Goal: Task Accomplishment & Management: Complete application form

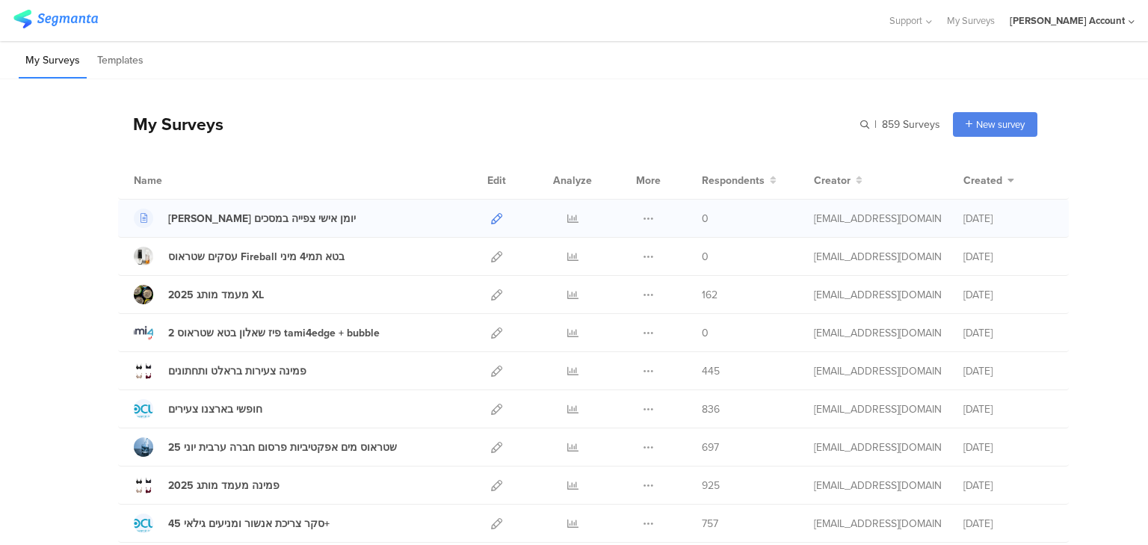
click at [491, 222] on icon at bounding box center [496, 218] width 11 height 11
click at [567, 294] on icon at bounding box center [572, 294] width 11 height 11
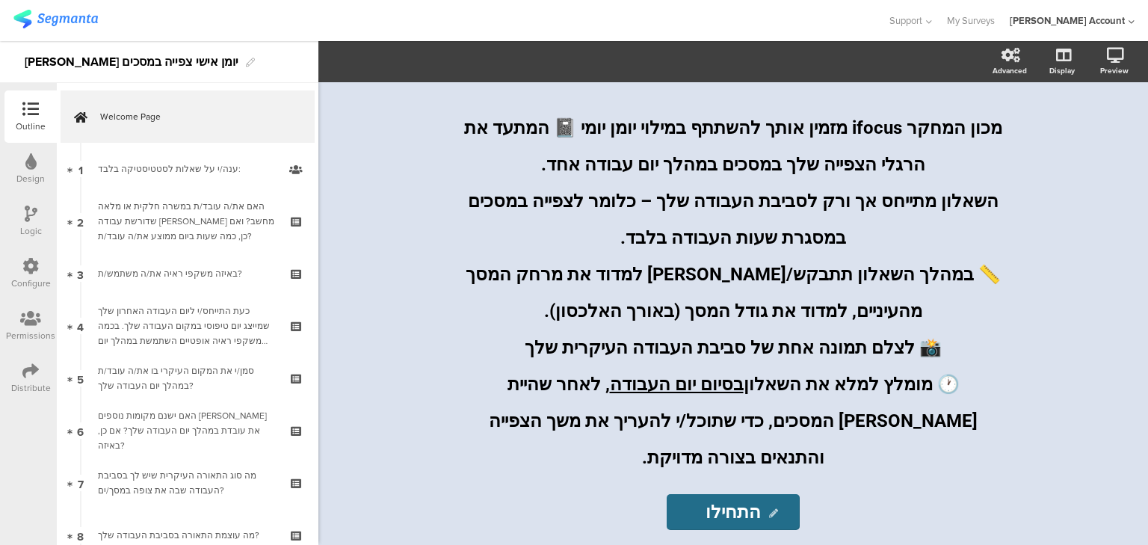
click at [24, 373] on icon at bounding box center [30, 370] width 16 height 16
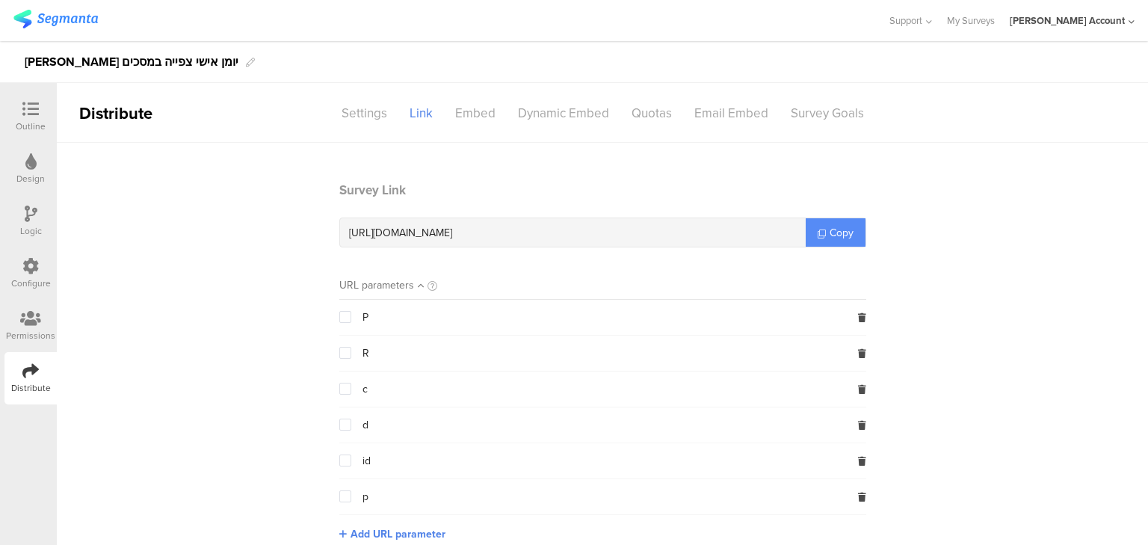
click at [829, 230] on span "Copy" at bounding box center [841, 233] width 24 height 16
click at [26, 114] on icon at bounding box center [30, 109] width 16 height 16
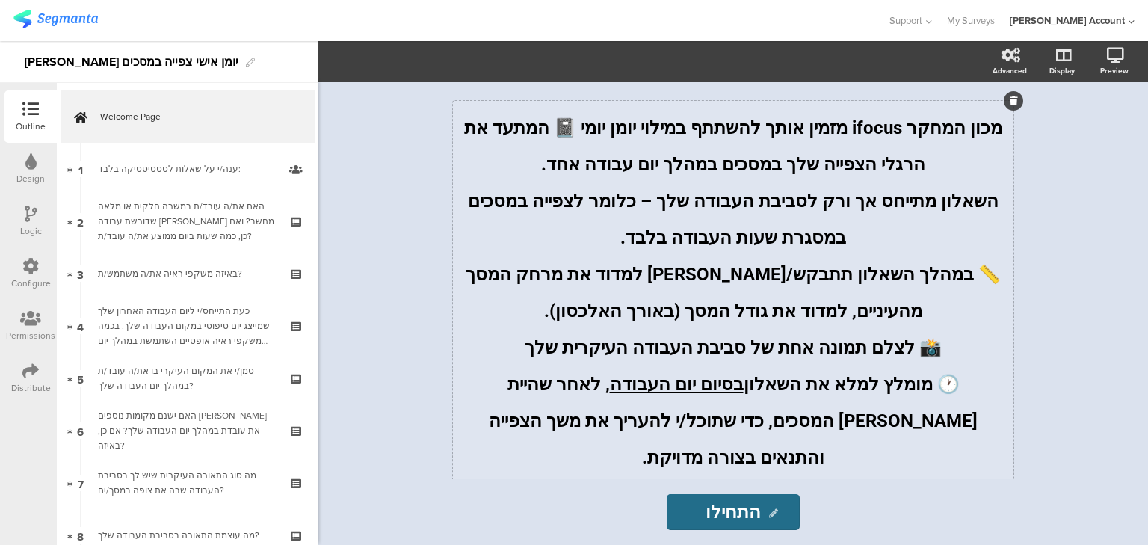
click at [750, 283] on div "מכון המחקר ifocus מזמין אותך להשתתף במילוי יומן יומי 📓 המתעד את הרגלי הצפייה של…" at bounding box center [733, 342] width 560 height 483
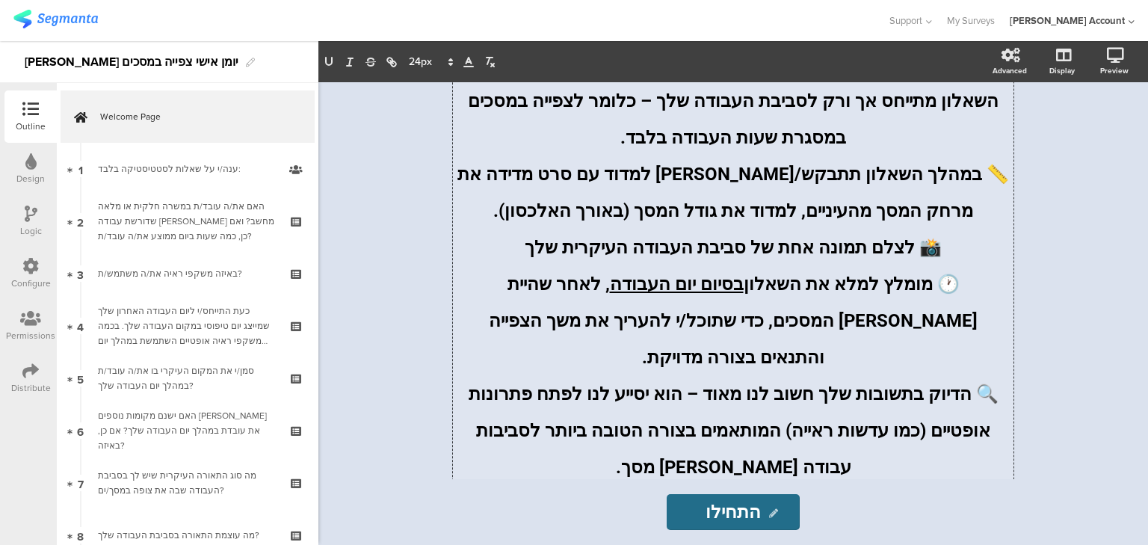
click at [844, 215] on span "📏 במהלך השאלון תתבקש/[PERSON_NAME] למדוד עם סרט מדידה את מרחק המסך מהעיניים, למ…" at bounding box center [731, 193] width 556 height 58
click at [765, 217] on span "📏 במהלך השאלון תתבקש/[PERSON_NAME] למדוד עם סרט מדידה את מרחק המסך מהעיניים, וא…" at bounding box center [731, 193] width 556 height 58
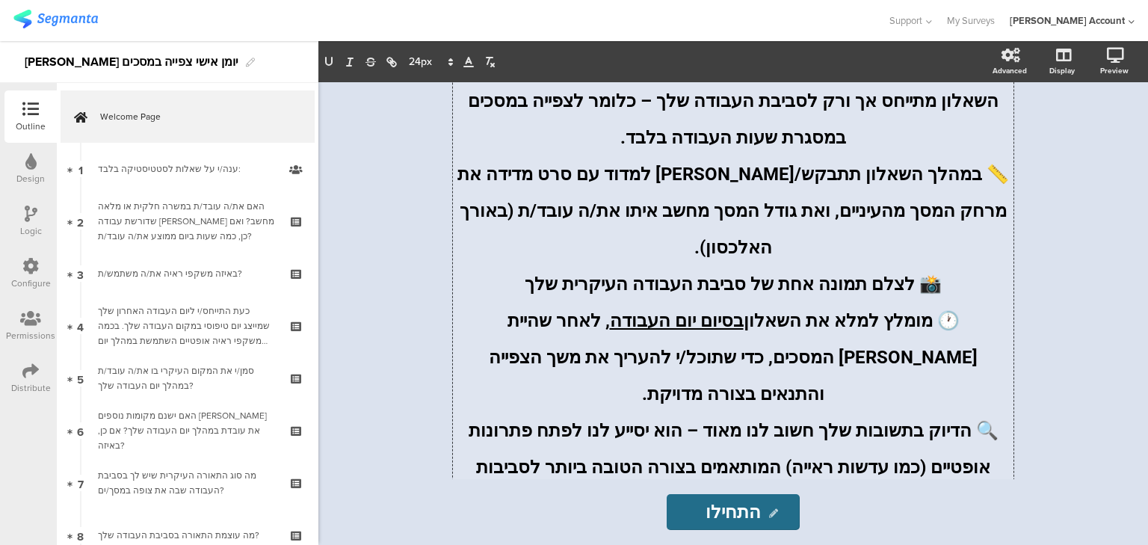
click at [663, 217] on span "📏 במהלך השאלון תתבקש/[PERSON_NAME] למדוד עם סרט מדידה את מרחק המסך מהעיניים, וא…" at bounding box center [731, 211] width 556 height 94
click at [579, 217] on span "📏 במהלך השאלון תתבקש/[PERSON_NAME] למדוד עם סרט מדידה את מרחק המסך מהעיניים, וא…" at bounding box center [731, 211] width 556 height 94
click at [646, 214] on span "📏 במהלך השאלון תתבקש/[PERSON_NAME] למדוד עם סרט מדידה את מרחק המסך מהעיניים, וא…" at bounding box center [731, 211] width 556 height 94
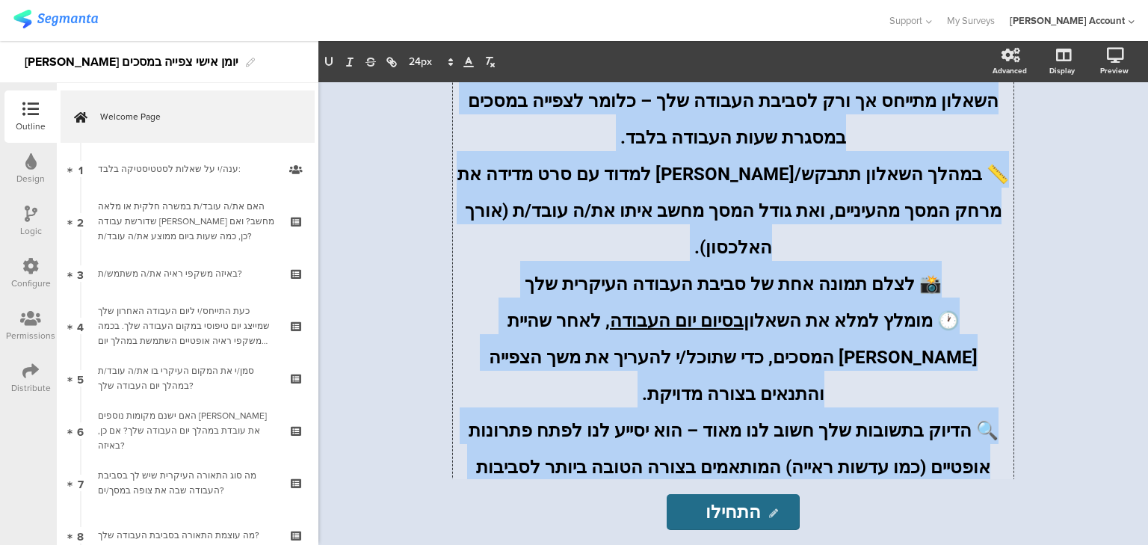
drag, startPoint x: 998, startPoint y: 131, endPoint x: 479, endPoint y: 513, distance: 645.0
click at [479, 513] on div "מכון המחקר ifocus מזמין אותך להשתתף במילוי יומן יומי 📓 המתעד את הרגלי הצפייה של…" at bounding box center [733, 313] width 628 height 462
copy div "lore ipsum dolors ametc adip elitse doeius temp inci 📓 utlab et dolor magnaa en…"
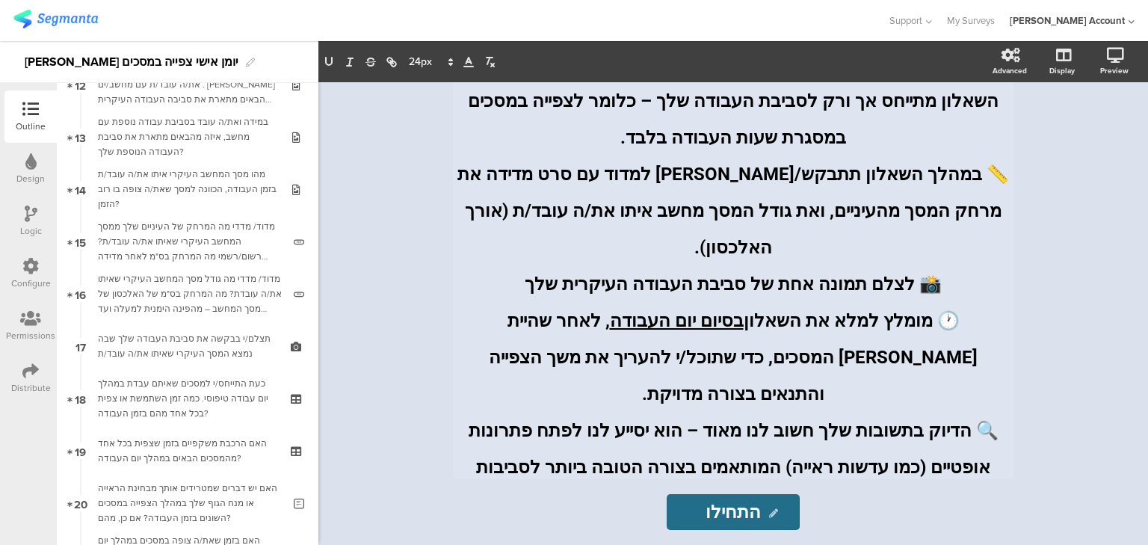
scroll to position [991, 0]
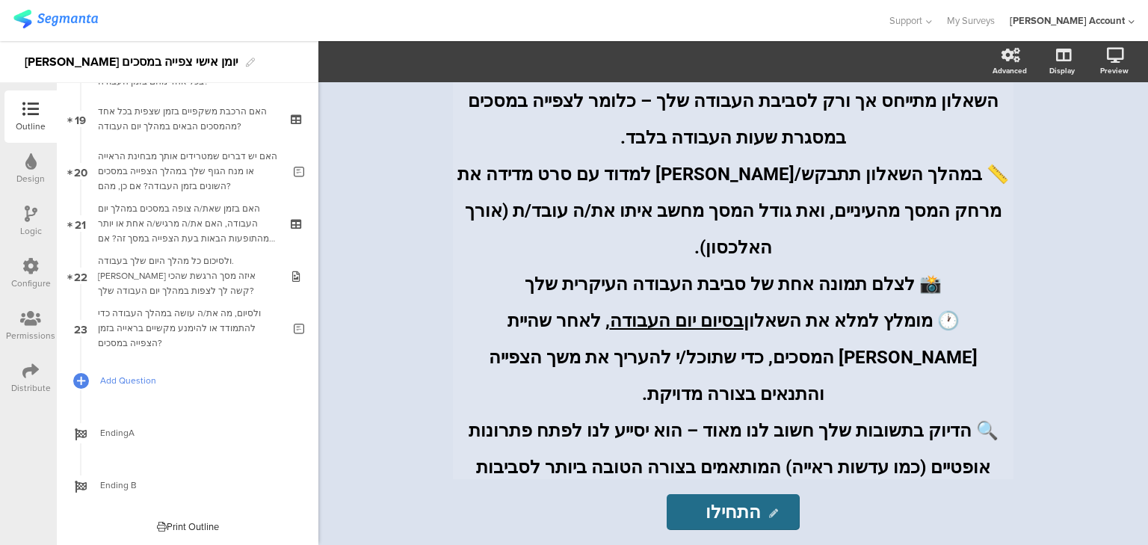
click at [114, 378] on span "Add Question" at bounding box center [195, 380] width 191 height 15
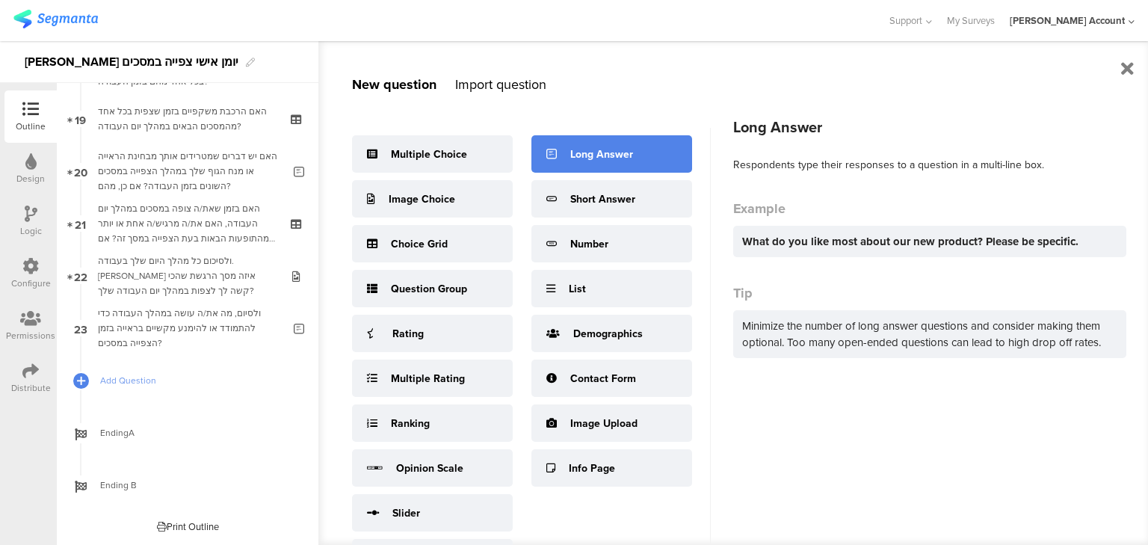
click at [607, 158] on div "Long Answer" at bounding box center [601, 154] width 63 height 16
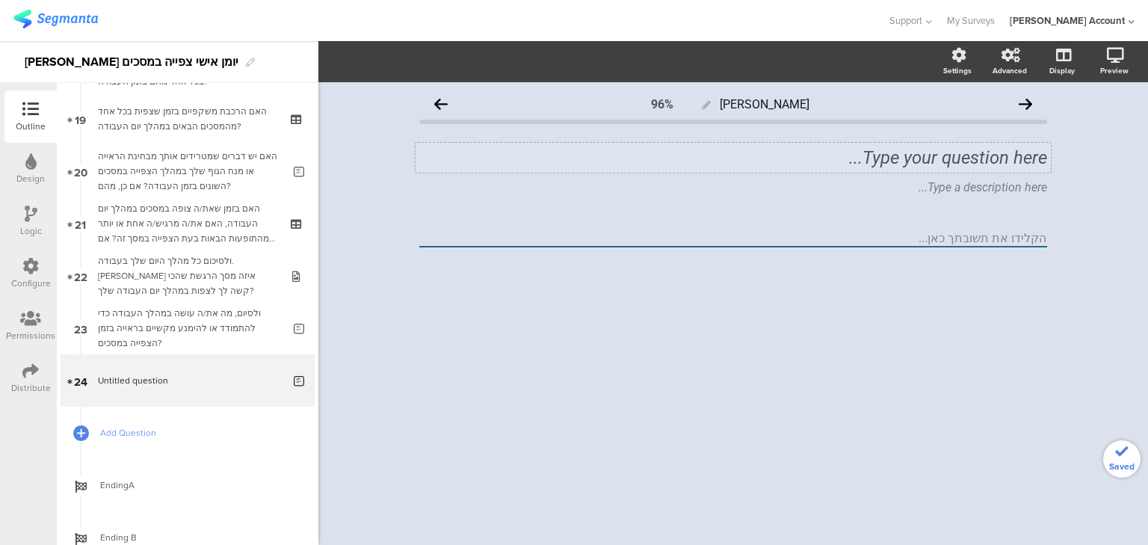
click at [773, 160] on div "Type your question here..." at bounding box center [732, 158] width 635 height 30
click at [902, 153] on p "רשום/ רשמי את שמך (למעקב בלבד)" at bounding box center [733, 157] width 628 height 22
click at [788, 158] on p "רשום/ רשמי את שמך (ישמש למעקב בלבד)" at bounding box center [733, 157] width 628 height 22
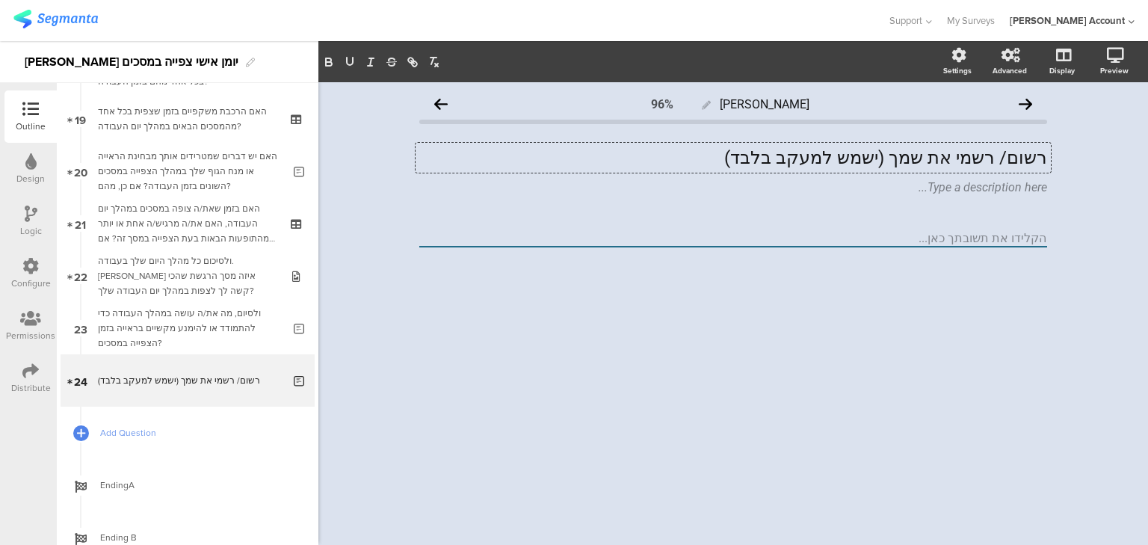
click at [892, 237] on textarea at bounding box center [733, 238] width 628 height 17
click at [1049, 176] on icon at bounding box center [1051, 176] width 8 height 9
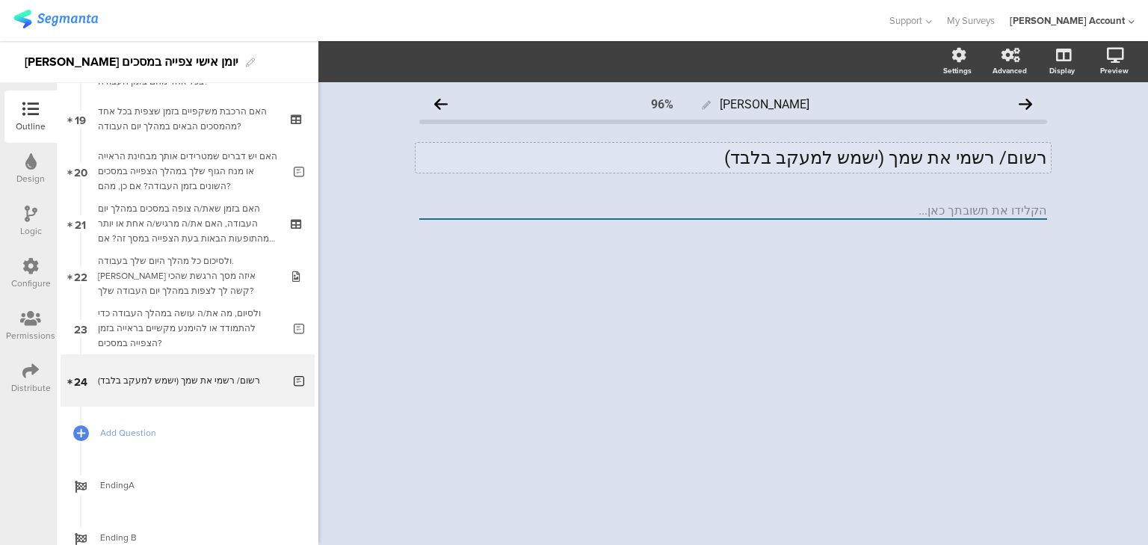
click at [864, 158] on div "רשום/ רשמי את שמך (ישמש למעקב בלבד) רשום/ רשמי את שמך (ישמש למעקב בלבד)" at bounding box center [732, 158] width 635 height 30
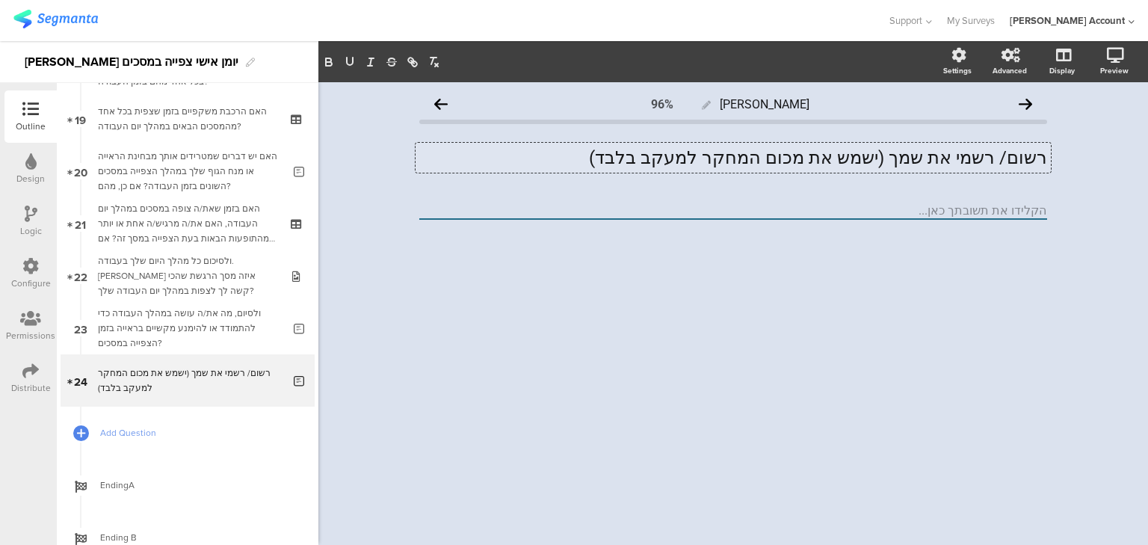
click at [643, 167] on p "רשום/ רשמי את שמך (ישמש את מכום המחקר למעקב בלבד)" at bounding box center [733, 157] width 628 height 22
click at [496, 294] on div "[PERSON_NAME] 96% רשום/ רשמי את שמך (ישמש את מכום המחקר למעקב בלבד) רשום/ רשמי …" at bounding box center [732, 313] width 829 height 462
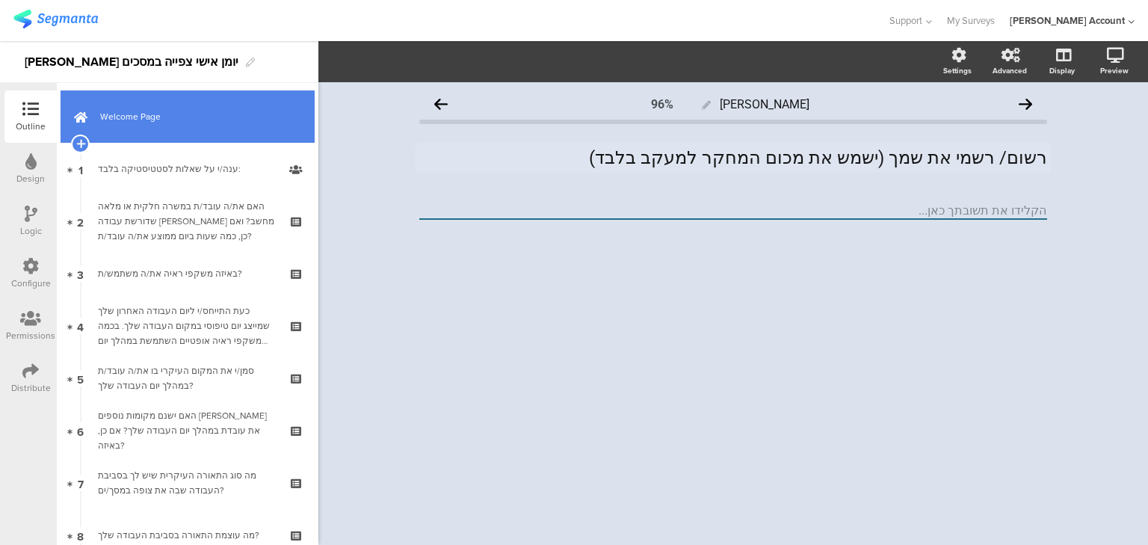
click at [136, 134] on link "Welcome Page" at bounding box center [188, 116] width 254 height 52
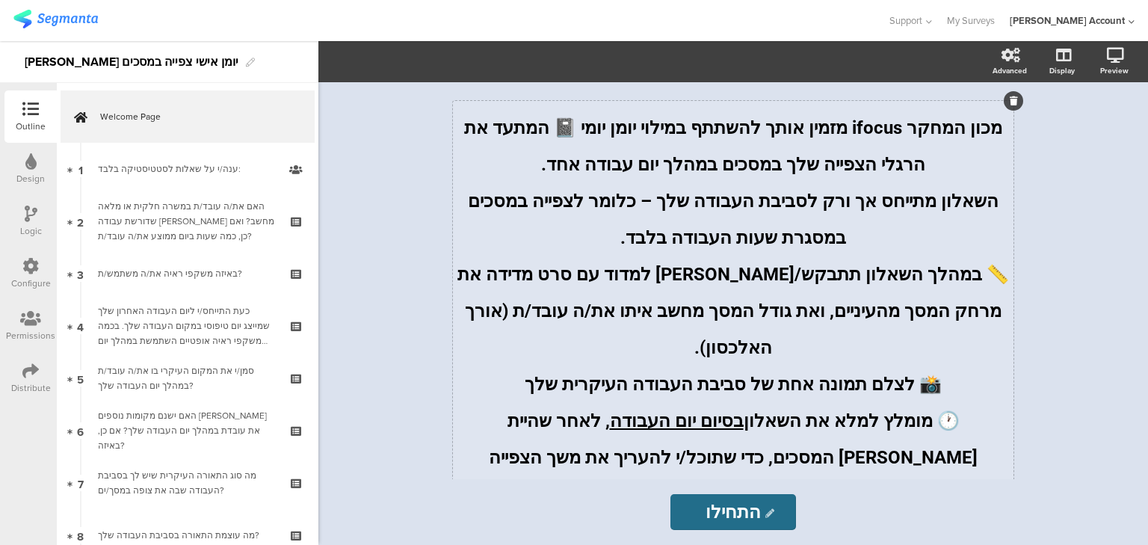
click at [612, 243] on div "מכון המחקר ifocus מזמין אותך להשתתף במילוי יומן יומי 📓 המתעד את הרגלי הצפייה של…" at bounding box center [733, 361] width 560 height 520
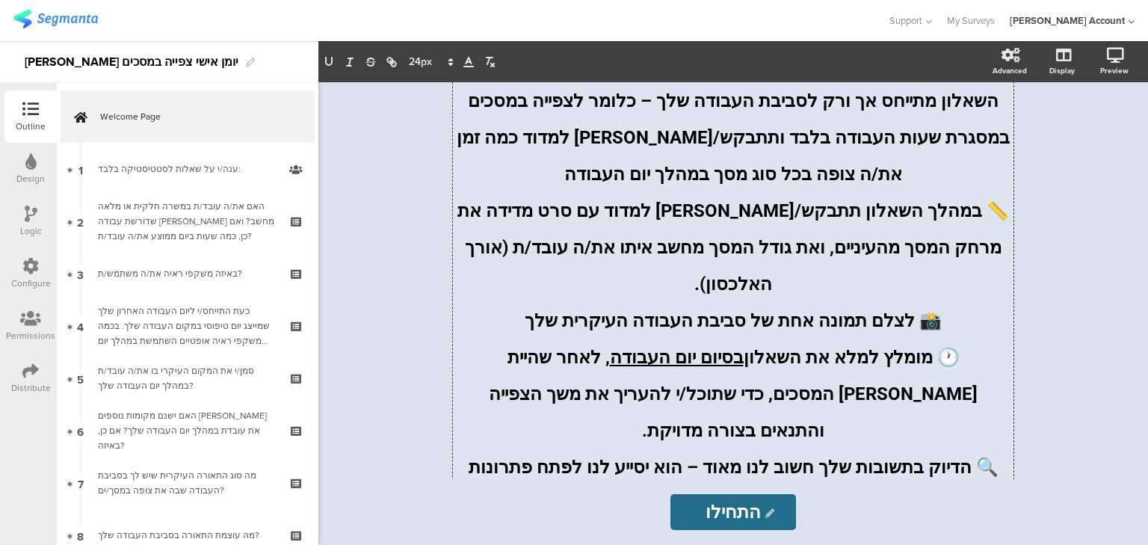
click at [697, 140] on span "השאלון מתייחס אך ורק לסביבת העבודה שלך – כלומר לצפייה במסכים במסגרת שעות העבודה…" at bounding box center [730, 137] width 557 height 94
click at [568, 143] on span "השאלון מתייחס אך ורק לסביבת העבודה שלך – כלומר לצפייה במסכים במסגרת שעות העבודה…" at bounding box center [730, 137] width 557 height 94
click at [670, 185] on p "השאלון מתייחס אך ורק לסביבת העבודה שלך – כלומר לצפייה במסכים במסגרת שעות העבודה…" at bounding box center [733, 133] width 553 height 110
click at [873, 217] on span "📏 במהלך השאלון תתבקש/[PERSON_NAME] למדוד עם סרט מדידה את מרחק המסך מהעיניים, וא…" at bounding box center [731, 247] width 556 height 94
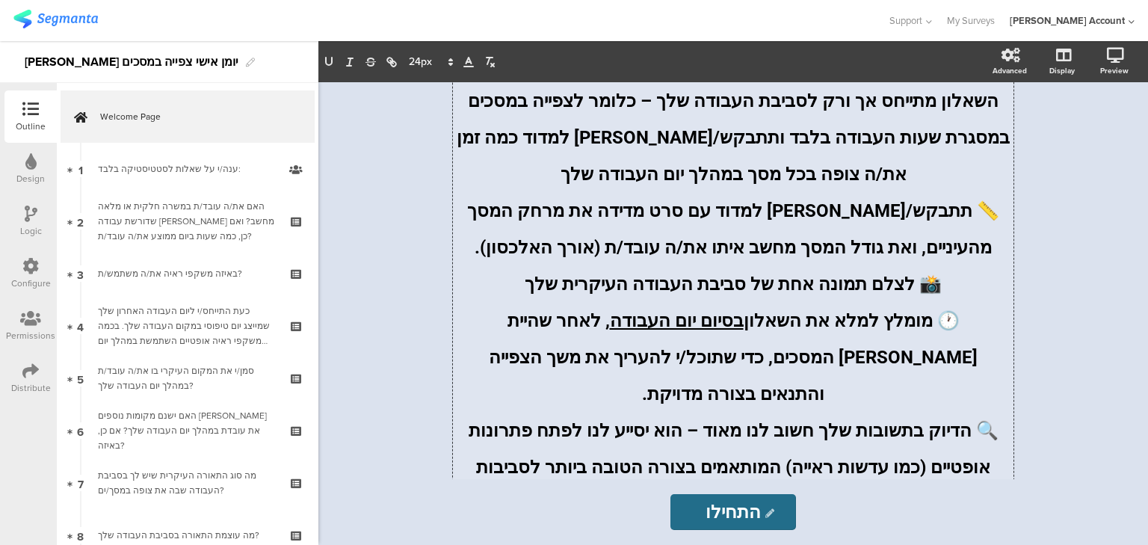
click at [853, 143] on span "השאלון מתייחס אך ורק לסביבת העבודה שלך – כלומר לצפייה במסכים במסגרת שעות העבודה…" at bounding box center [730, 137] width 557 height 94
click at [852, 140] on span "השאלון מתייחס אך ורק לסביבת העבודה שלך – כלומר לצפייה במסכים במסגרת שעות העבודה…" at bounding box center [730, 137] width 557 height 94
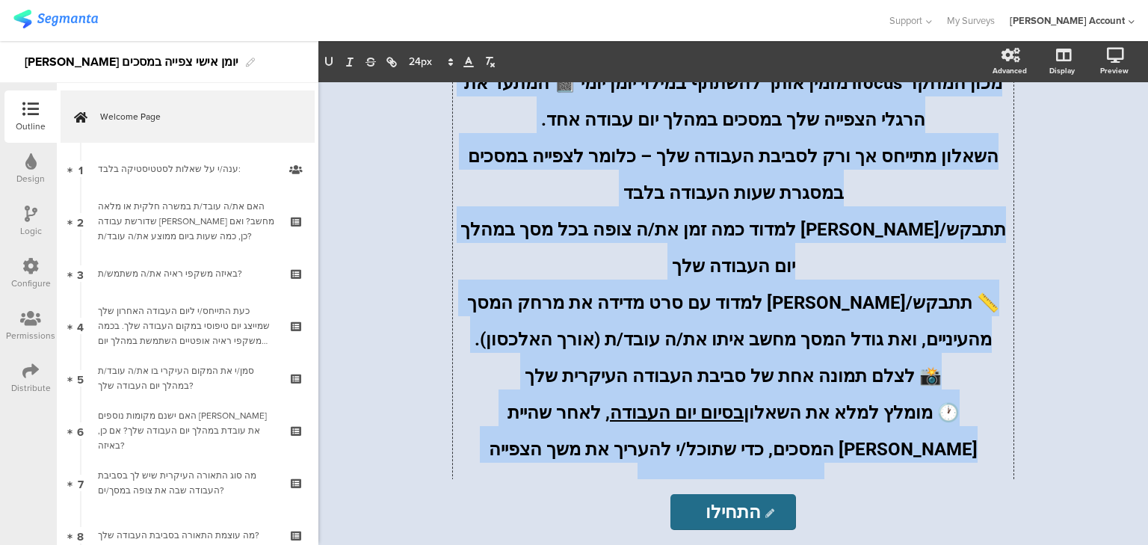
scroll to position [137, 0]
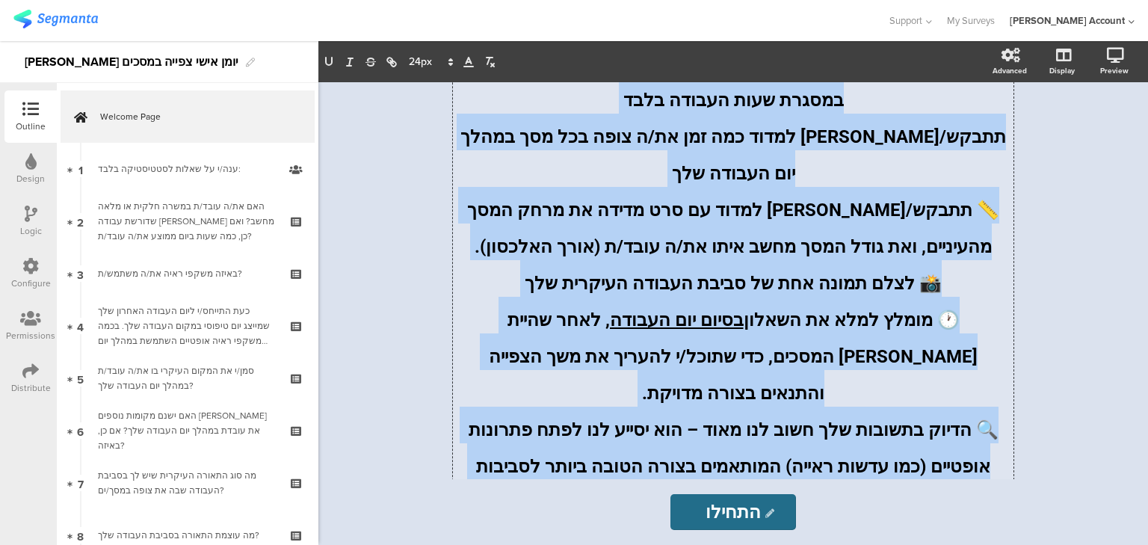
drag, startPoint x: 999, startPoint y: 129, endPoint x: 470, endPoint y: 400, distance: 594.5
click at [470, 400] on div "מכון המחקר ifocus מזמין אותך להשתתף במילוי יומן יומי 📓 המתעד את הרגלי הצפייה של…" at bounding box center [733, 241] width 553 height 549
copy div "lore ipsum dolors ametc adip elitse doeius temp inci 📓 utlab et dolor magnaa en…"
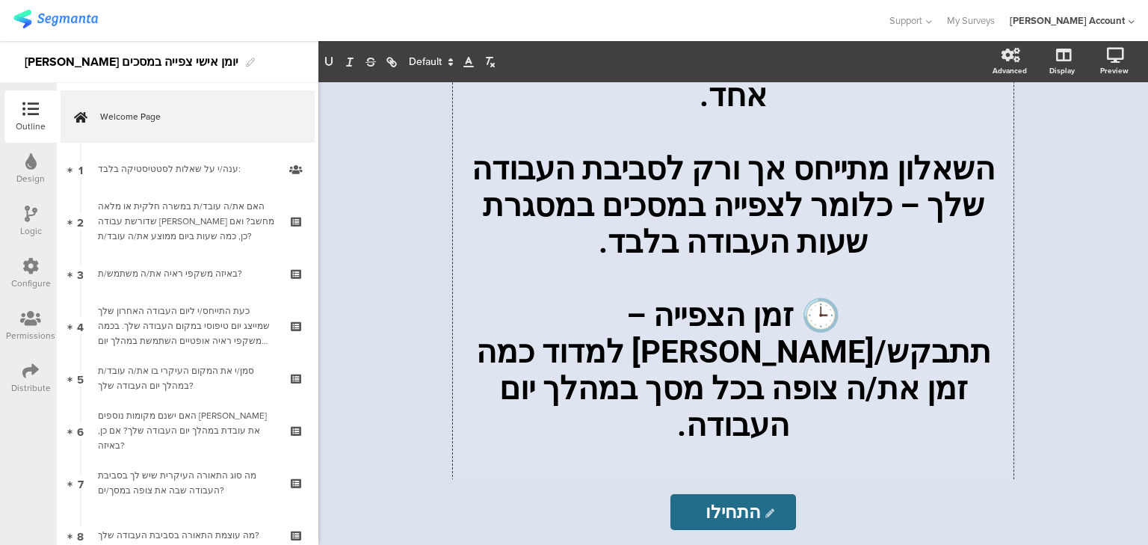
scroll to position [761, 0]
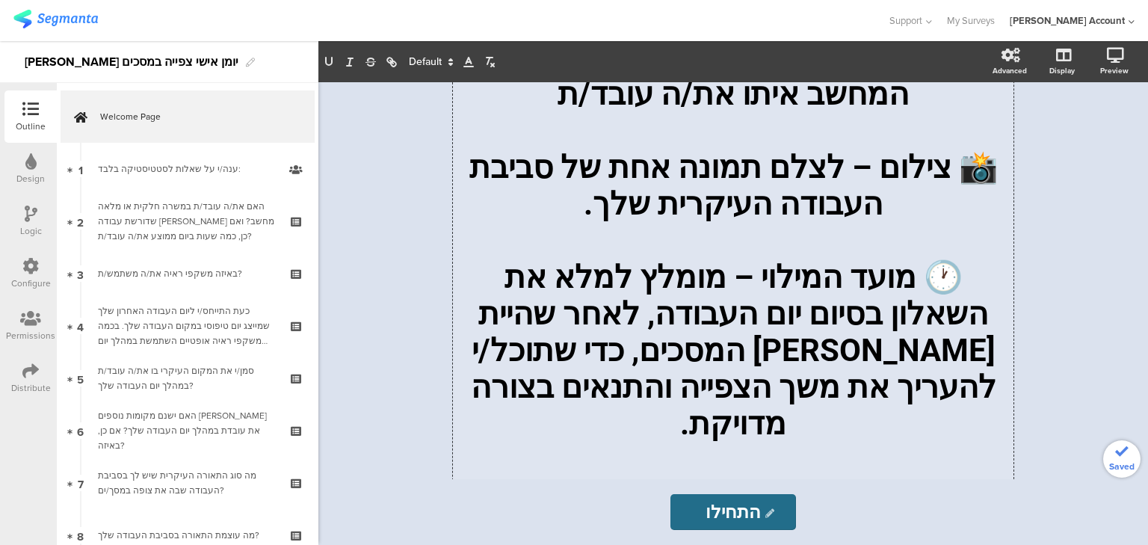
click at [718, 222] on p at bounding box center [733, 240] width 553 height 37
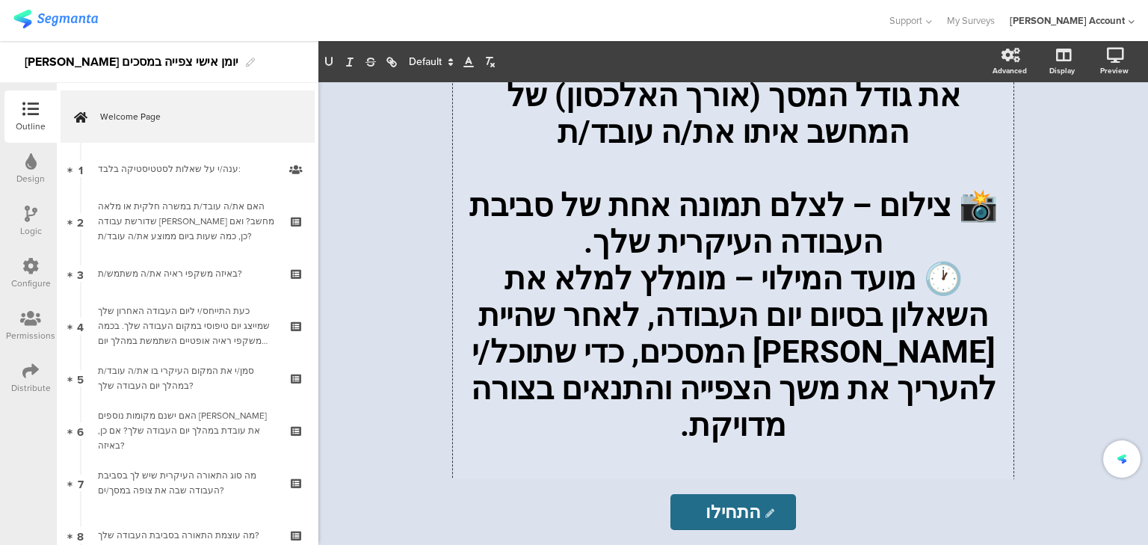
click at [744, 443] on p at bounding box center [733, 461] width 553 height 37
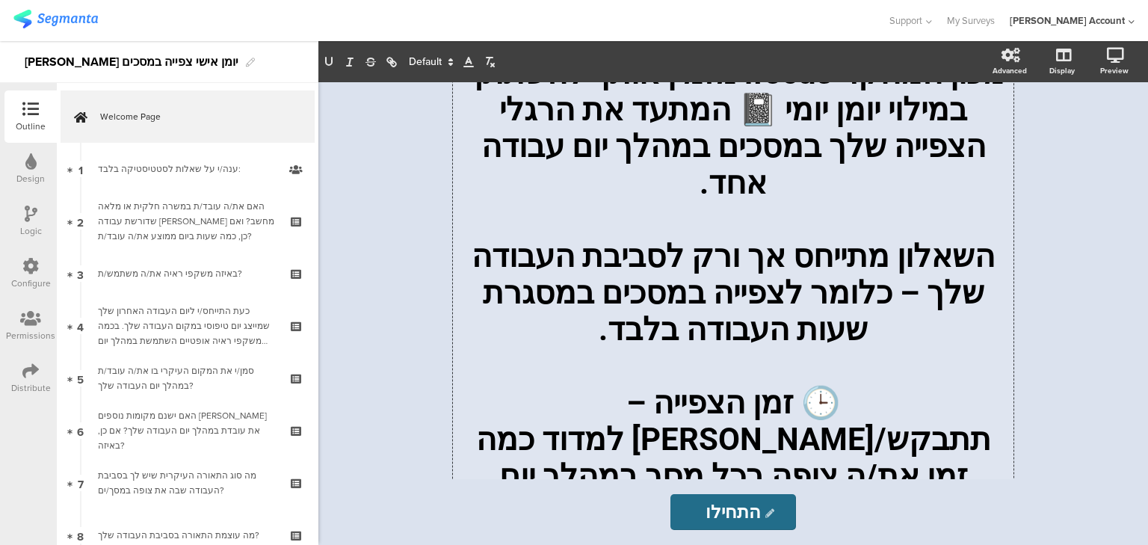
scroll to position [0, 0]
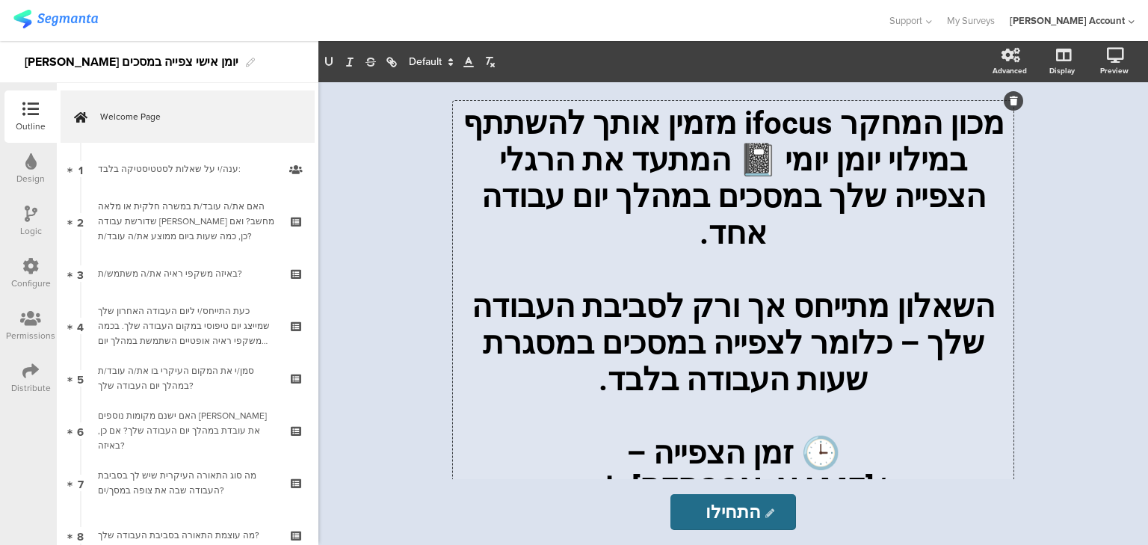
click at [734, 251] on p at bounding box center [733, 269] width 553 height 37
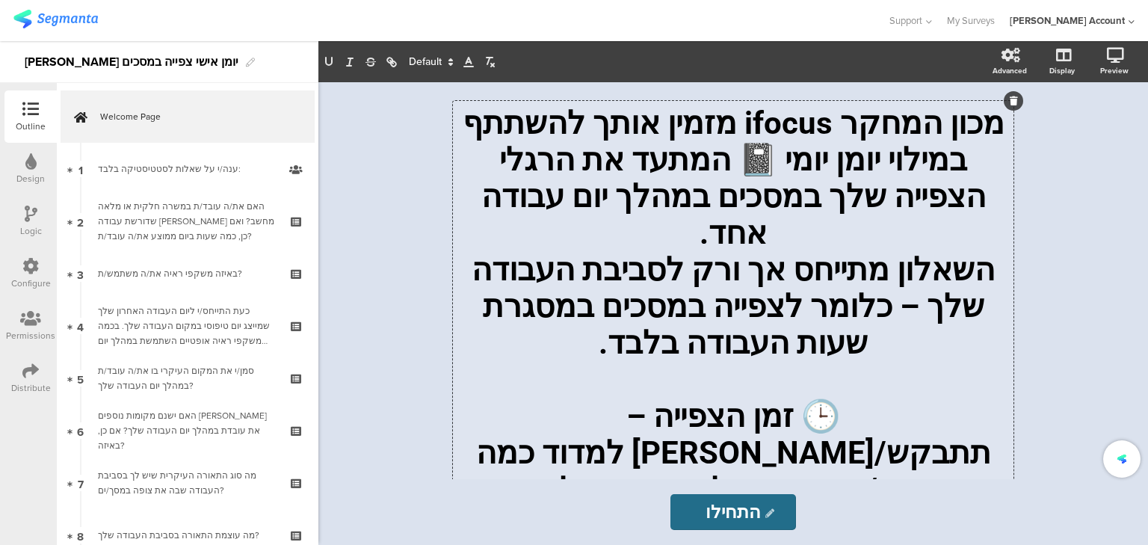
click at [737, 361] on p at bounding box center [733, 379] width 553 height 37
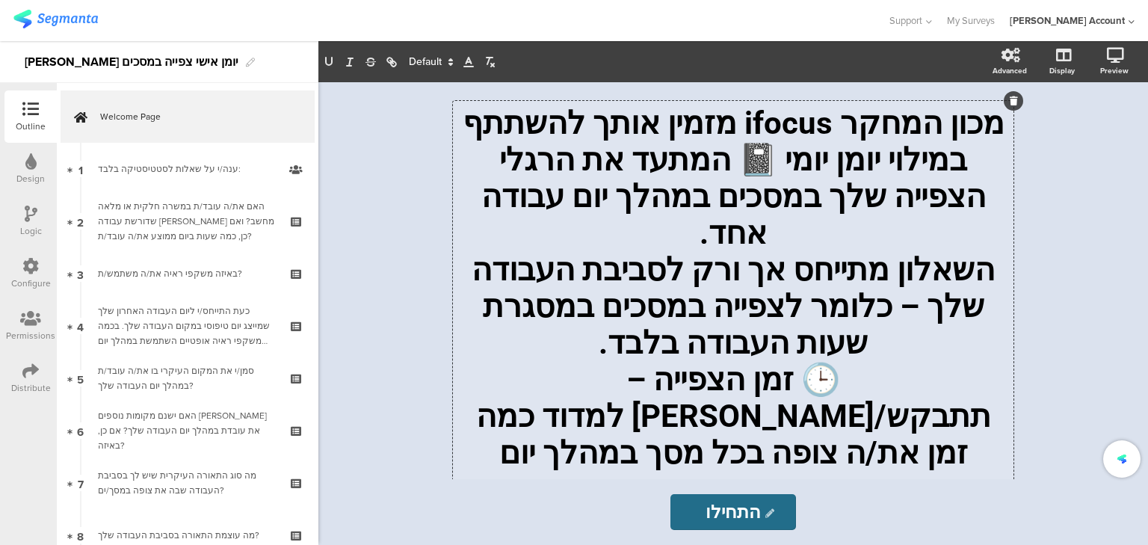
click at [758, 507] on p at bounding box center [733, 525] width 553 height 37
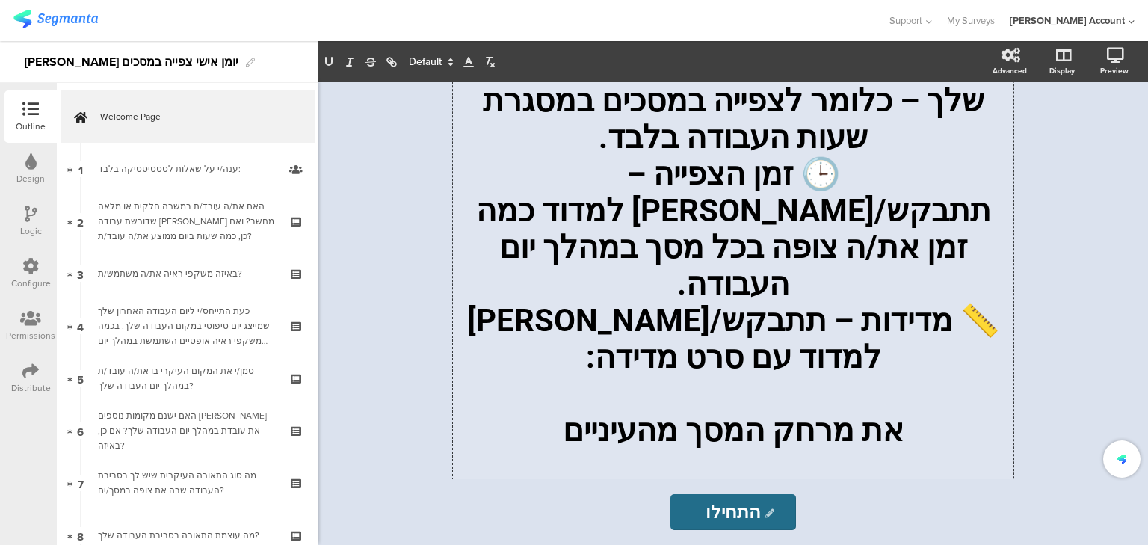
scroll to position [359, 0]
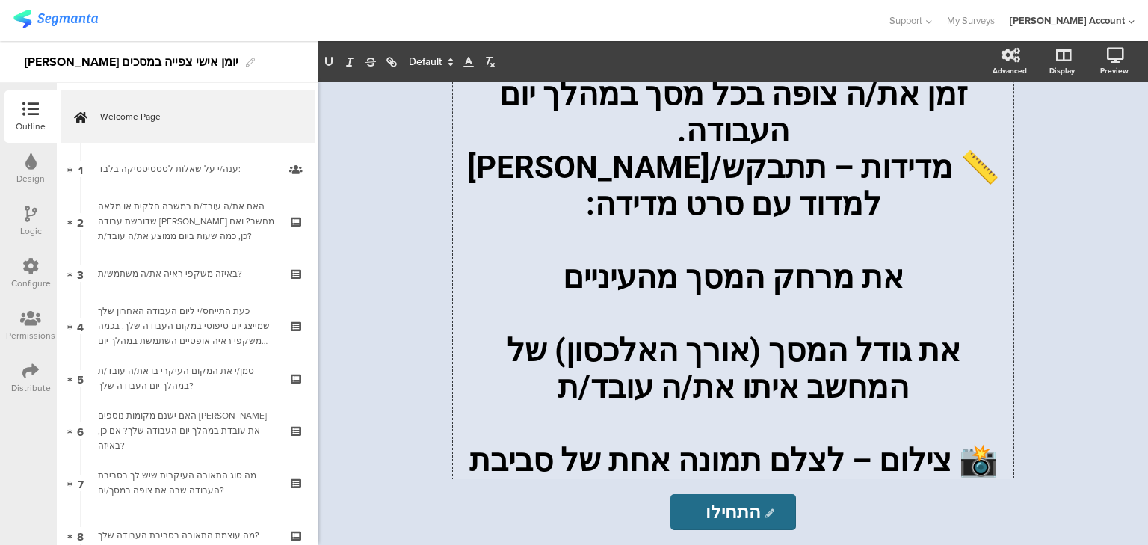
click at [719, 222] on p at bounding box center [733, 240] width 553 height 37
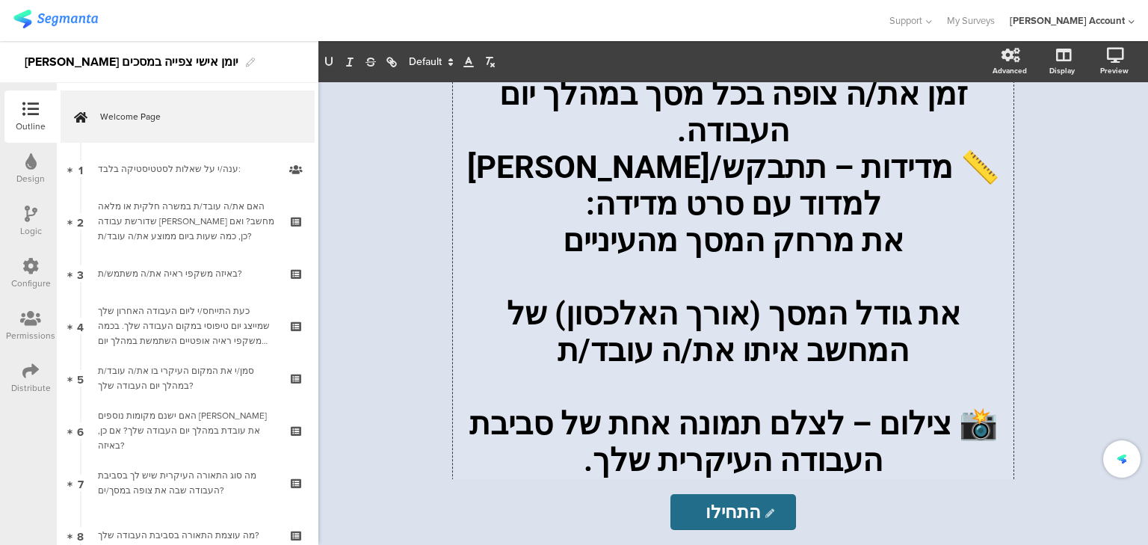
click at [735, 259] on p at bounding box center [733, 277] width 553 height 37
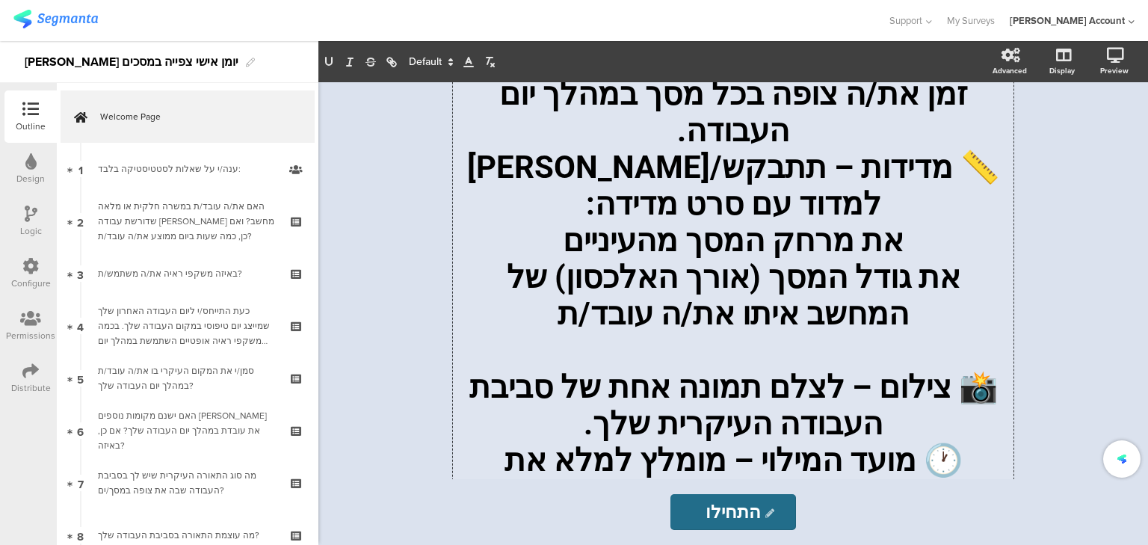
click at [749, 332] on p at bounding box center [733, 350] width 553 height 37
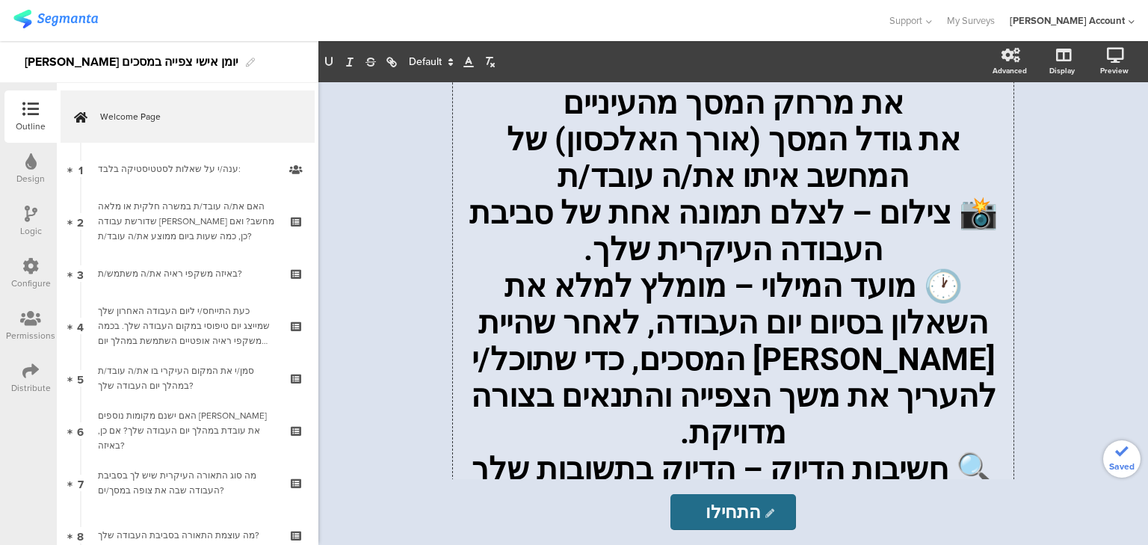
scroll to position [539, 0]
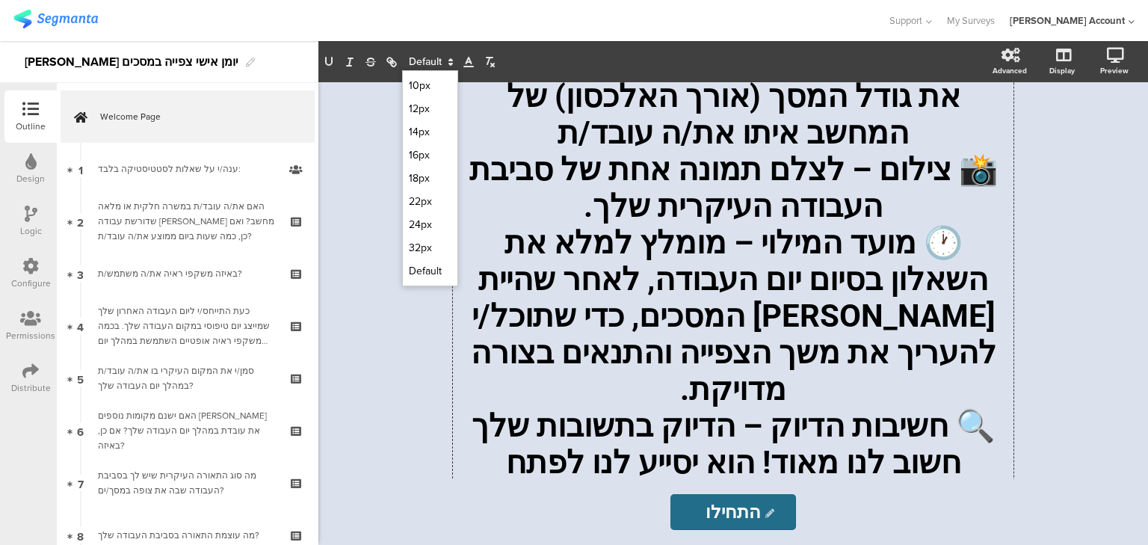
click at [427, 60] on span at bounding box center [430, 62] width 56 height 18
click at [428, 226] on span at bounding box center [430, 224] width 43 height 23
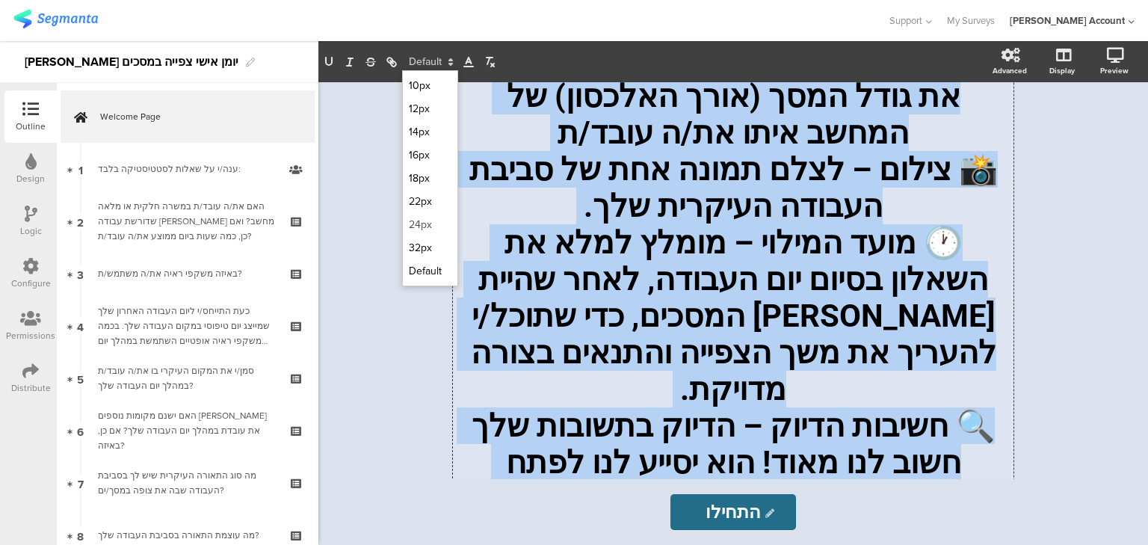
scroll to position [0, 0]
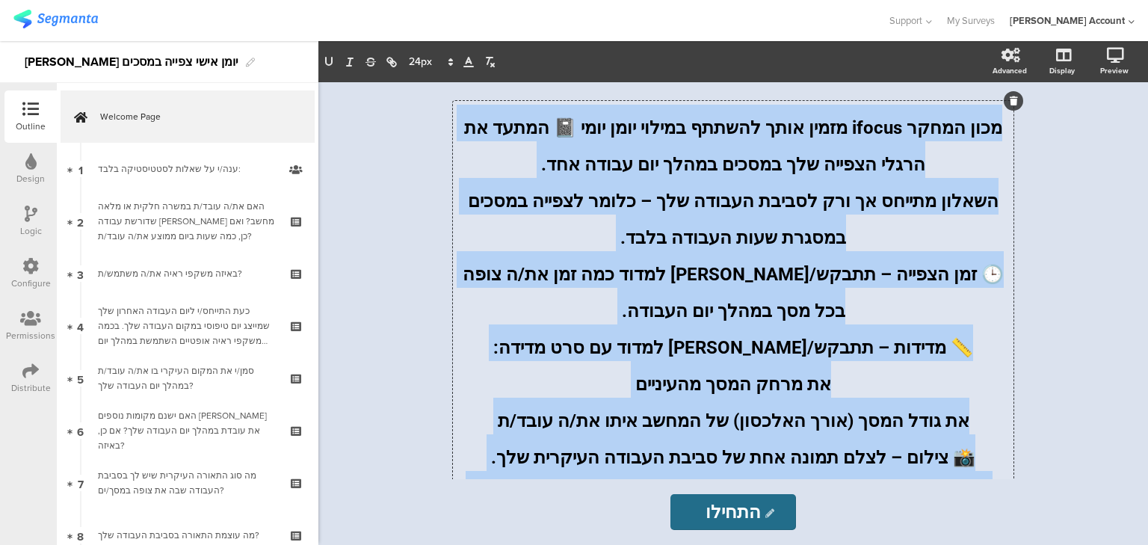
click at [541, 164] on p "מכון המחקר ifocus מזמין אותך להשתתף במילוי יומן יומי 📓 המתעד את הרגלי הצפייה של…" at bounding box center [733, 141] width 553 height 73
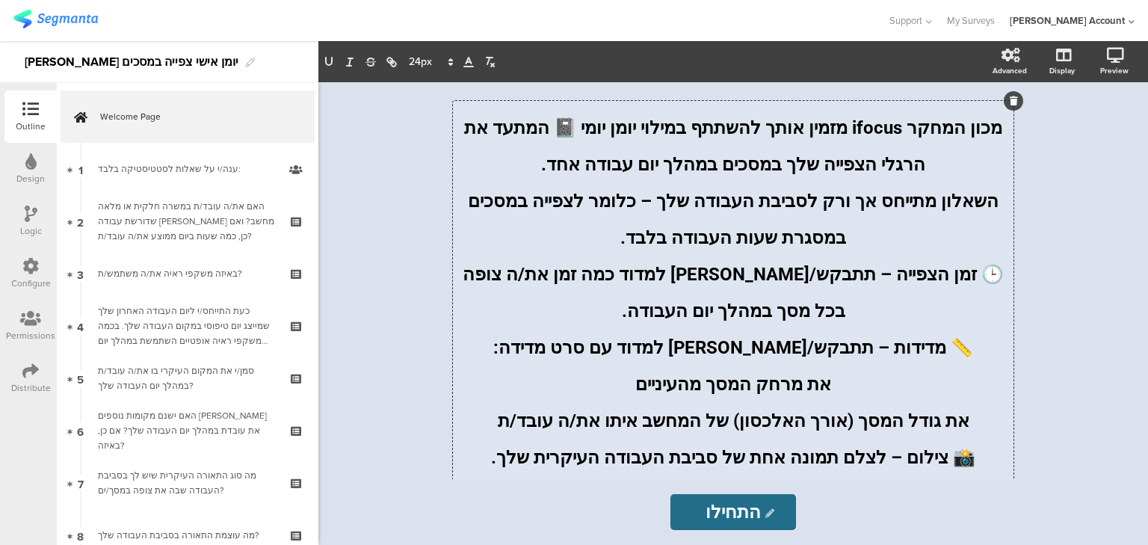
click at [681, 203] on span "השאלון מתייחס אך ורק לסביבת העבודה שלך – כלומר לצפייה במסכים במסגרת שעות העבודה…" at bounding box center [730, 220] width 535 height 58
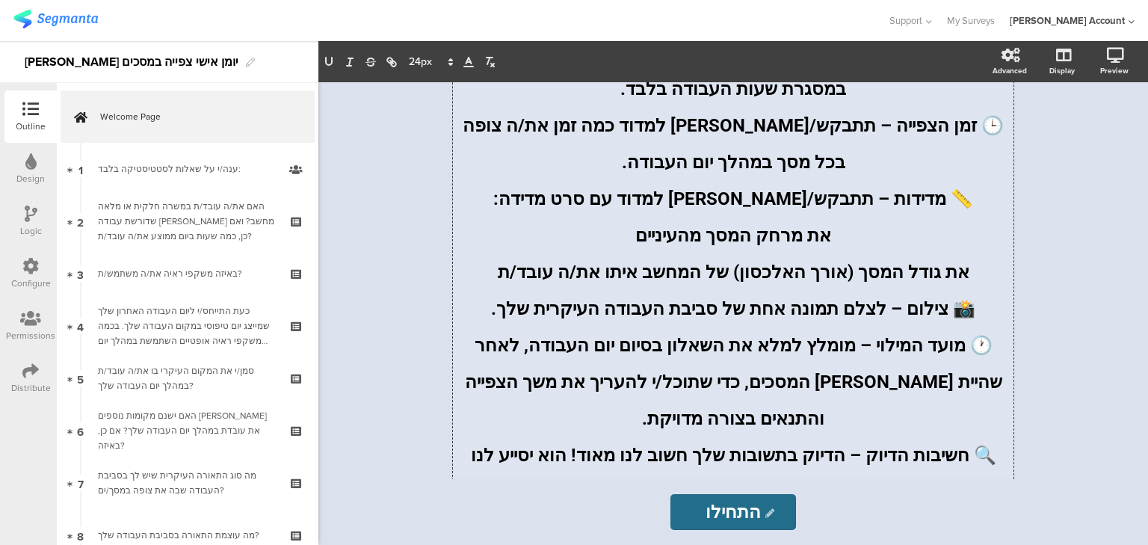
scroll to position [179, 0]
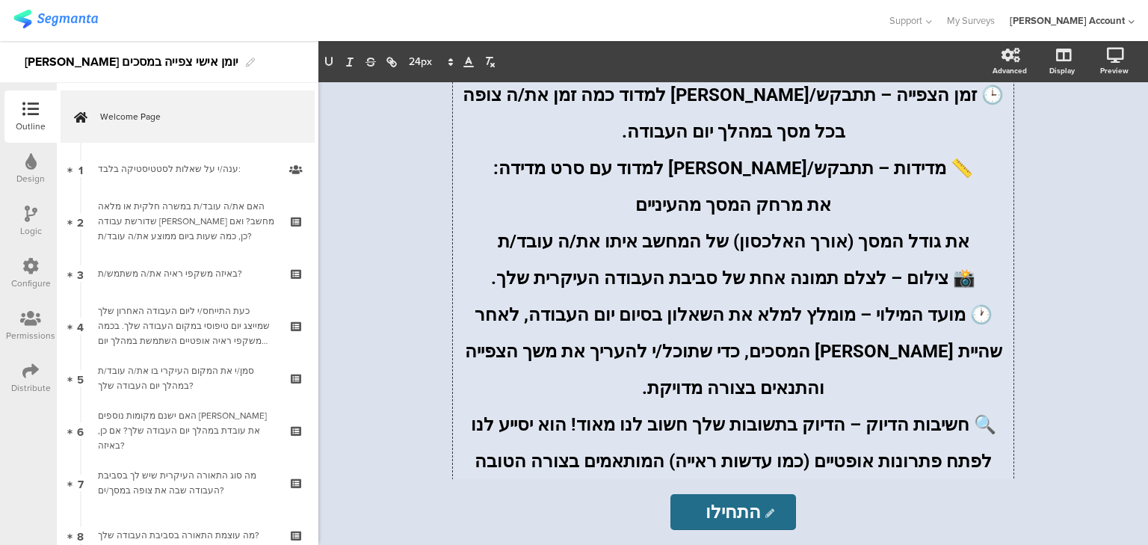
click at [561, 177] on p "📏 מדידות – תתבקש/[PERSON_NAME] למדוד עם סרט מדידה:" at bounding box center [733, 163] width 553 height 37
click at [937, 231] on span "את גודל המסך (אורך האלכסון) של המחשב איתו את/ה עובד/ת" at bounding box center [733, 241] width 471 height 21
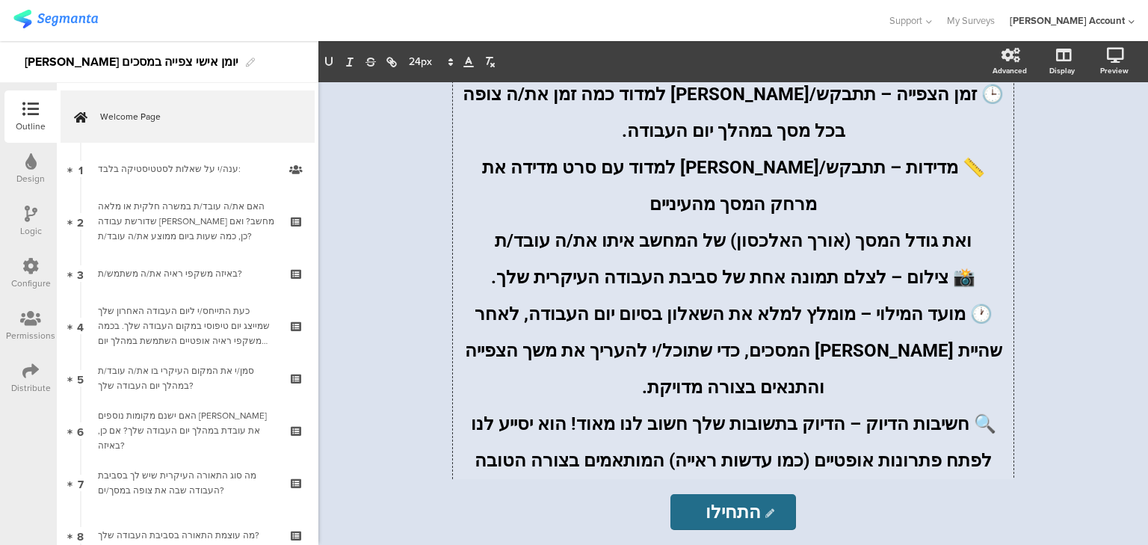
scroll to position [213, 0]
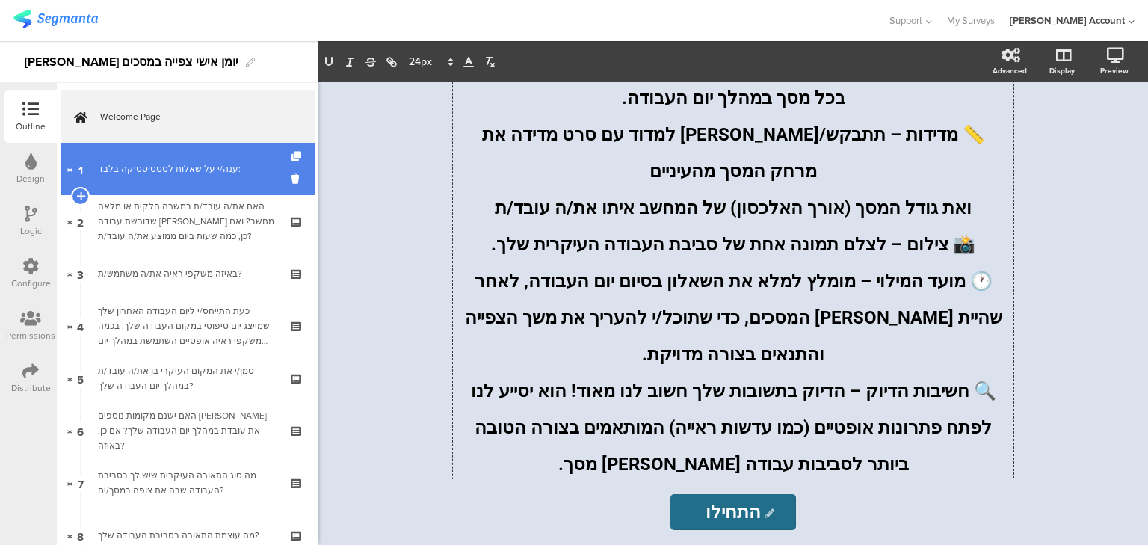
click at [161, 170] on div "ענה/י על שאלות לסטטיסטיקה בלבד:" at bounding box center [187, 168] width 179 height 15
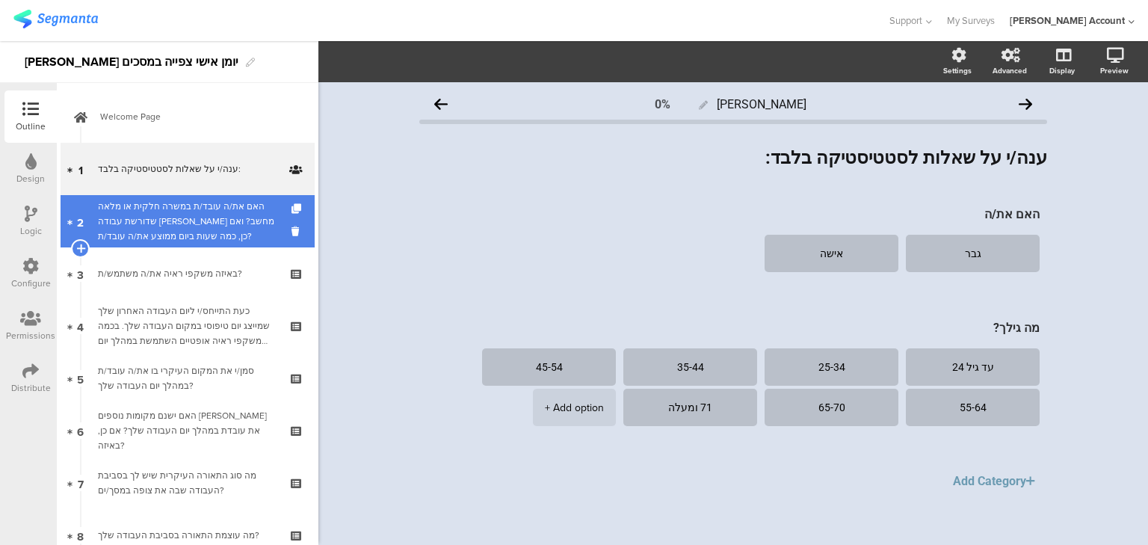
click at [160, 210] on div "האם את/ה עובד/ת במשרה חלקית או מלאה שדורשת עבודה [PERSON_NAME] מחשב? ואם כן, כמ…" at bounding box center [187, 221] width 179 height 45
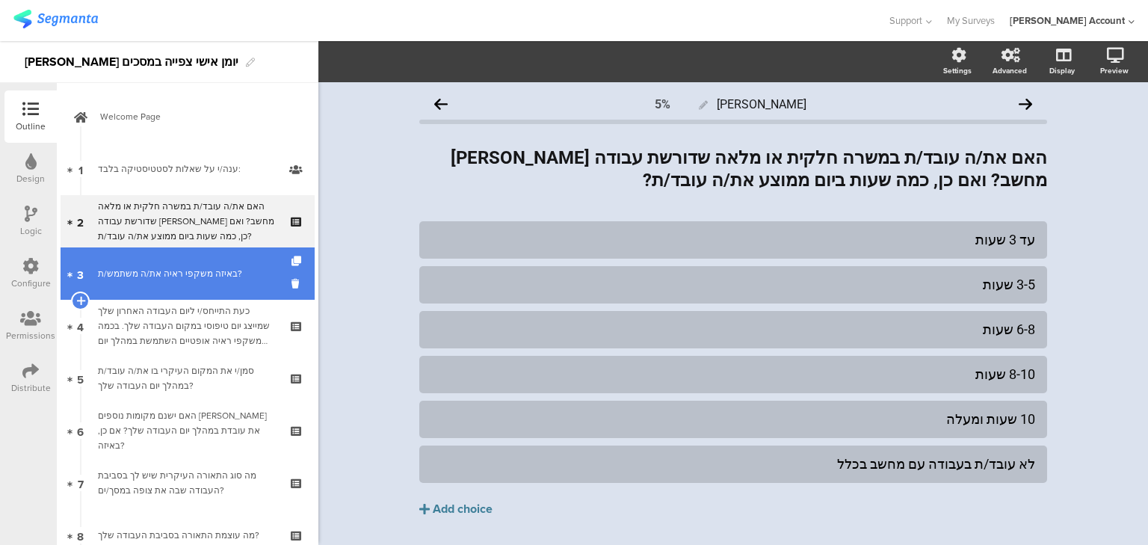
click at [162, 270] on div "באיזה משקפי ראיה את/ה משתמש/ת?" at bounding box center [187, 273] width 179 height 15
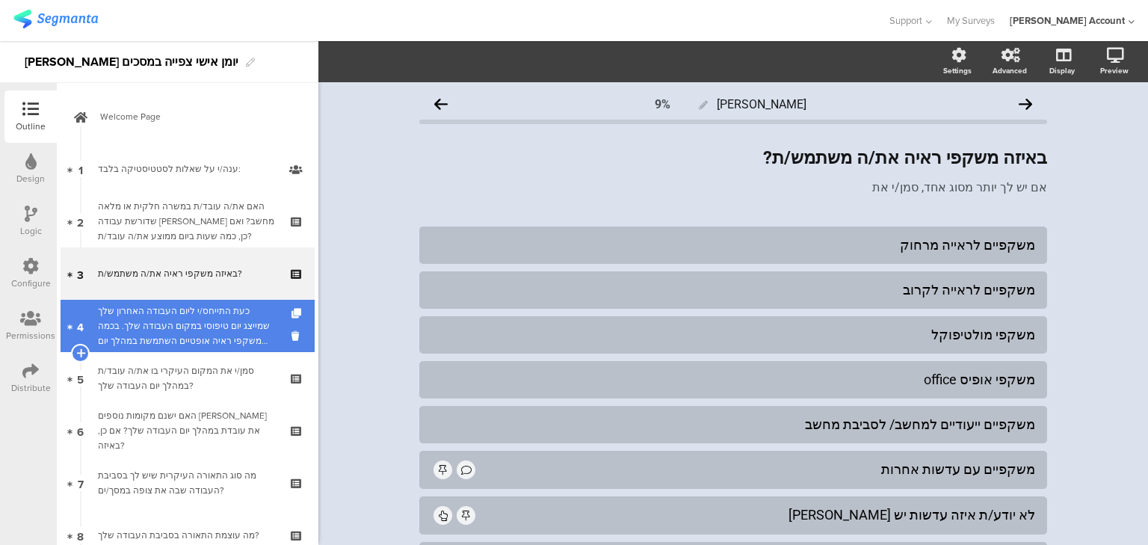
click at [161, 329] on div "כעת התייחס/י ליום העבודה האחרון שלך שמייצג יום טיפוסי במקום העבודה שלך. בכמה מש…" at bounding box center [187, 325] width 179 height 45
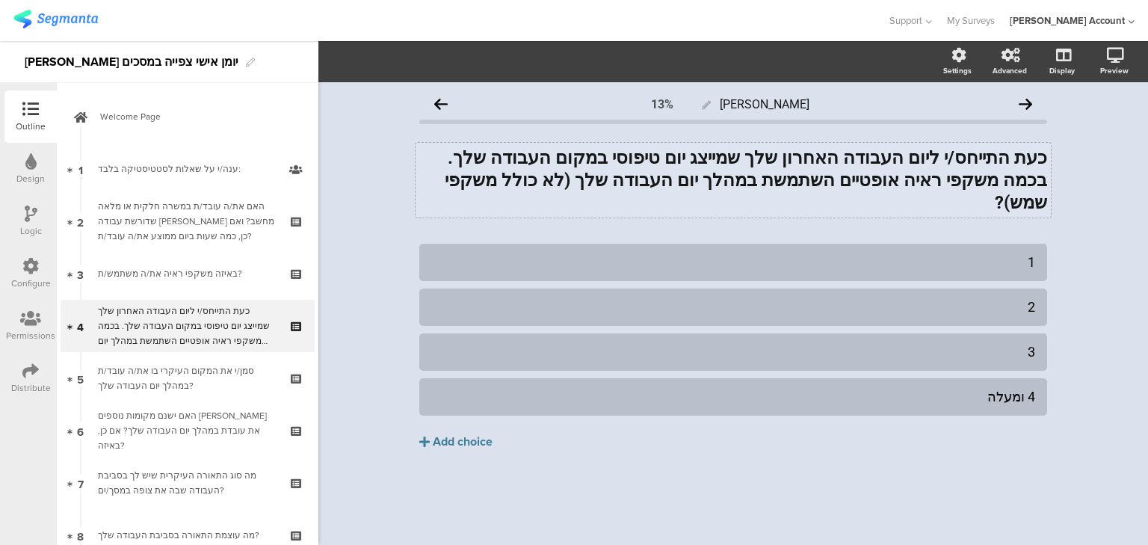
click at [715, 180] on div "כעת התייחס/י ליום העבודה האחרון שלך שמייצג יום טיפוסי במקום העבודה שלך. בכמה מש…" at bounding box center [732, 180] width 635 height 75
click at [715, 180] on strong "כעת התייחס/י ליום העבודה האחרון שלך שמייצג יום טיפוסי במקום העבודה שלך. בכמה מש…" at bounding box center [743, 180] width 607 height 66
click at [707, 185] on strong "כעת התייחס/י ליום העבודה האחרון שלך שמייצג יום טיפוסי במקום העבודה שלך. בכמה מש…" at bounding box center [743, 180] width 607 height 66
click at [714, 185] on strong "כעת התייחס/י ליום העבודה האחרון שלך שמייצג יום טיפוסי במקום העבודה שלך. בכמה מש…" at bounding box center [743, 180] width 607 height 66
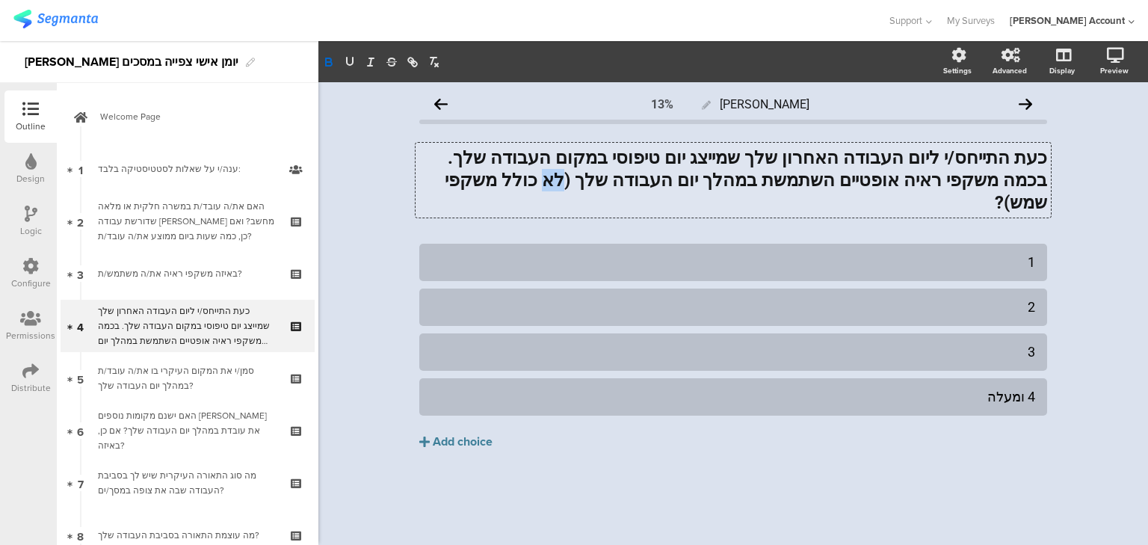
drag, startPoint x: 705, startPoint y: 182, endPoint x: 720, endPoint y: 182, distance: 14.2
click at [720, 182] on strong "כעת התייחס/י ליום העבודה האחרון שלך שמייצג יום טיפוסי במקום העבודה שלך. בכמה מש…" at bounding box center [743, 180] width 607 height 66
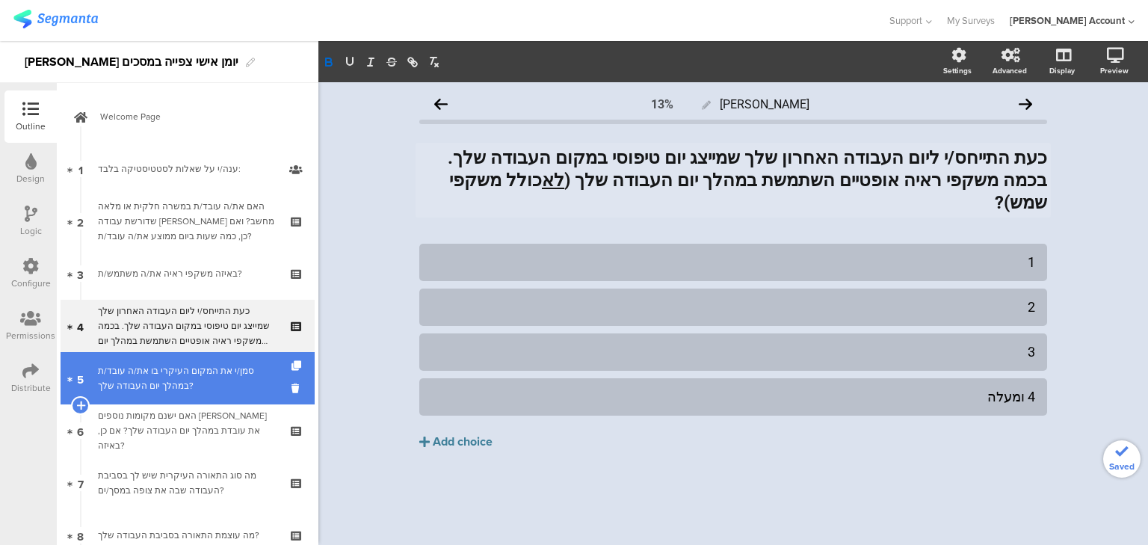
click at [182, 371] on div "סמן/י את המקום העיקרי בו את/ה עובד/ת במהלך יום העבודה שלך?" at bounding box center [187, 378] width 179 height 30
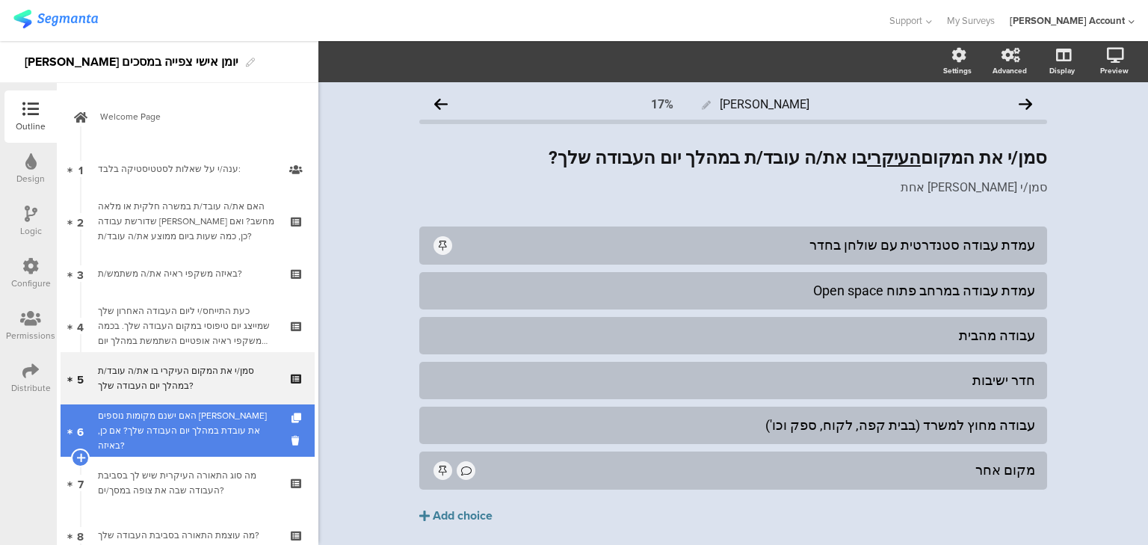
click at [177, 424] on div "האם ישנם מקומות נוספים [PERSON_NAME] את עובדת במהלך יום העבודה שלך? אם כן, באיז…" at bounding box center [187, 430] width 179 height 45
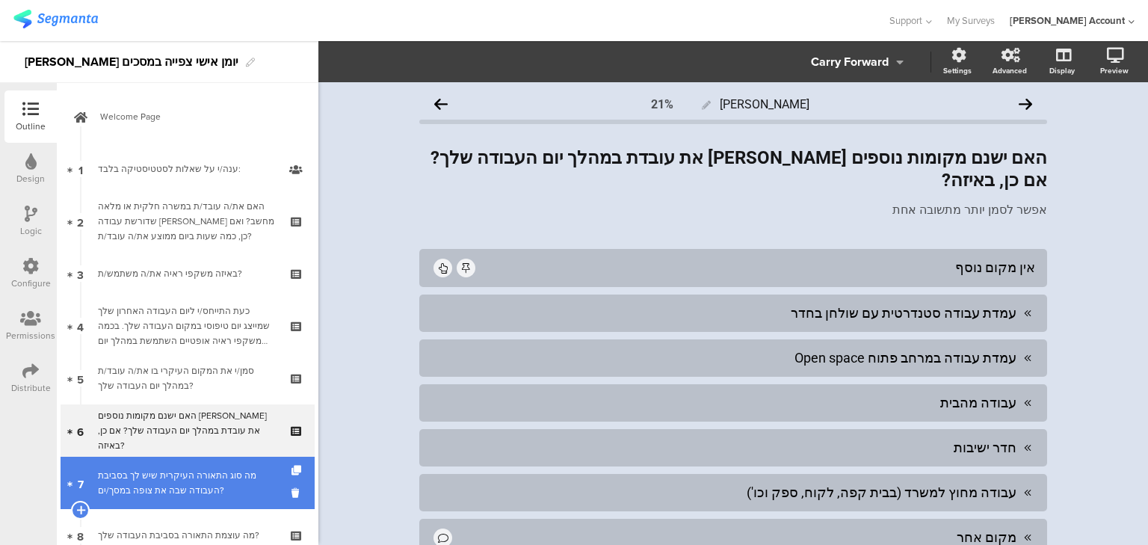
click at [179, 485] on div "מה סוג התאורה העיקרית שיש לך בסביבת העבודה שבה את צופה במסך/ים?" at bounding box center [187, 483] width 179 height 30
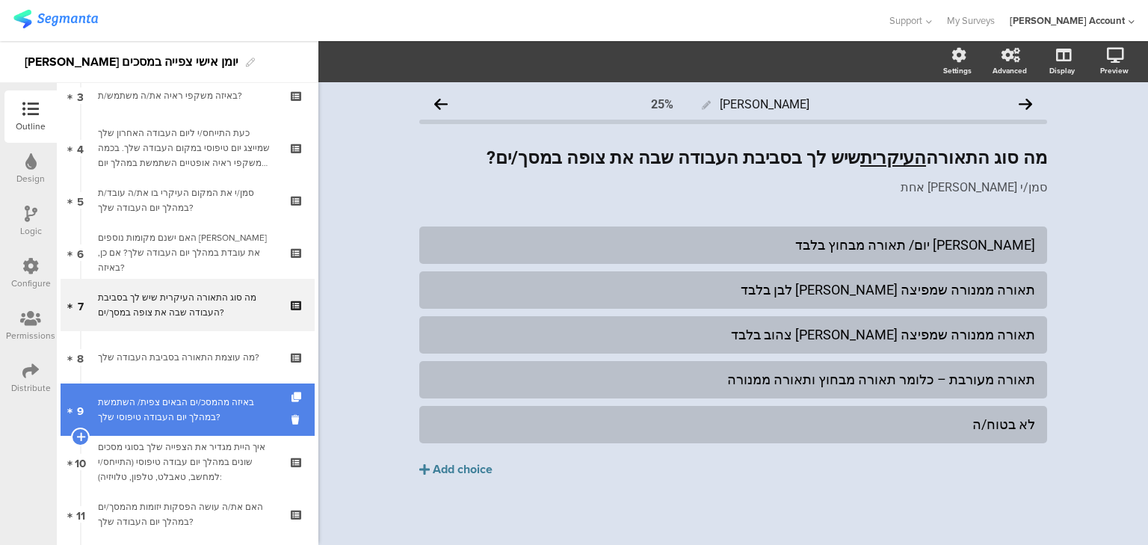
scroll to position [179, 0]
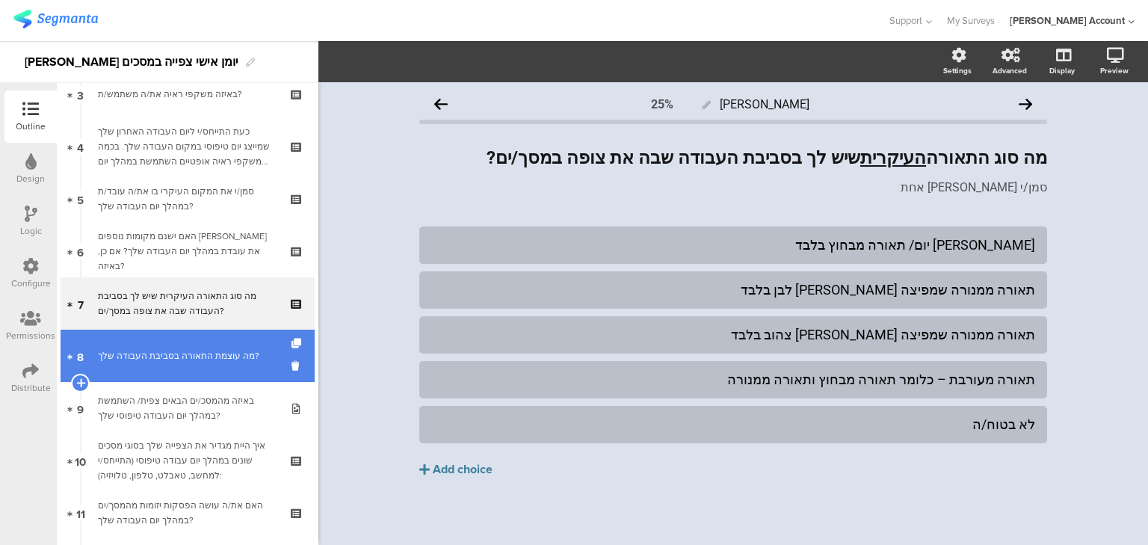
click at [170, 362] on div "מה עוצמת התאורה בסביבת העבודה שלך?" at bounding box center [187, 355] width 179 height 15
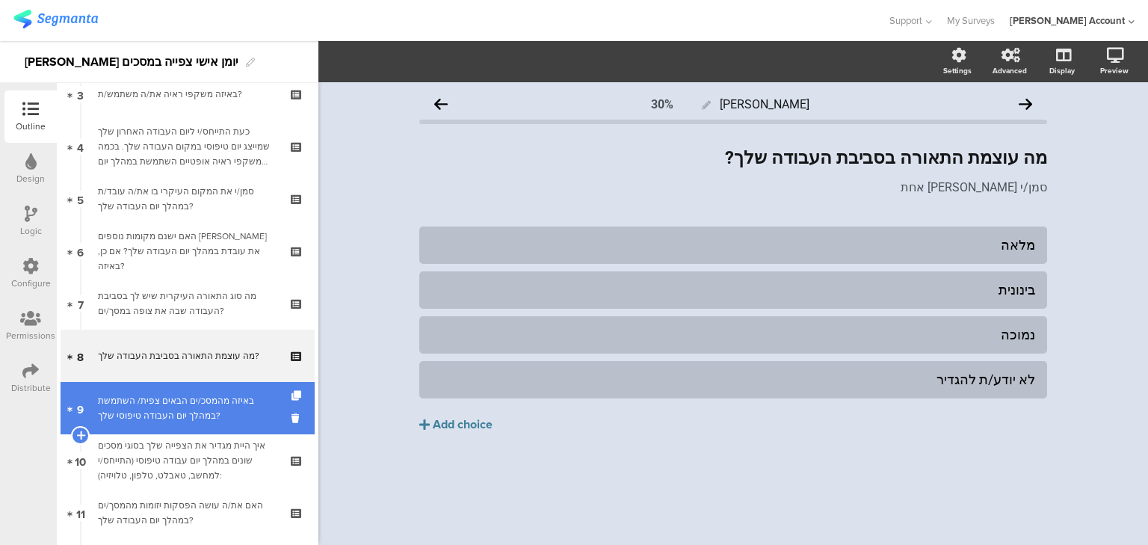
click at [176, 412] on div "באיזה מהמסכ/ים הבאים צפית/ השתמשת במהלך יום העבודה טיפוסי שלך?" at bounding box center [187, 408] width 179 height 30
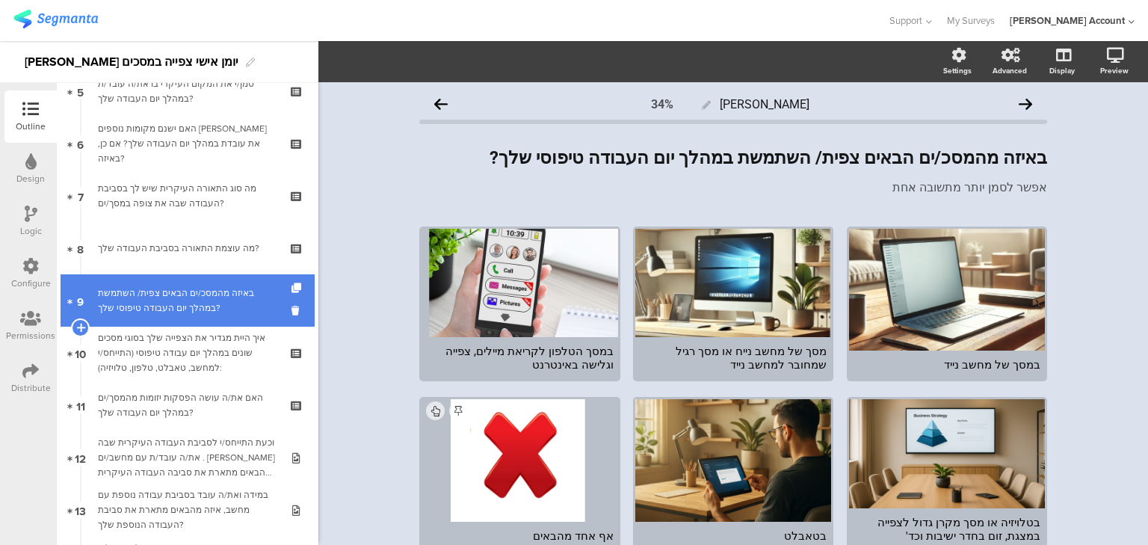
scroll to position [299, 0]
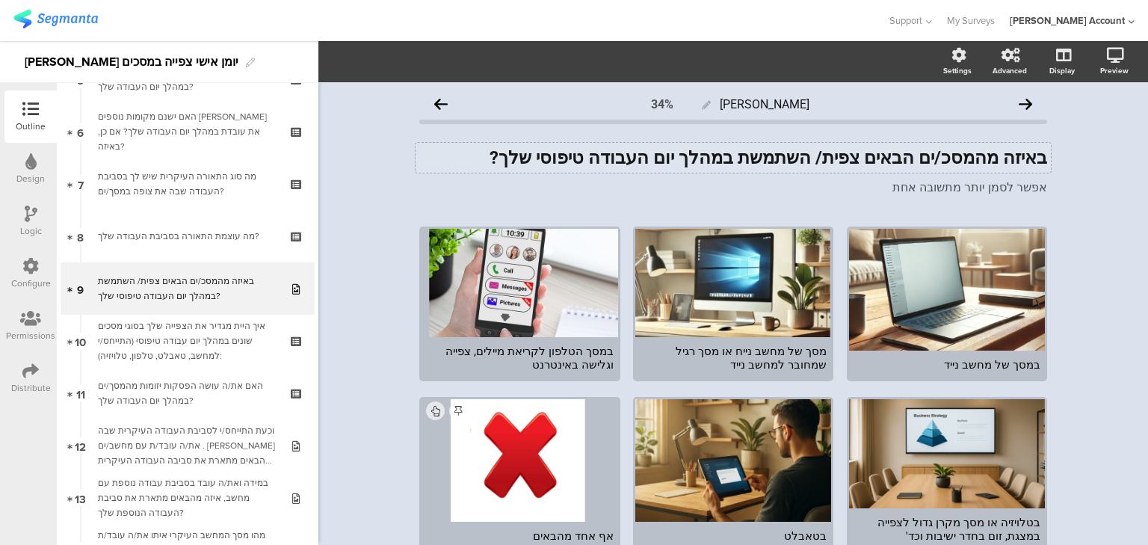
click at [648, 155] on div "באיזה מהמסכ/ים הבאים צפית/ השתמשת במהלך יום העבודה טיפוסי שלך? באיזה מהמסכ/ים ה…" at bounding box center [732, 158] width 635 height 30
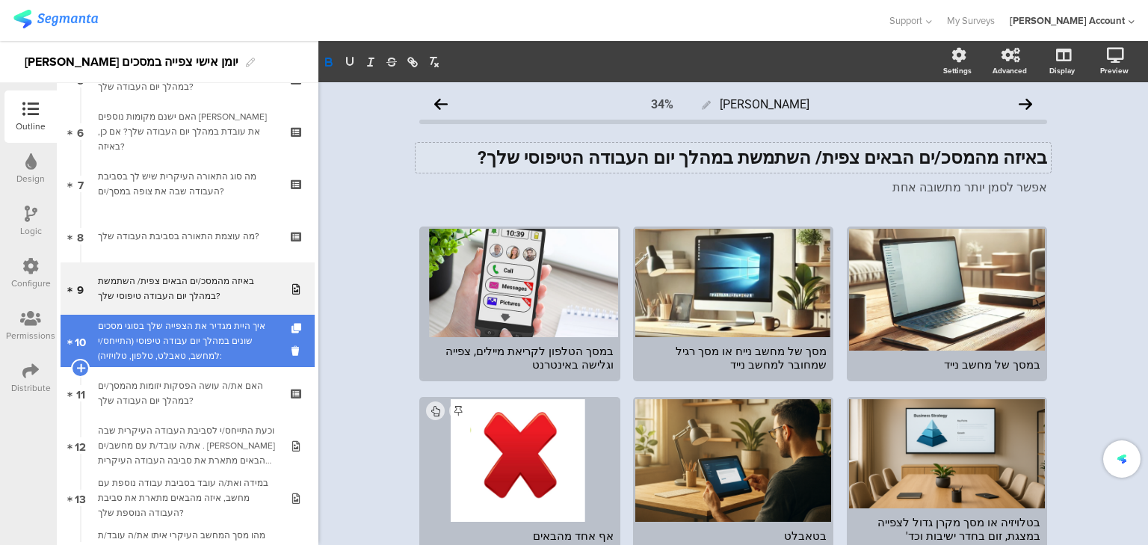
click at [205, 350] on div "איך היית מגדיר את הצפייה שלך בסוגי מסכים שונים במהלך יום עבודה טיפוסי (התייחס/י…" at bounding box center [187, 340] width 179 height 45
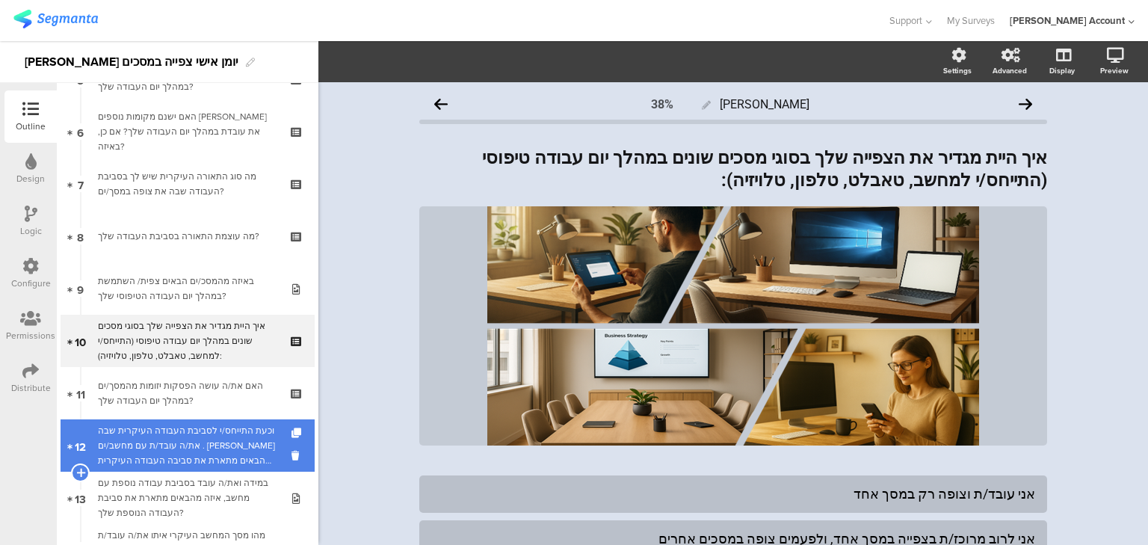
click at [149, 434] on div "וכעת התייחס/י לסביבת העבודה העיקרית שבה את/ה עובד/ת עם מחשב/ים . [PERSON_NAME] …" at bounding box center [187, 445] width 179 height 45
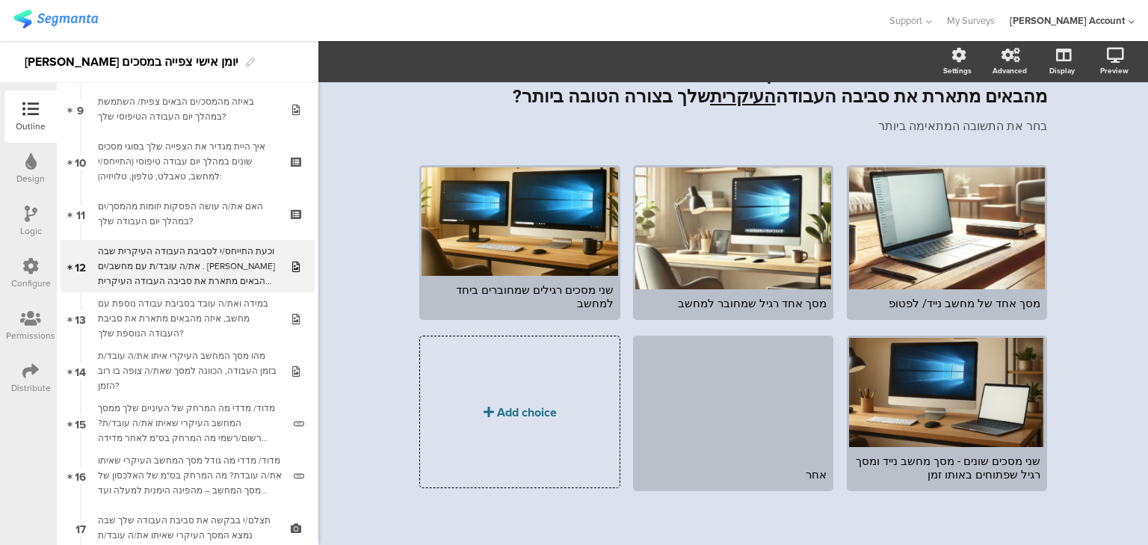
scroll to position [90, 0]
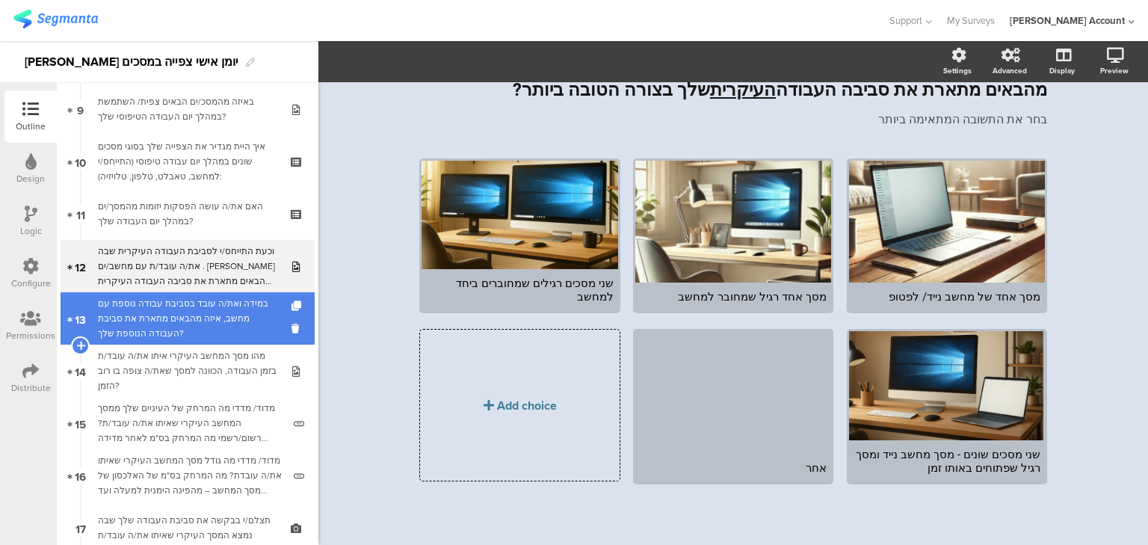
click at [167, 319] on div "במידה ואת/ה עובד בסביבת עבודה נוספת עם מחשב, איזה מהבאים מתארת את סביבת העבודה …" at bounding box center [187, 318] width 179 height 45
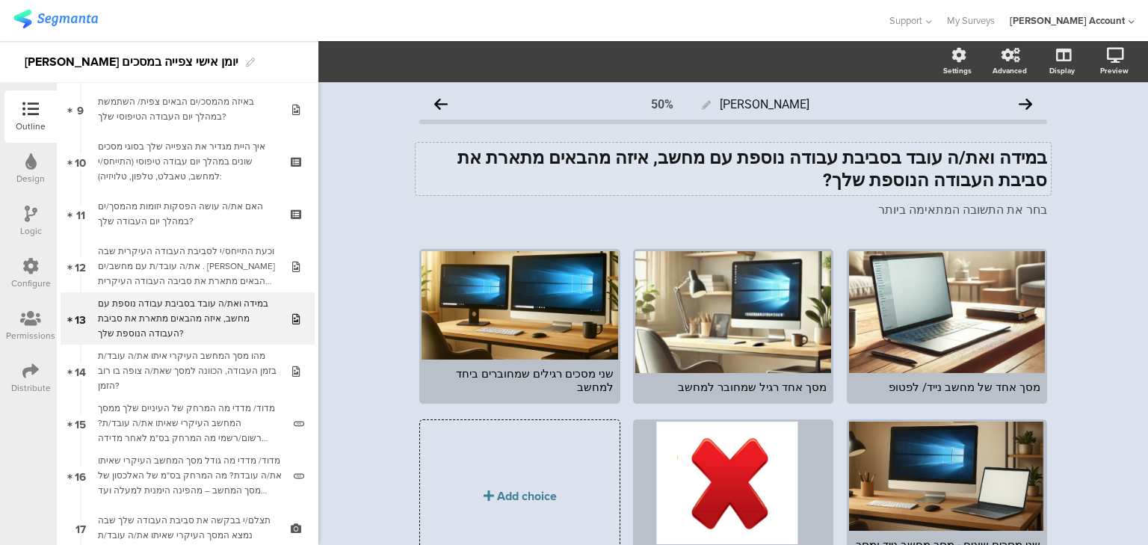
click at [802, 164] on div "במידה ואת/ה עובד בסביבת עבודה נוספת עם מחשב, איזה מהבאים מתארת את סביבת העבודה …" at bounding box center [732, 169] width 635 height 52
click at [802, 164] on strong "במידה ואת/ה עובד בסביבת עבודה נוספת עם מחשב, איזה מהבאים מתארת את סביבת העבודה …" at bounding box center [750, 168] width 594 height 43
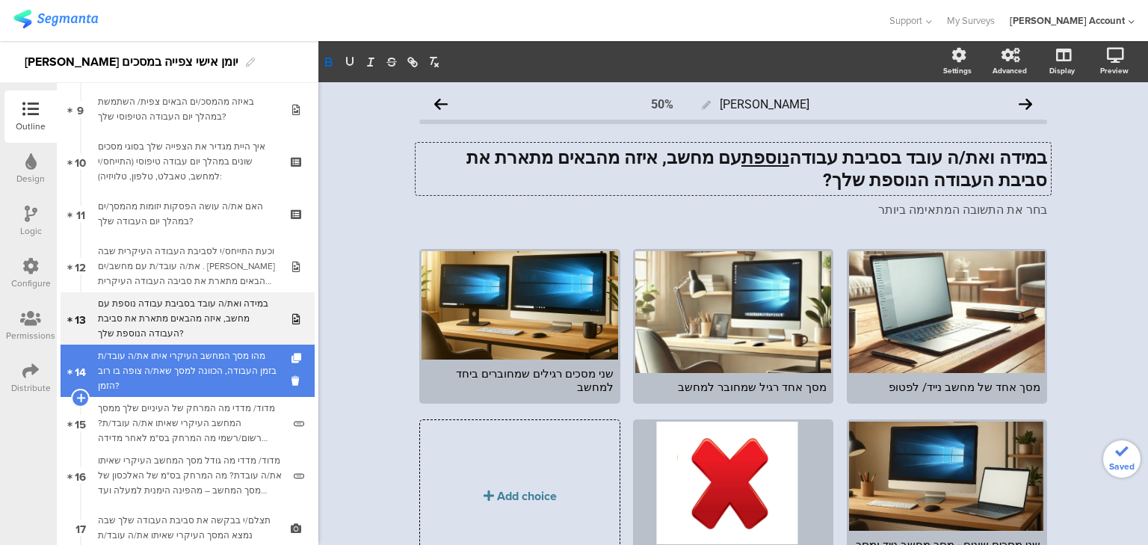
click at [201, 362] on div "מהו מסך המחשב העיקרי איתו את/ה עובד/ת בזמן העבודה, הכוונה למסך שאת/ה צופה בו רו…" at bounding box center [187, 370] width 179 height 45
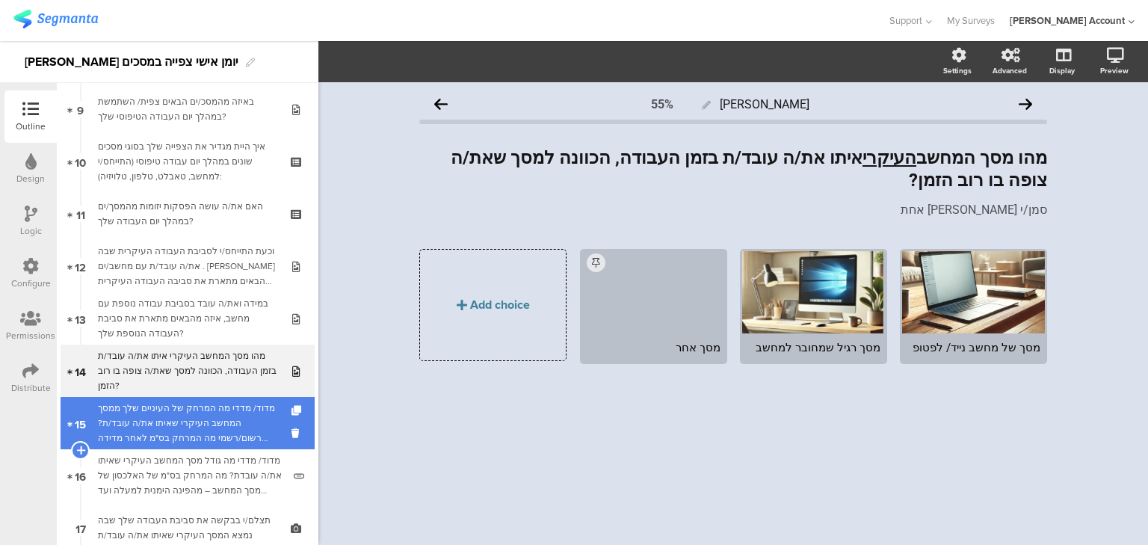
click at [211, 417] on div "מדוד/ מדדי מה המרחק של העיניים שלך ממסך המחשב העיקרי שאיתו את/ה עובד/ת? רשום/רש…" at bounding box center [190, 422] width 185 height 45
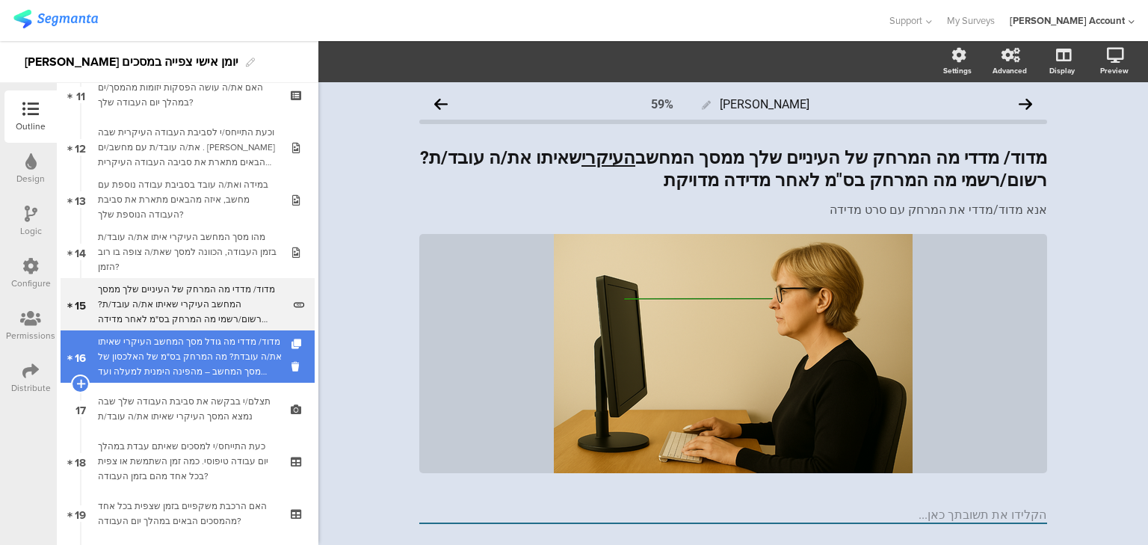
scroll to position [598, 0]
click at [189, 361] on div "מדוד/ מדדי מה גודל מסך המחשב העיקרי שאיתו את/ה עובדת? מה המרחק בס"מ של האלכסון …" at bounding box center [190, 355] width 185 height 45
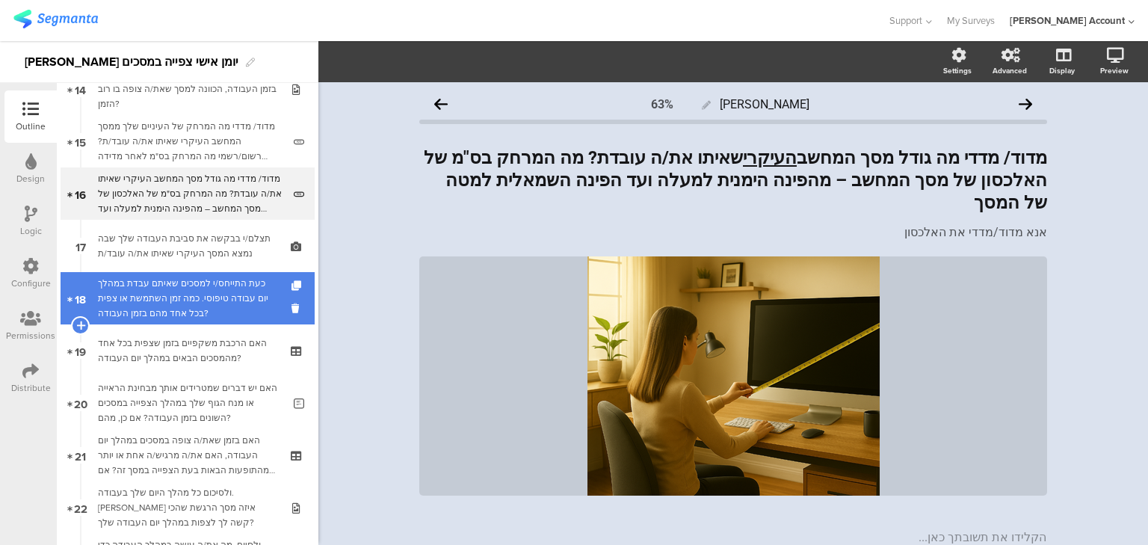
scroll to position [777, 0]
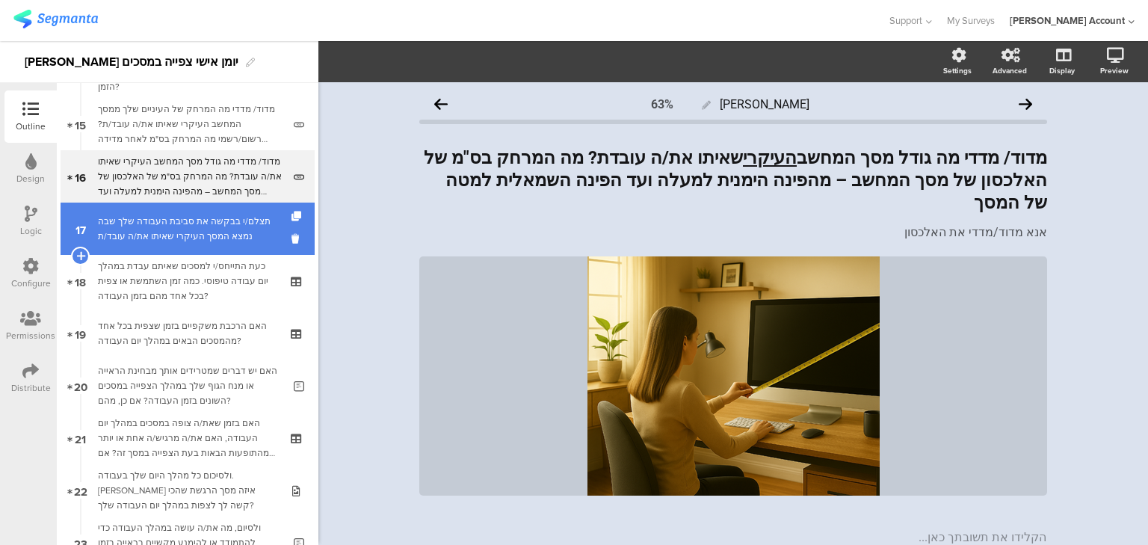
click at [198, 232] on div "תצלם/י בבקשה את סביבת העבודה שלך שבה נמצא המסך העיקרי שאיתו את/ה עובד/ת" at bounding box center [187, 229] width 179 height 30
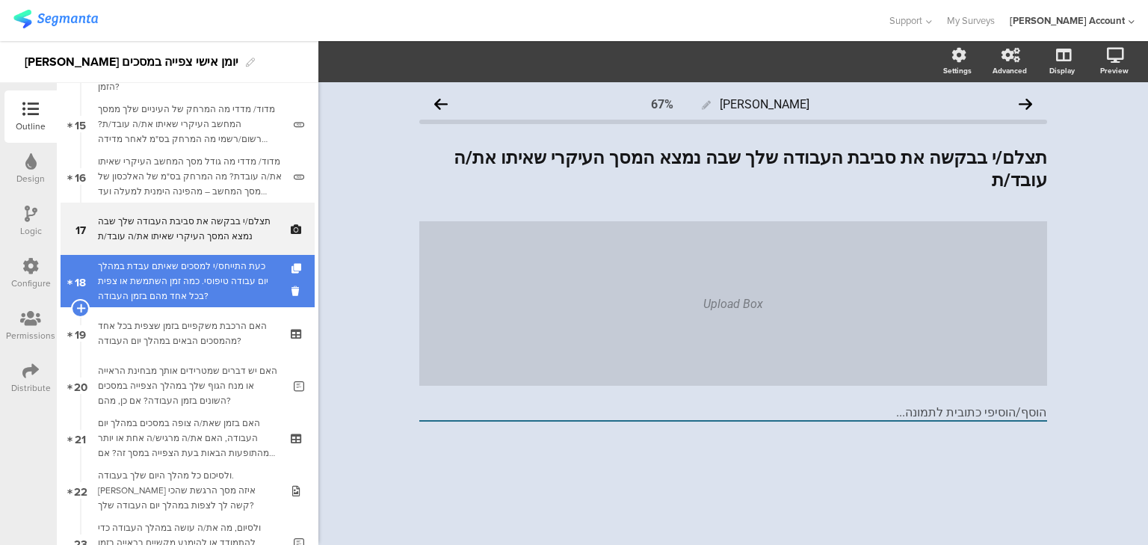
click at [209, 294] on div "כעת התייחס/י למסכים שאיתם עבדת במהלך יום עבודה טיפוסי. כמה זמן השתמשת או צפית ב…" at bounding box center [187, 281] width 179 height 45
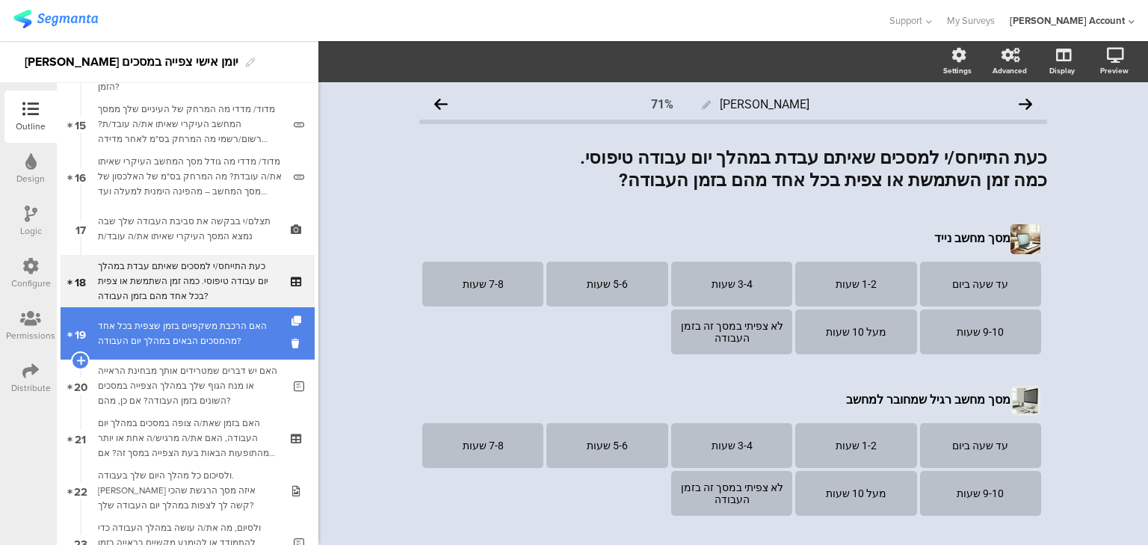
click at [218, 346] on div "האם הרכבת משקפיים בזמן שצפית בכל אחד מהמסכים הבאים במהלך יום העבודה?" at bounding box center [187, 333] width 179 height 30
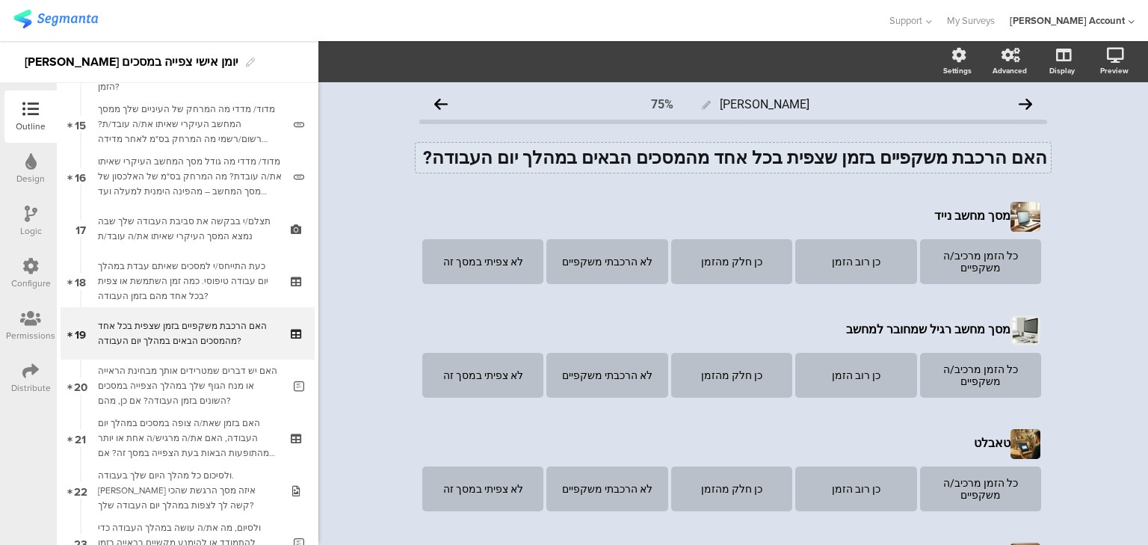
click at [928, 158] on strong "האם הרכבת משקפיים בזמן שצפית בכל אחד מהמסכים הבאים במהלך יום העבודה?" at bounding box center [735, 157] width 624 height 21
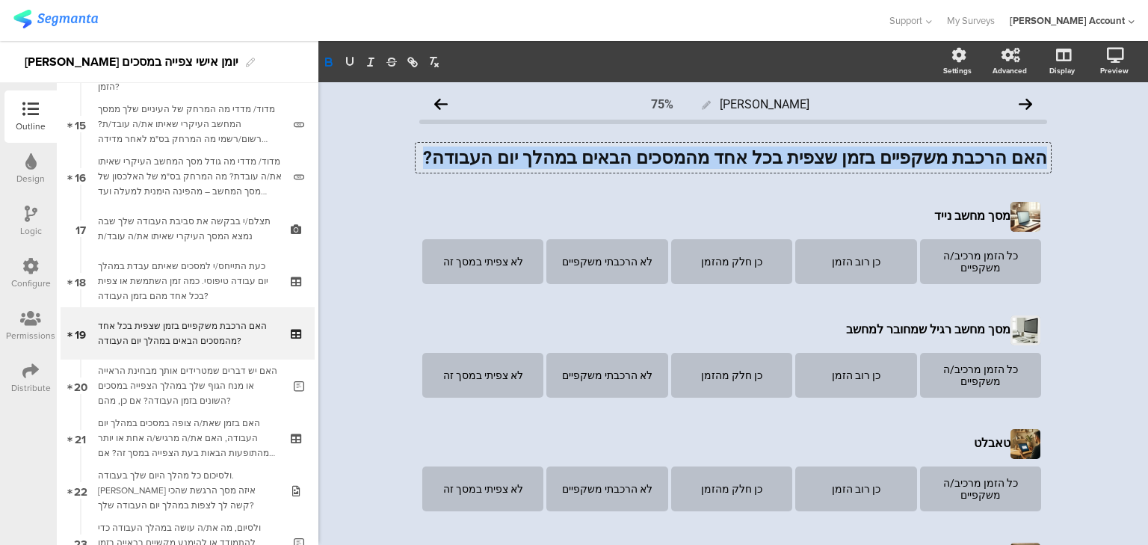
click at [928, 158] on strong "האם הרכבת משקפיים בזמן שצפית בכל אחד מהמסכים הבאים במהלך יום העבודה?" at bounding box center [735, 157] width 624 height 21
copy strong "האם הרכבת משקפיים בזמן שצפית בכל אחד מהמסכים הבאים במהלך יום העבודה?"
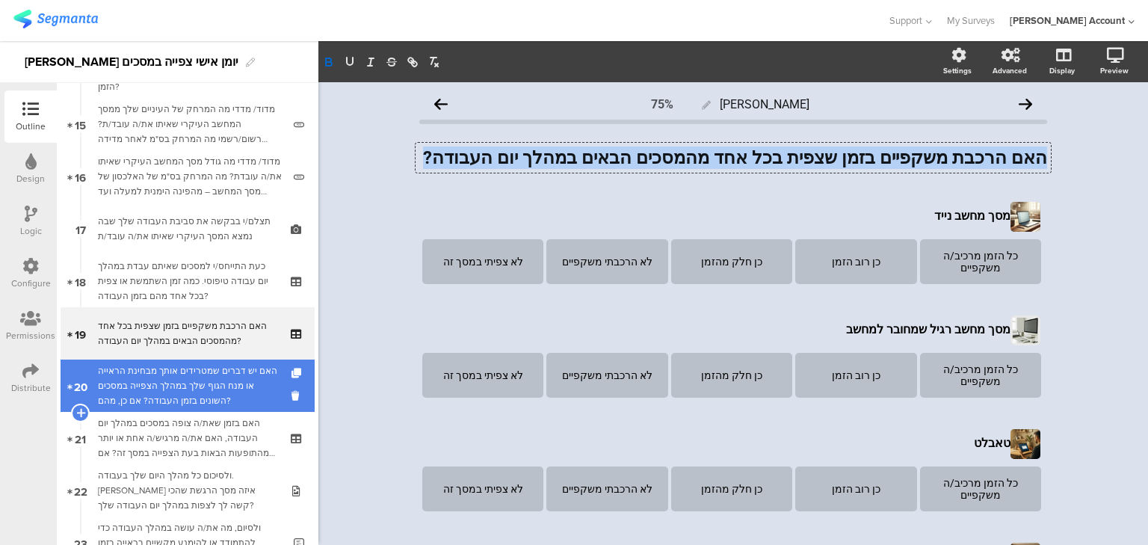
click at [246, 385] on div "האם יש דברים שמטרידים אותך מבחינת הראייה או מנח הגוף שלך במהלך הצפייה במסכים הש…" at bounding box center [190, 385] width 185 height 45
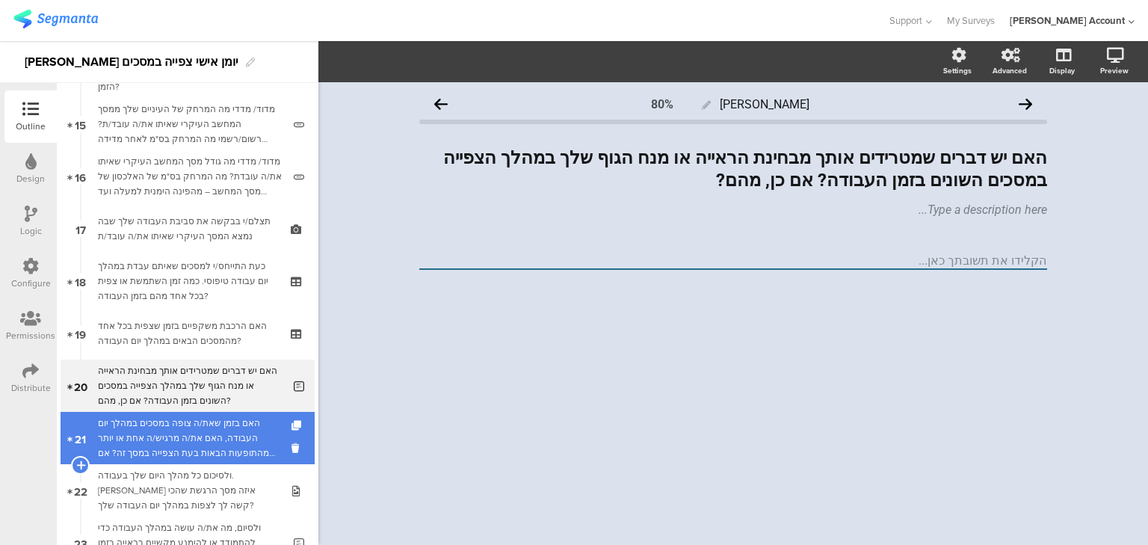
click at [221, 439] on div "האם בזמן שאת/ה צופה במסכים במהלך יום העבודה, האם את/ה מרגיש/ה אחת או יותר מהתופ…" at bounding box center [187, 437] width 179 height 45
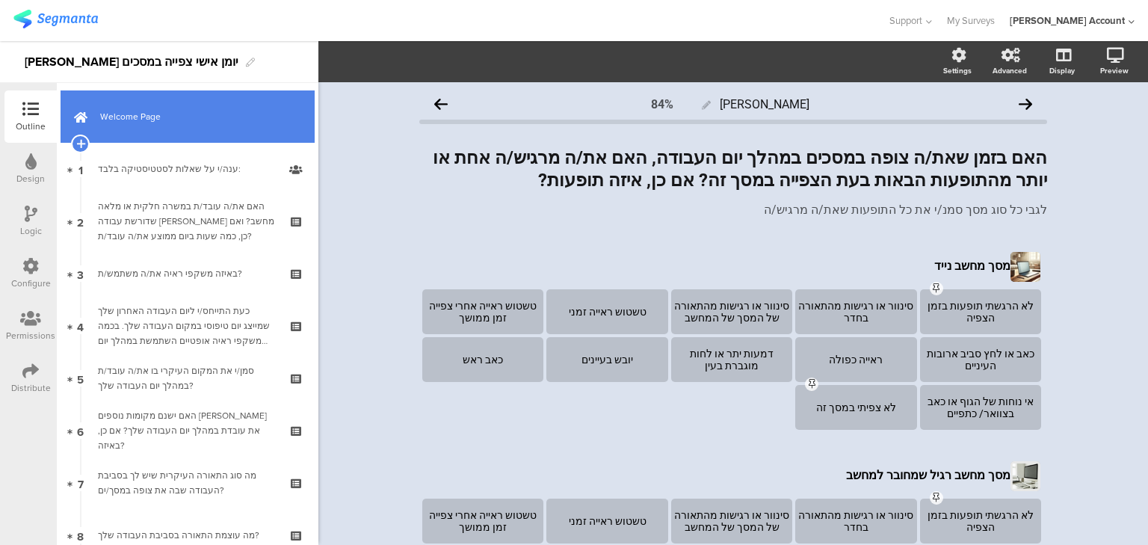
click at [161, 123] on span "Welcome Page" at bounding box center [195, 116] width 191 height 15
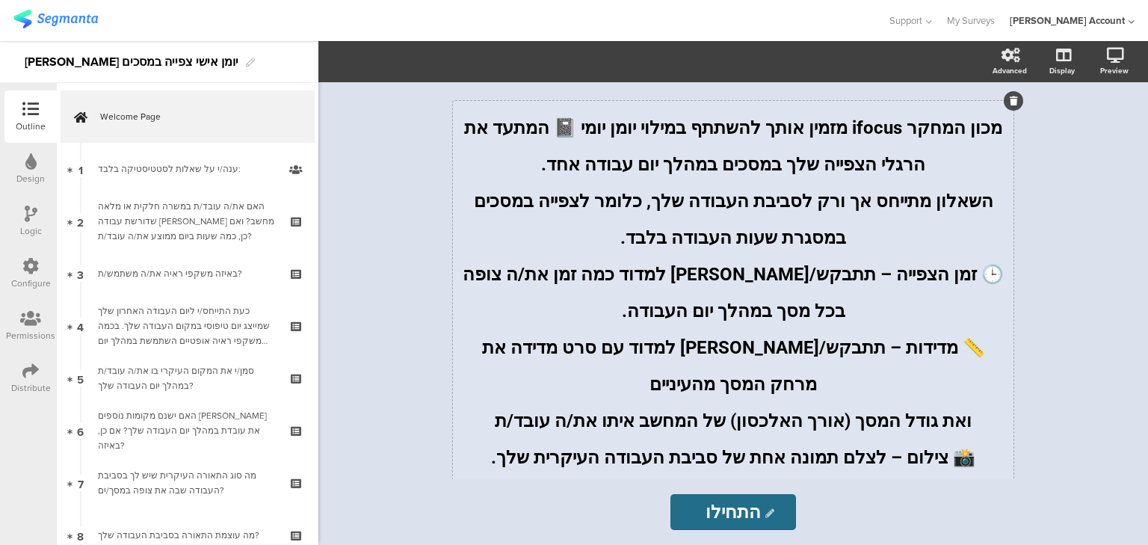
click at [858, 199] on div "מכון המחקר ifocus מזמין אותך להשתתף במילוי יומן יומי 📓 המתעד את הרגלי הצפייה של…" at bounding box center [733, 397] width 560 height 593
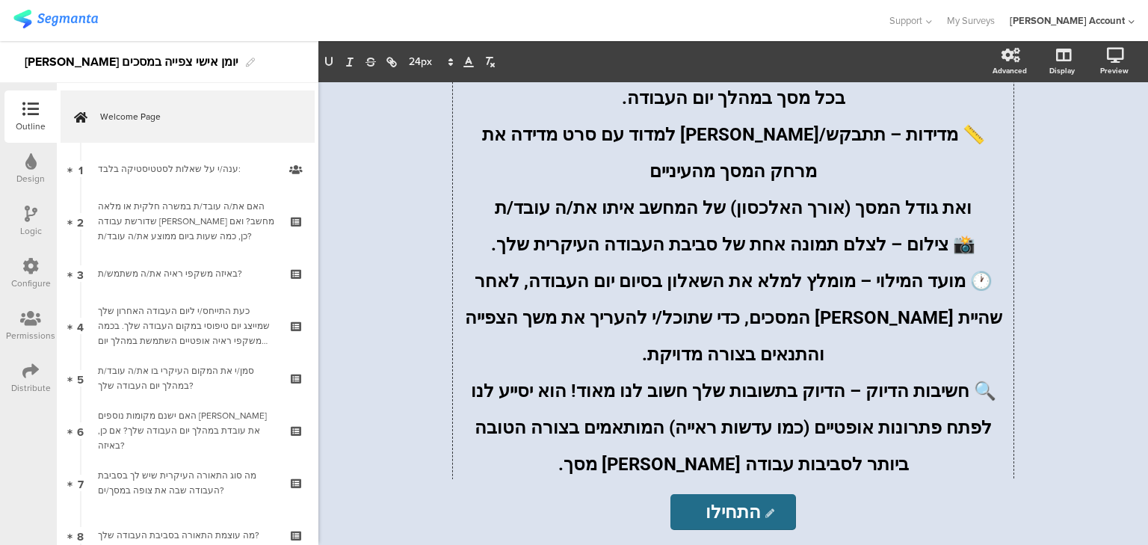
click at [25, 383] on div "Distribute" at bounding box center [31, 387] width 40 height 13
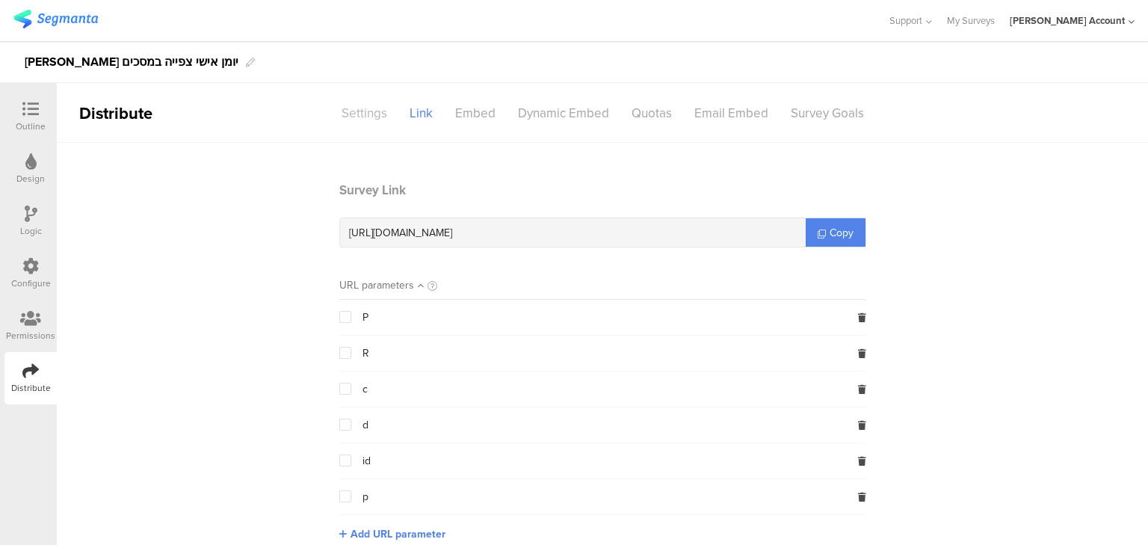
click at [362, 109] on div "Settings" at bounding box center [364, 113] width 68 height 26
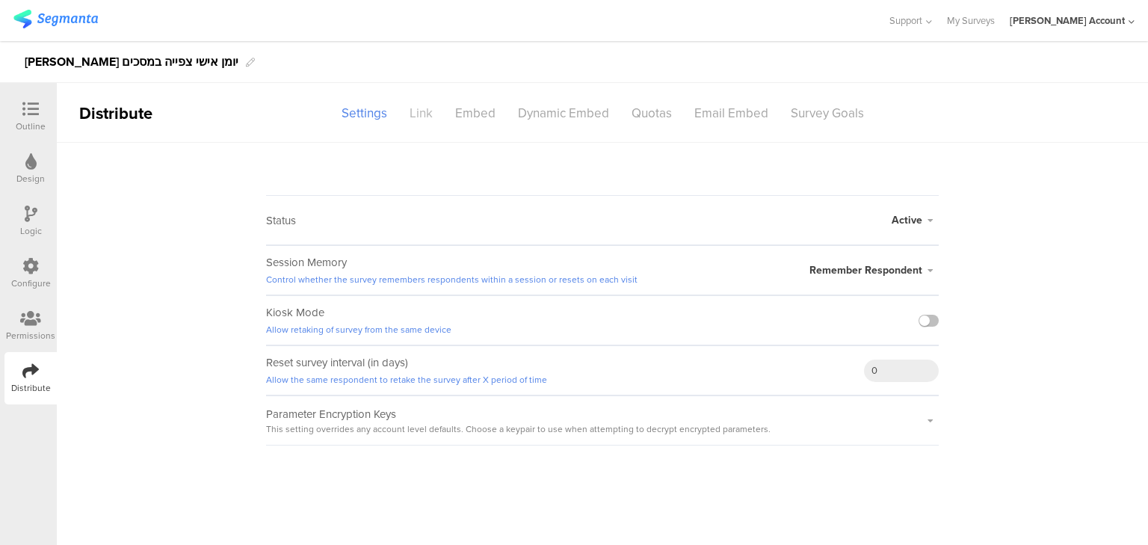
click at [414, 111] on div "Link" at bounding box center [421, 113] width 46 height 26
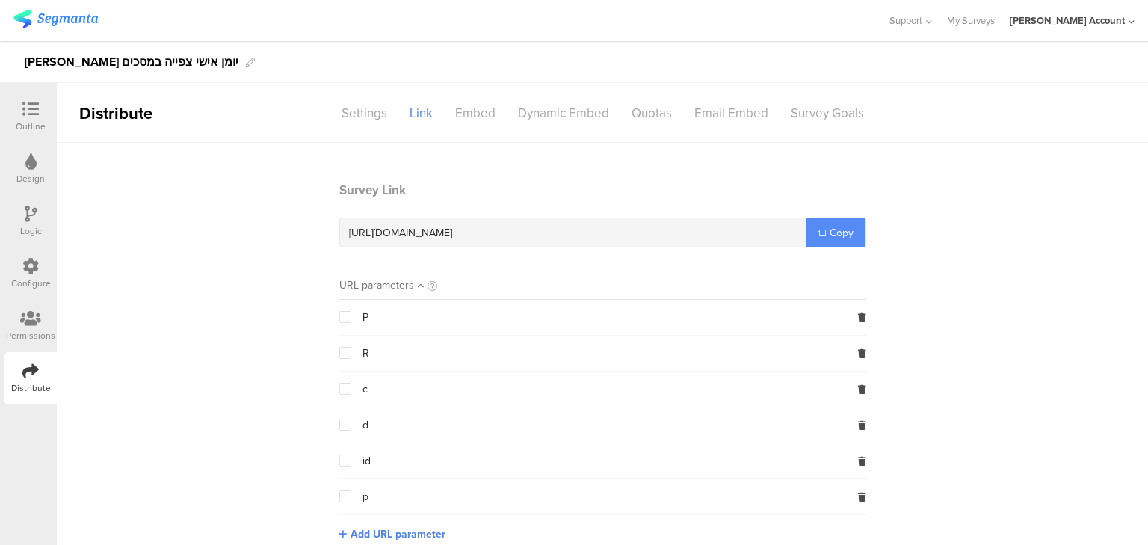
click at [838, 231] on span "Copy" at bounding box center [841, 233] width 24 height 16
click at [21, 119] on div at bounding box center [31, 110] width 30 height 19
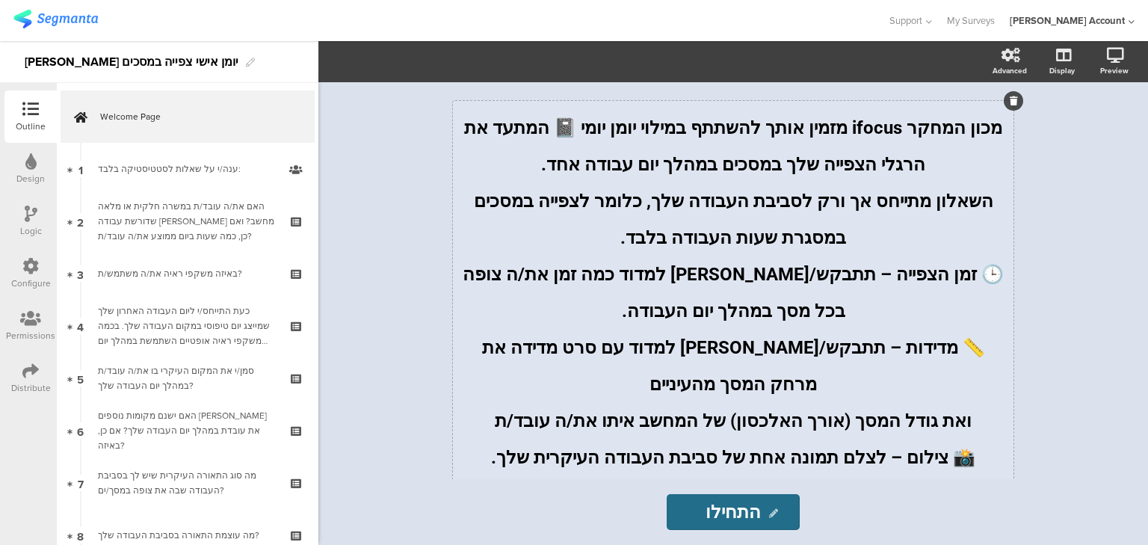
scroll to position [213, 0]
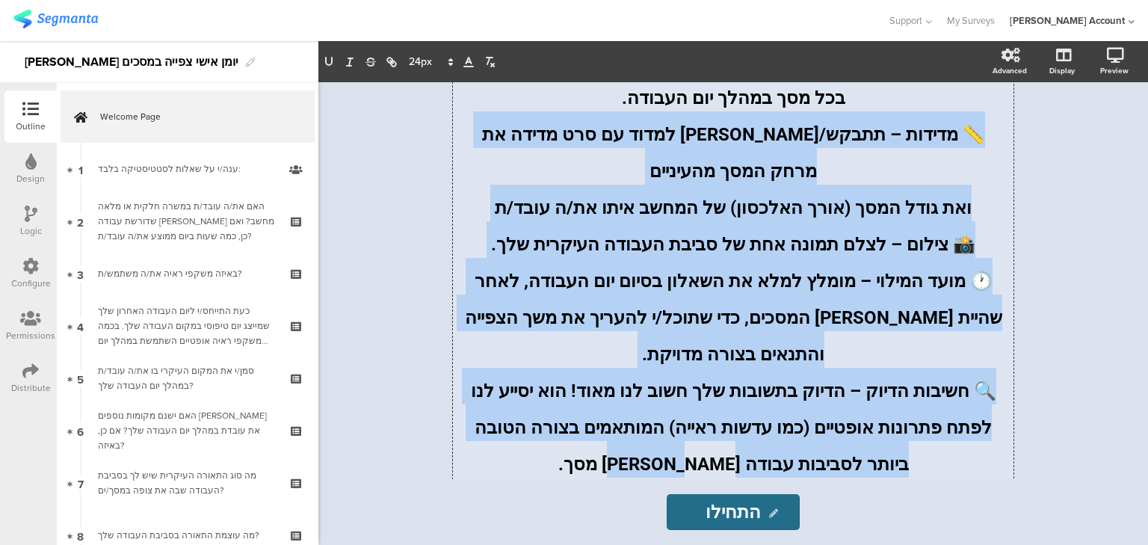
drag, startPoint x: 1001, startPoint y: 129, endPoint x: 608, endPoint y: 418, distance: 488.4
click at [608, 418] on div "מכון המחקר ifocus מזמין אותך להשתתף במילוי יומן יומי 📓 המתעד את הרגלי הצפייה של…" at bounding box center [733, 184] width 560 height 593
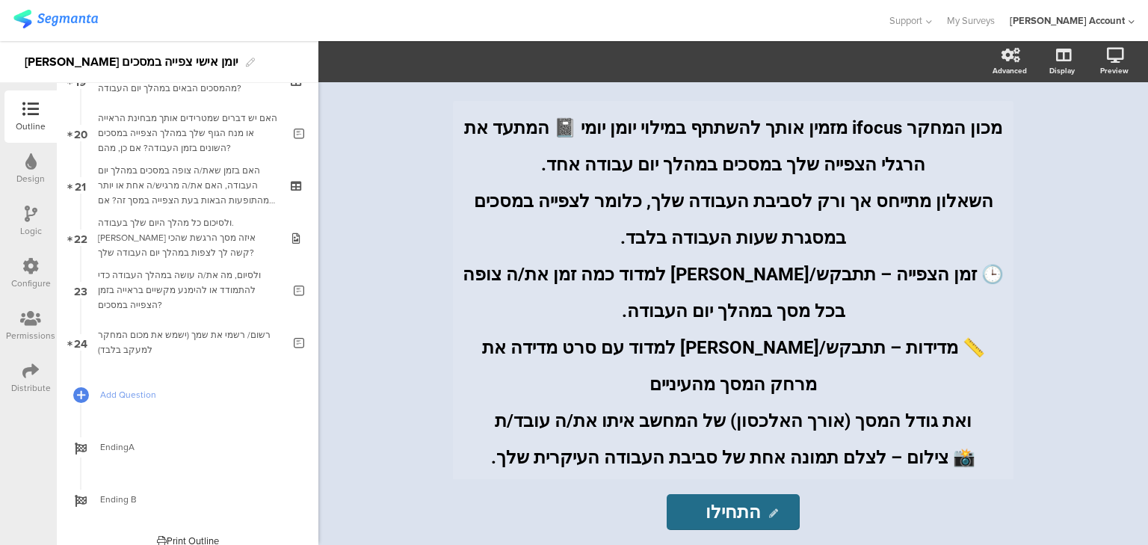
scroll to position [1044, 0]
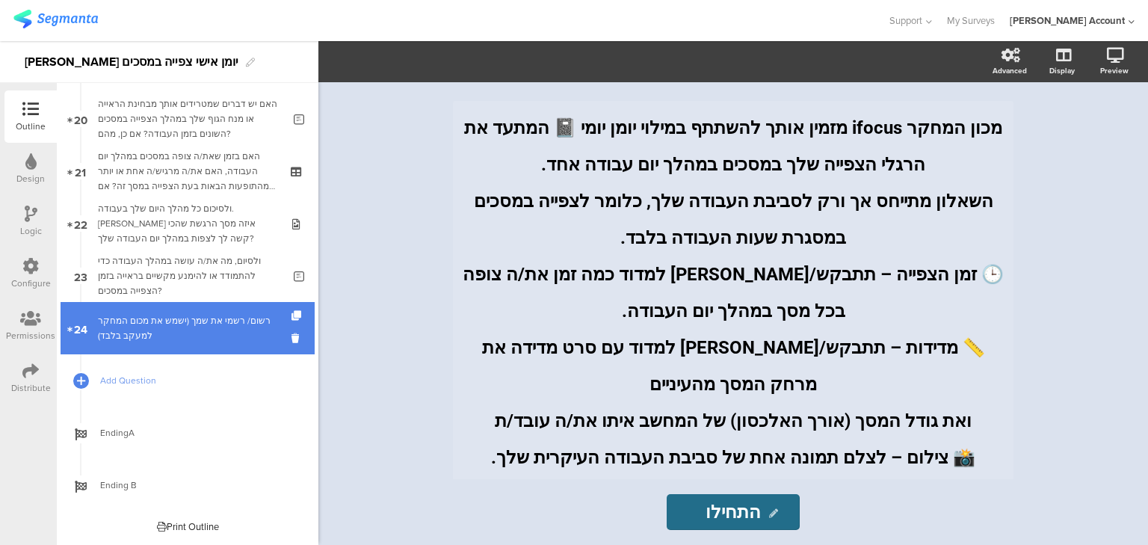
click at [119, 329] on div "רשום/ רשמי את שמך (ישמש את מכום המחקר למעקב בלבד)" at bounding box center [190, 328] width 185 height 30
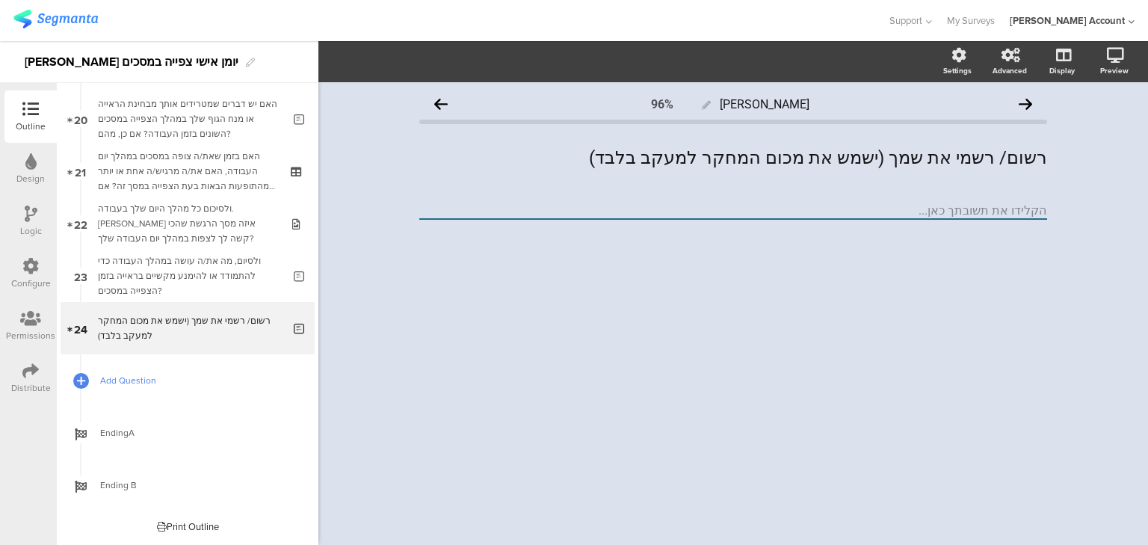
click at [108, 381] on span "Add Question" at bounding box center [195, 380] width 191 height 15
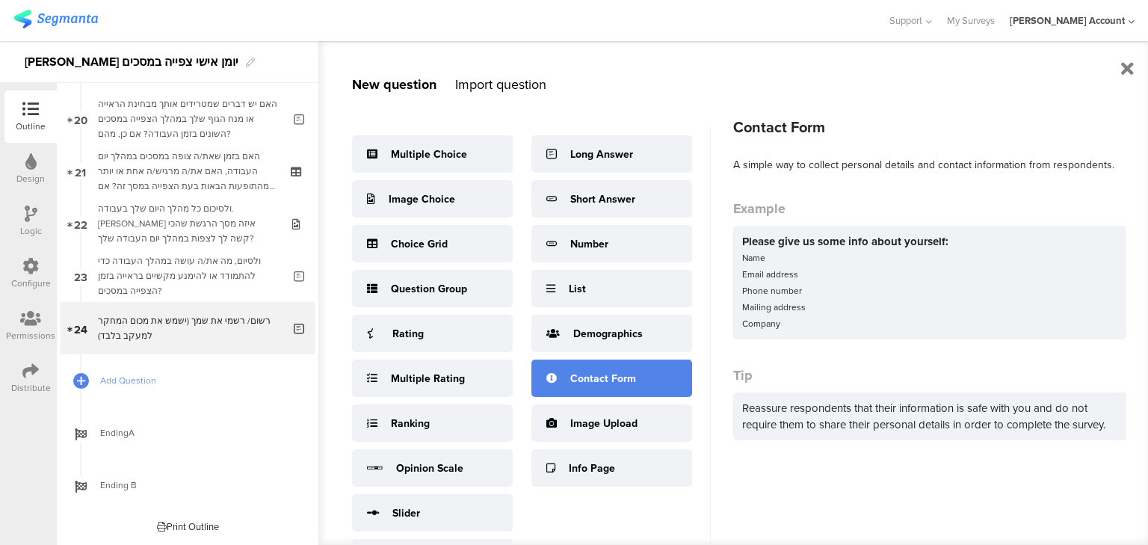
click at [591, 368] on div "Contact Form" at bounding box center [611, 377] width 161 height 37
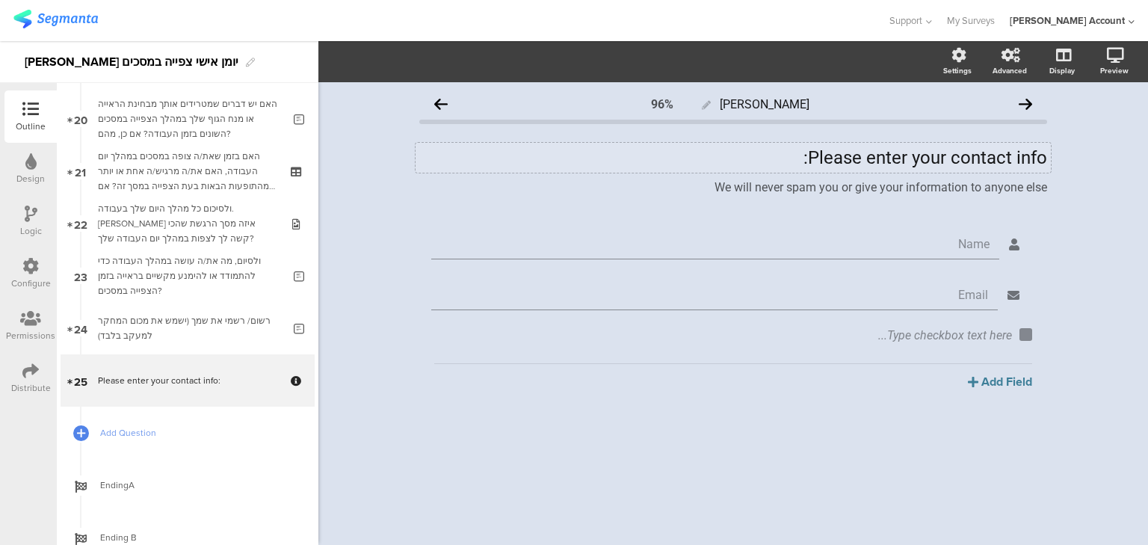
click at [872, 152] on div "Please enter your contact info: Please enter your contact info:" at bounding box center [732, 158] width 635 height 30
click at [872, 152] on p "Please enter your contact info:" at bounding box center [733, 157] width 628 height 22
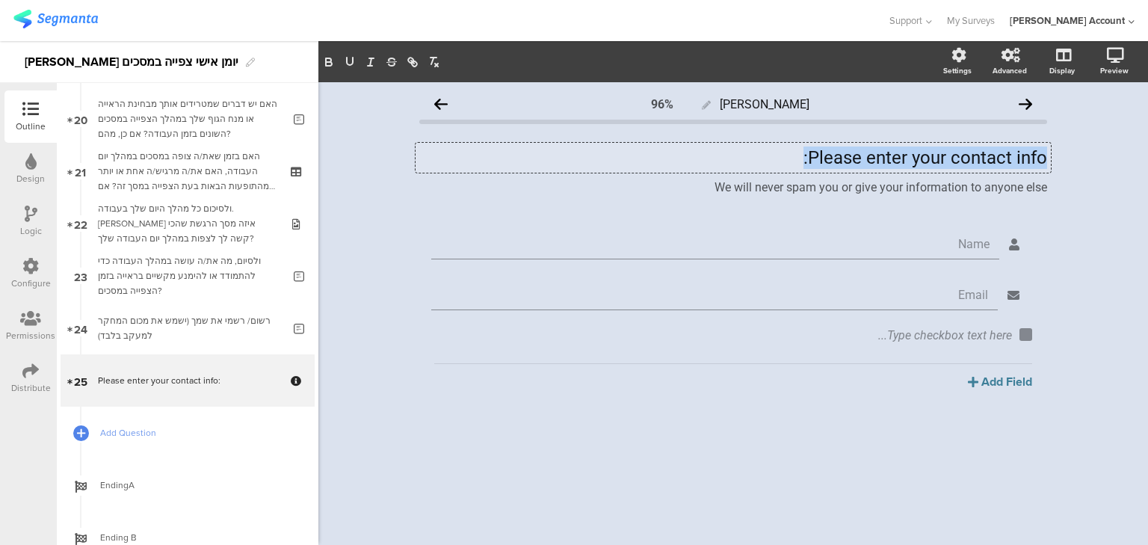
click at [872, 152] on p "Please enter your contact info:" at bounding box center [733, 157] width 628 height 22
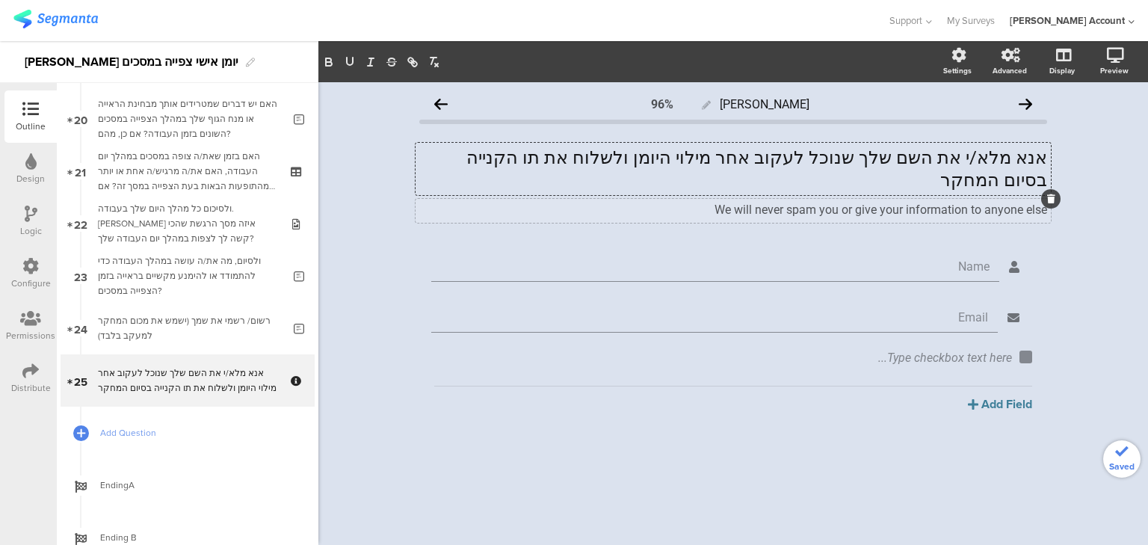
click at [1047, 194] on icon at bounding box center [1051, 198] width 8 height 9
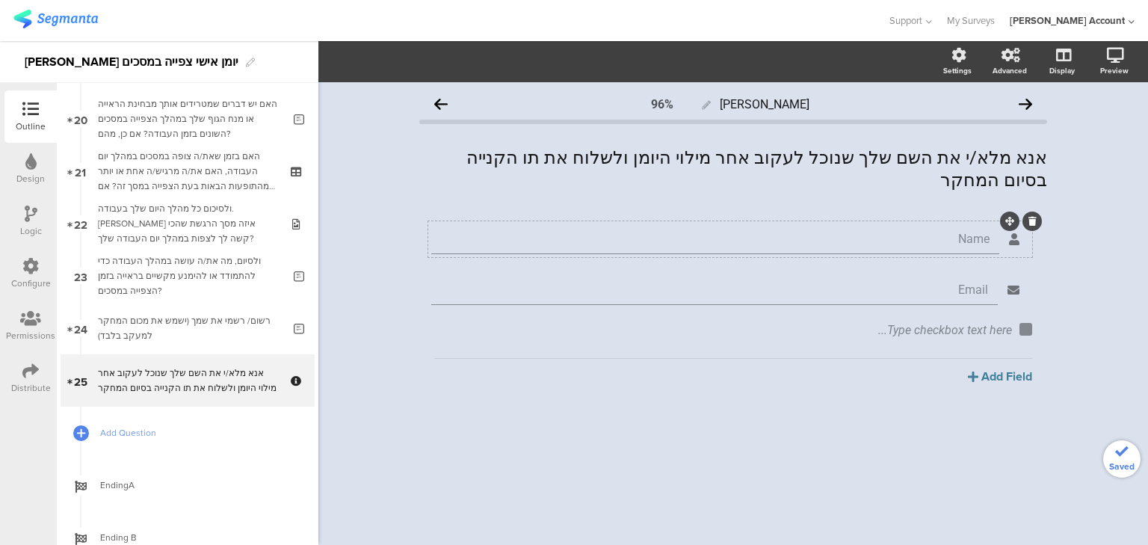
click at [963, 232] on input "Name" at bounding box center [707, 239] width 563 height 14
type input "שם פרטי ושם משפחה"
click at [1031, 267] on icon at bounding box center [1032, 271] width 8 height 9
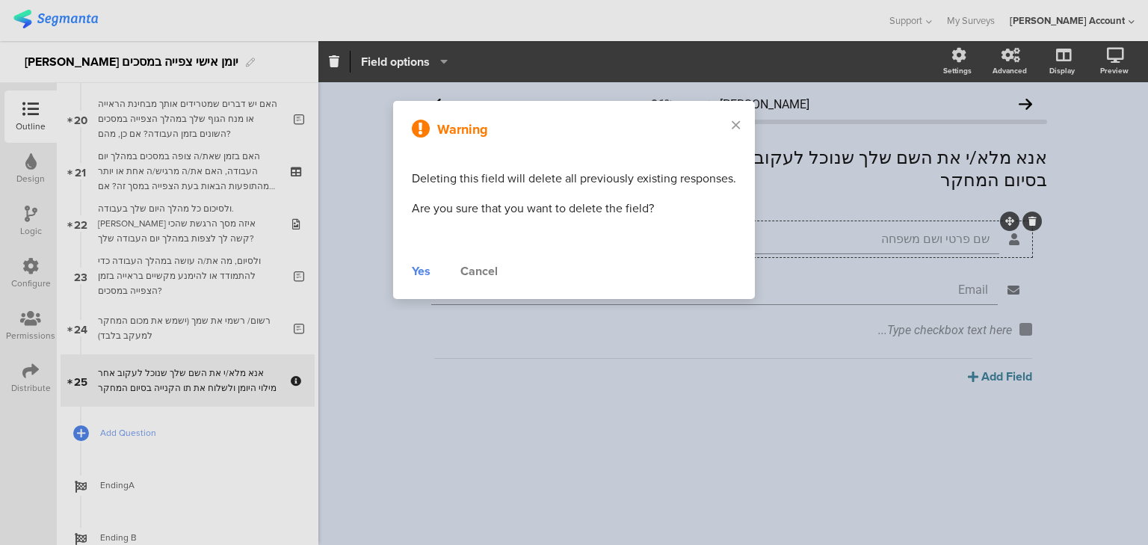
click at [421, 271] on div "Yes" at bounding box center [421, 271] width 19 height 18
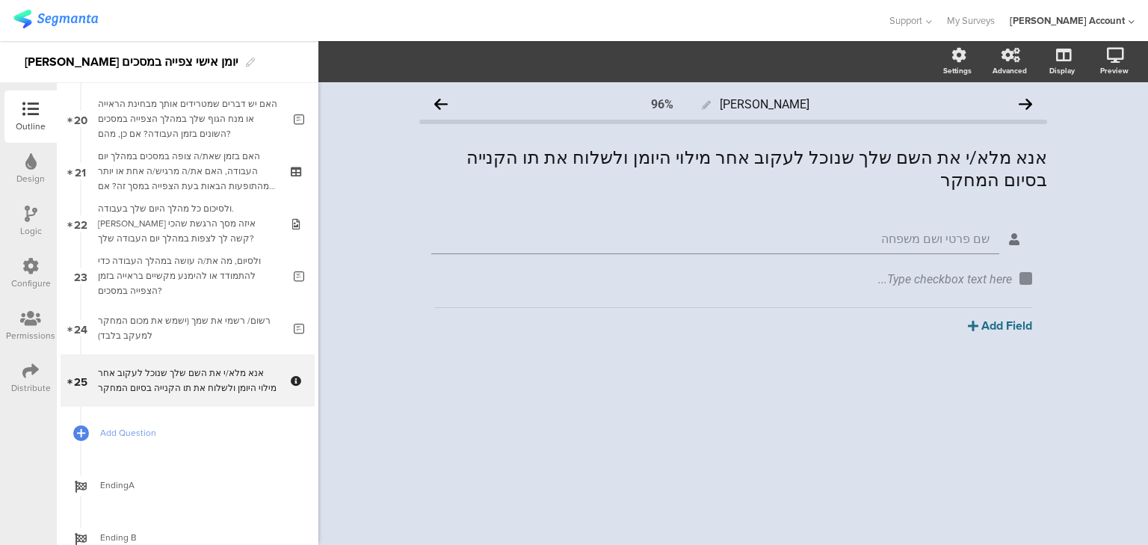
click at [1007, 317] on button "Add Field" at bounding box center [1000, 325] width 64 height 17
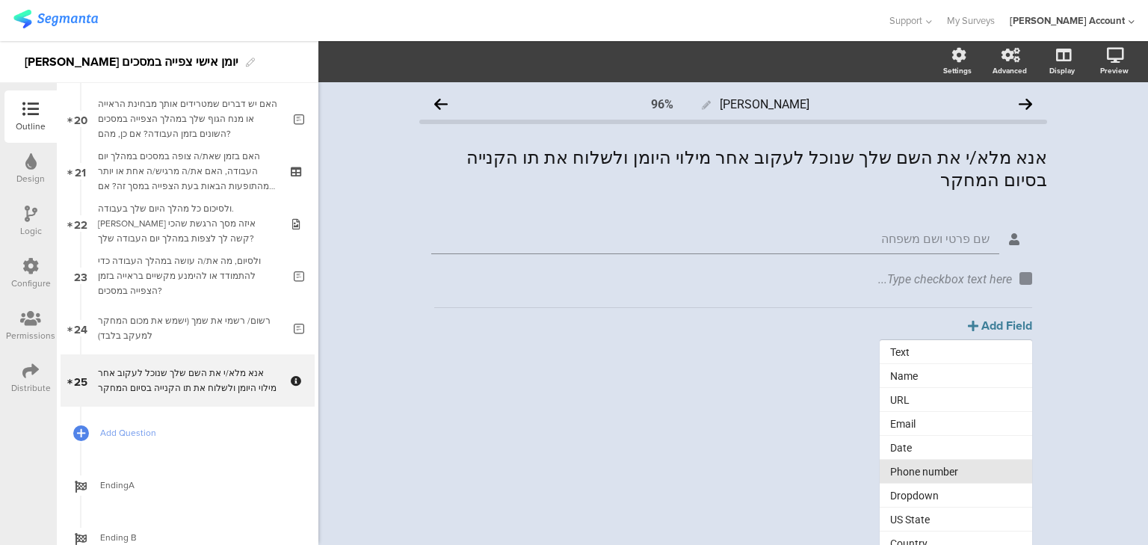
click at [951, 460] on button "Phone number" at bounding box center [955, 472] width 152 height 24
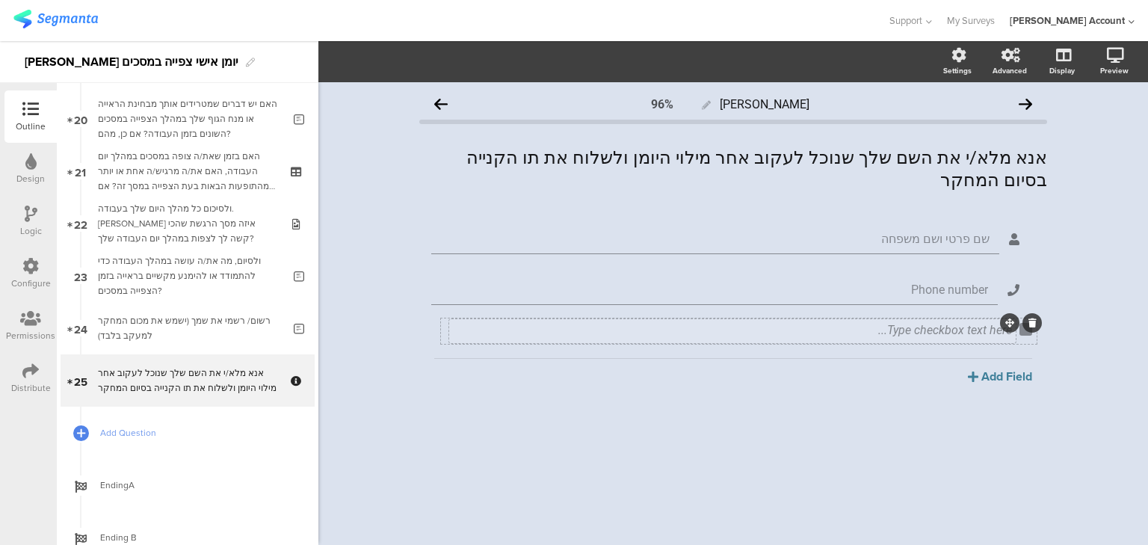
click at [965, 319] on div "Type checkbox text here..." at bounding box center [732, 331] width 566 height 24
click at [1034, 267] on icon at bounding box center [1032, 271] width 8 height 9
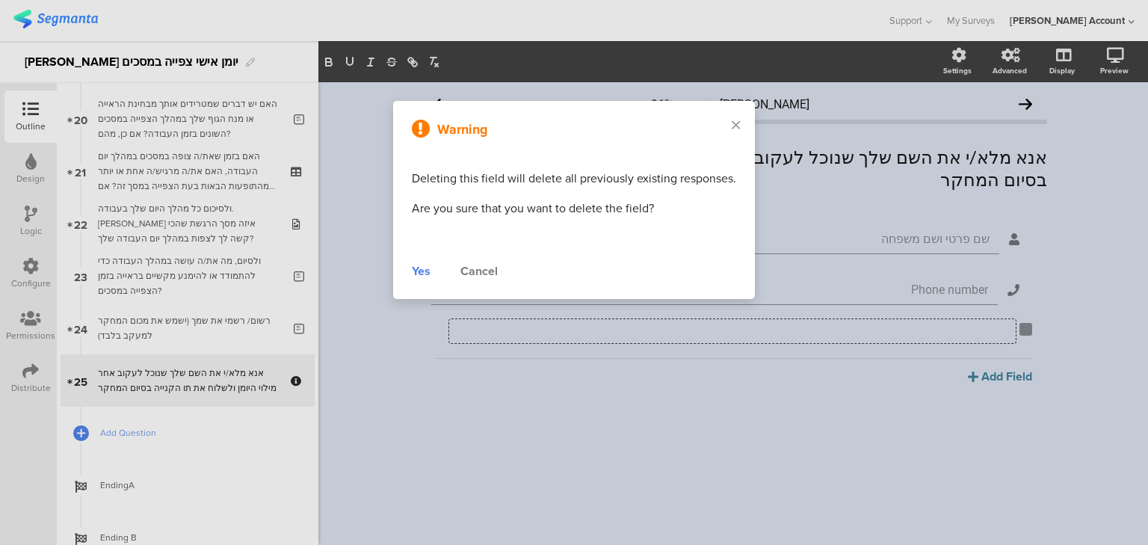
click at [426, 276] on div "Yes" at bounding box center [421, 271] width 19 height 18
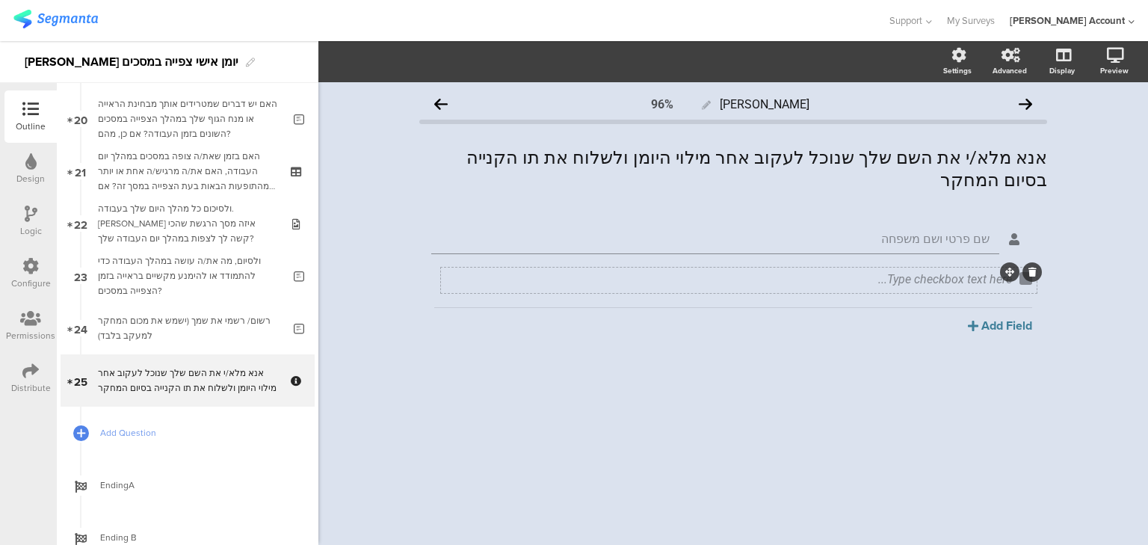
click at [1039, 262] on div at bounding box center [1031, 271] width 19 height 19
click at [1031, 267] on icon at bounding box center [1032, 271] width 8 height 9
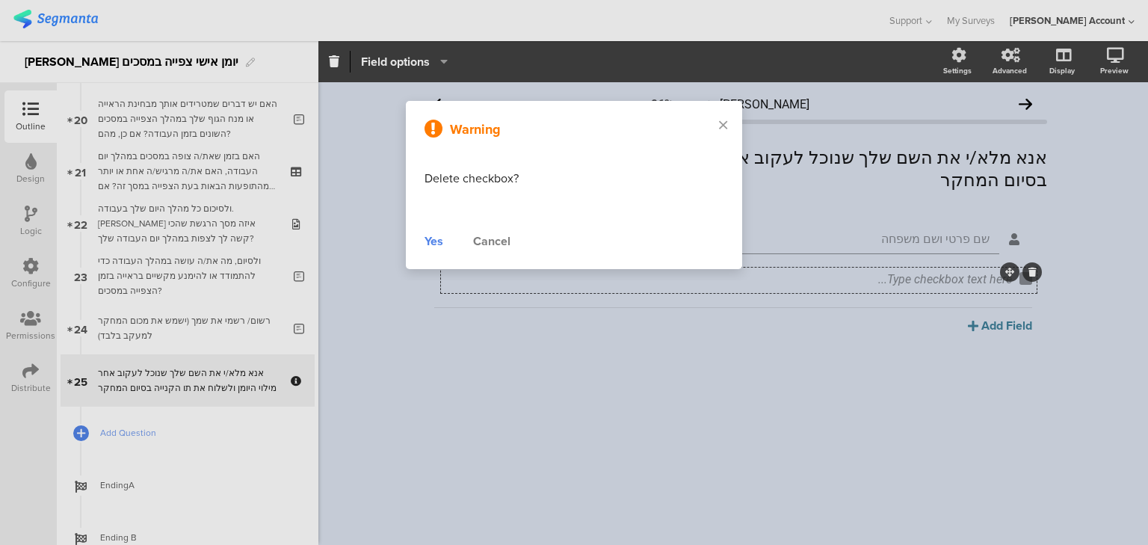
click at [433, 244] on div "Yes" at bounding box center [433, 241] width 19 height 18
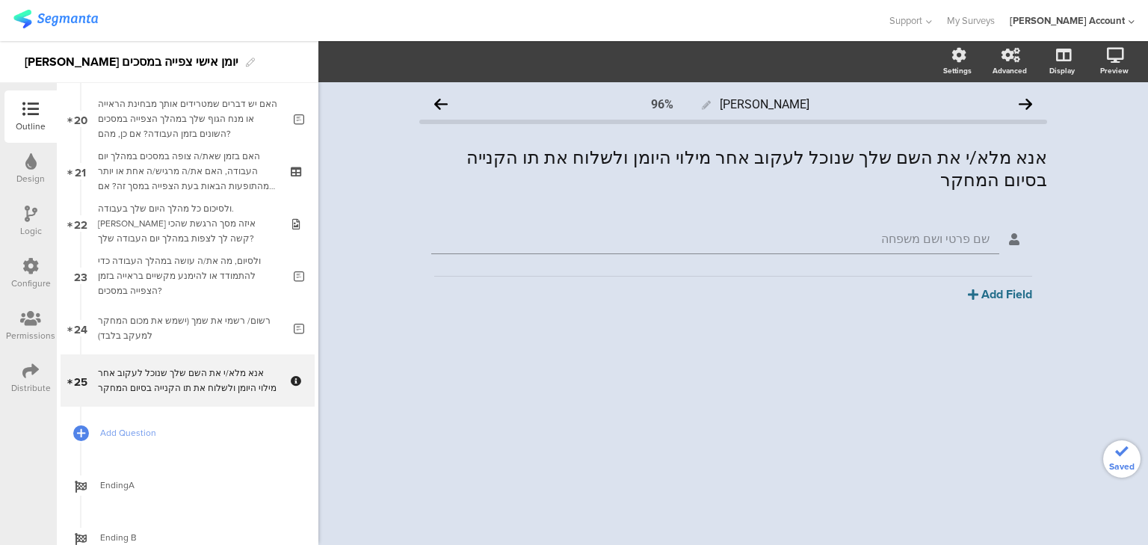
click at [995, 285] on button "Add Field" at bounding box center [1000, 293] width 64 height 17
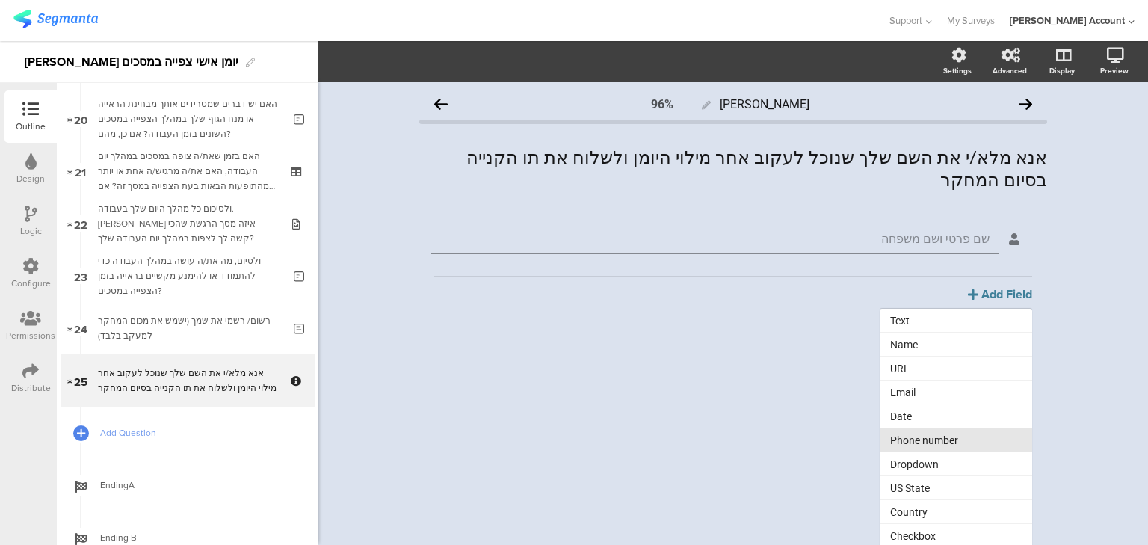
click at [921, 428] on button "Phone number" at bounding box center [955, 440] width 152 height 24
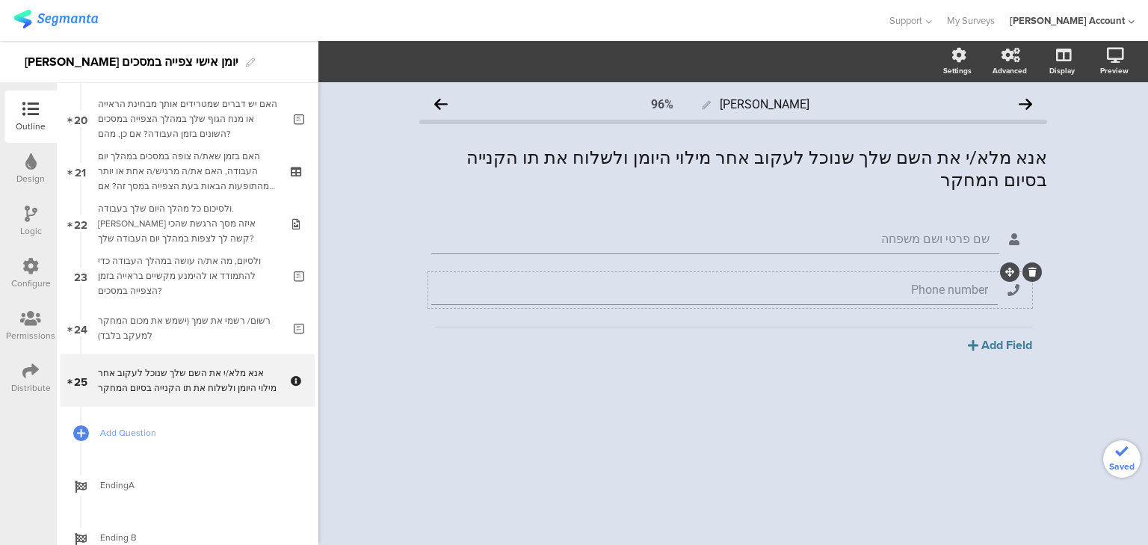
click at [900, 282] on input "Phone number" at bounding box center [707, 289] width 562 height 14
type input "טלפון סלולרי לשליחת תו הקנייה"
click at [694, 415] on div "[PERSON_NAME] 96% אנא מלא/י את השם שלך שנוכל לעקוב אחר מילוי היומן ולשלוח את תו…" at bounding box center [732, 313] width 829 height 462
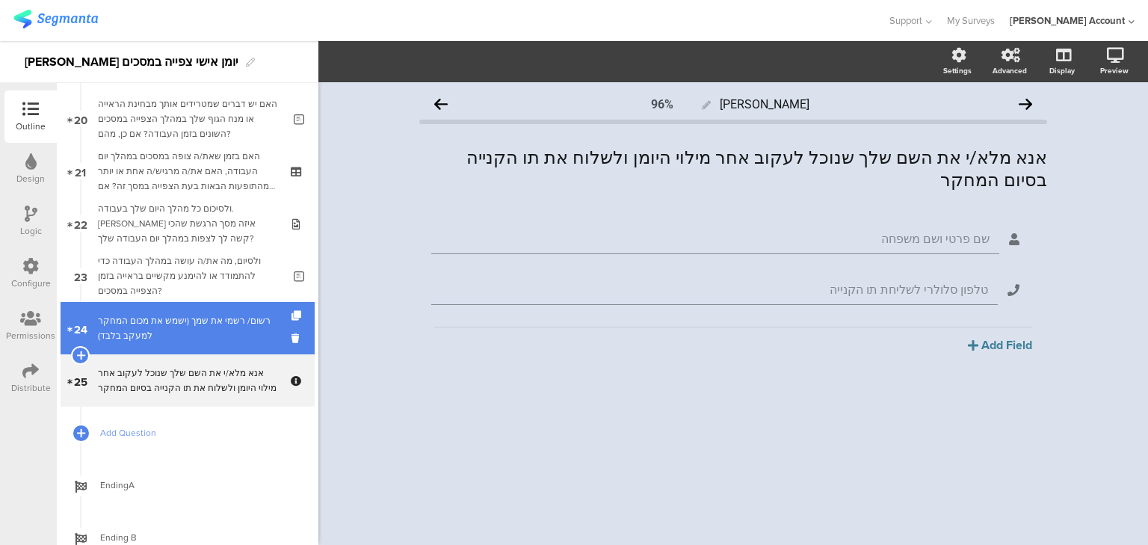
click at [236, 322] on div "רשום/ רשמי את שמך (ישמש את מכום המחקר למעקב בלבד)" at bounding box center [190, 328] width 185 height 30
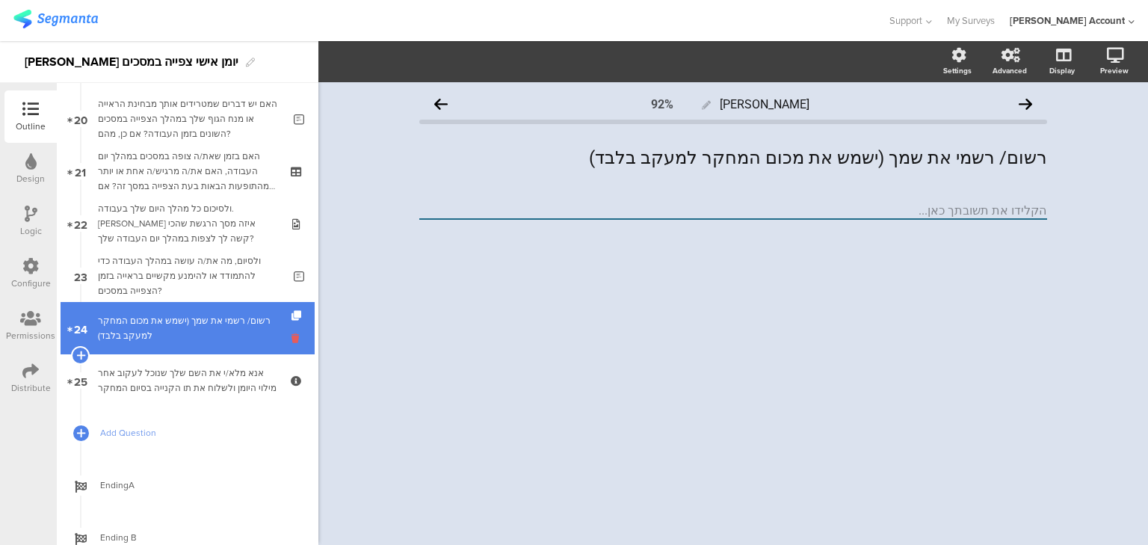
click at [291, 337] on icon at bounding box center [297, 338] width 13 height 14
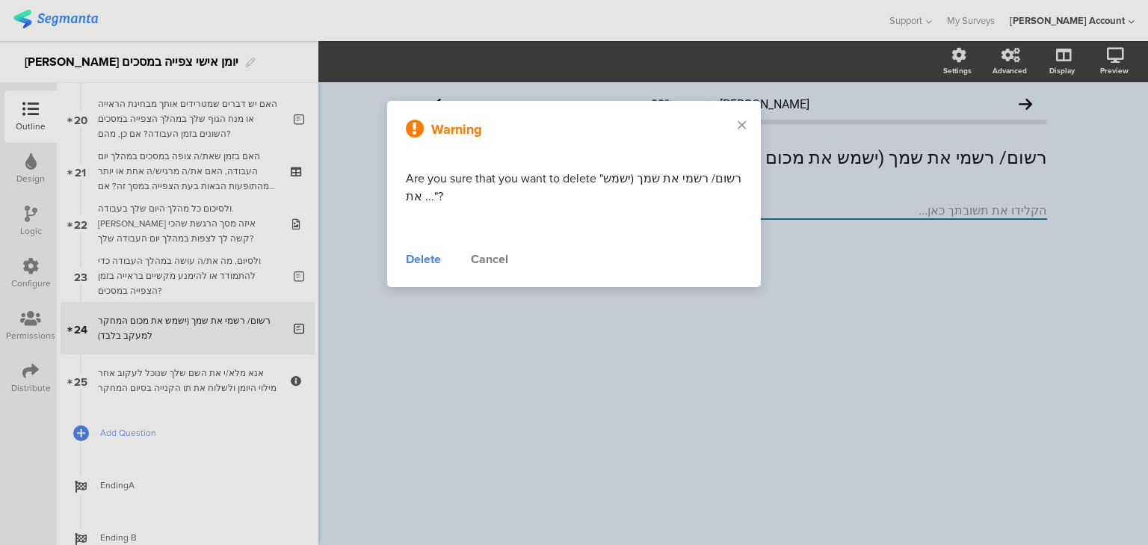
click at [428, 255] on div "Delete" at bounding box center [423, 259] width 35 height 18
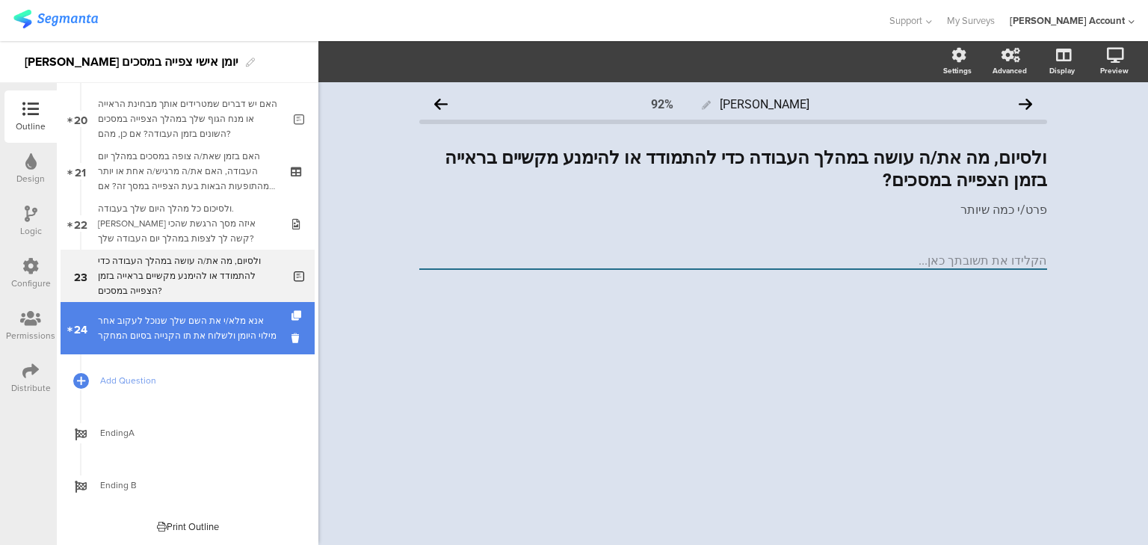
click at [152, 335] on div "אנא מלא/י את השם שלך שנוכל לעקוב אחר מילוי היומן ולשלוח את תו הקנייה בסיום המחקר" at bounding box center [187, 328] width 179 height 30
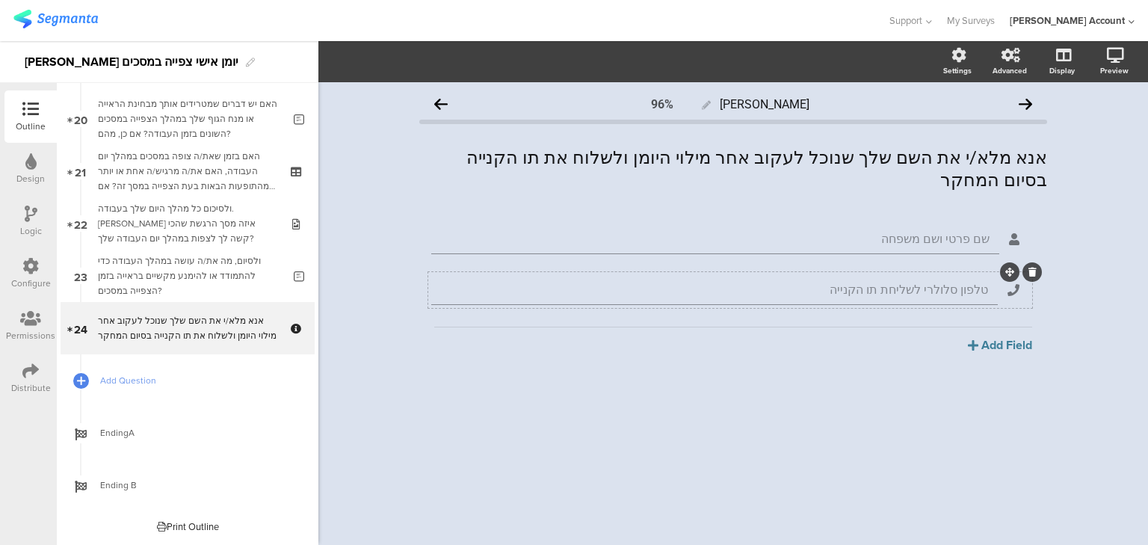
click at [792, 282] on input "טלפון סלולרי לשליחת תו הקנייה" at bounding box center [707, 289] width 562 height 14
type input "טלפון סלולרי לשליחת תו הקנייה"
click at [628, 359] on div "שם פרטי ושם משפחה טלפון סלולרי לשליחת תו הקנייה [GEOGRAPHIC_DATA] Text Name URL…" at bounding box center [733, 322] width 628 height 203
click at [486, 158] on div "אנא מלא/י את השם שלך שנוכל לעקוב אחר מילוי היומן ולשלוח את תו הקנייה בסיום המחק…" at bounding box center [732, 169] width 635 height 52
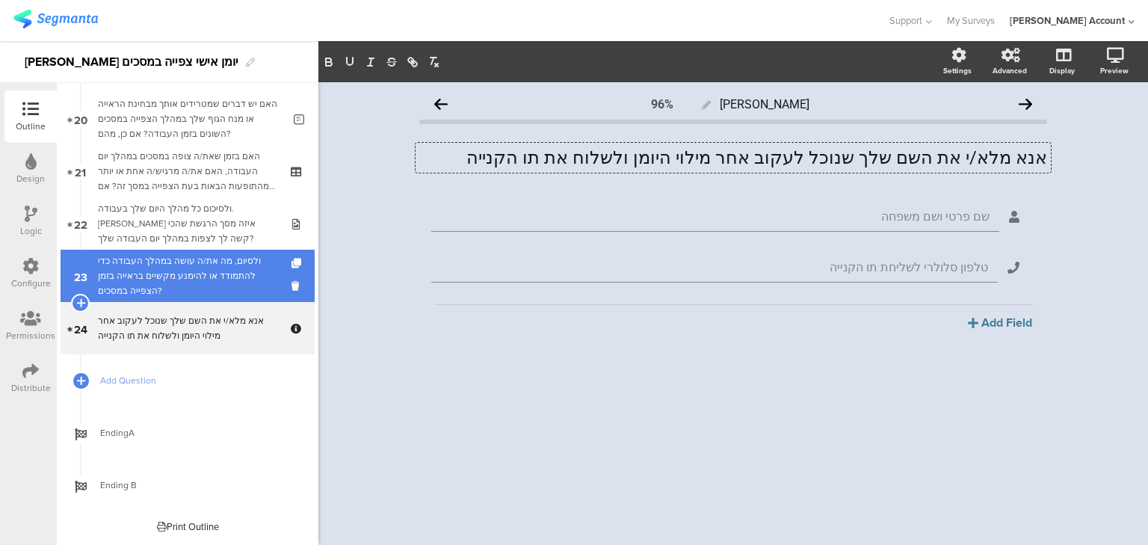
click at [185, 275] on div "ולסיום, מה את/ה עושה במהלך העבודה כדי להתמודד או להימנע מקשיים בראייה בזמן הצפי…" at bounding box center [190, 275] width 185 height 45
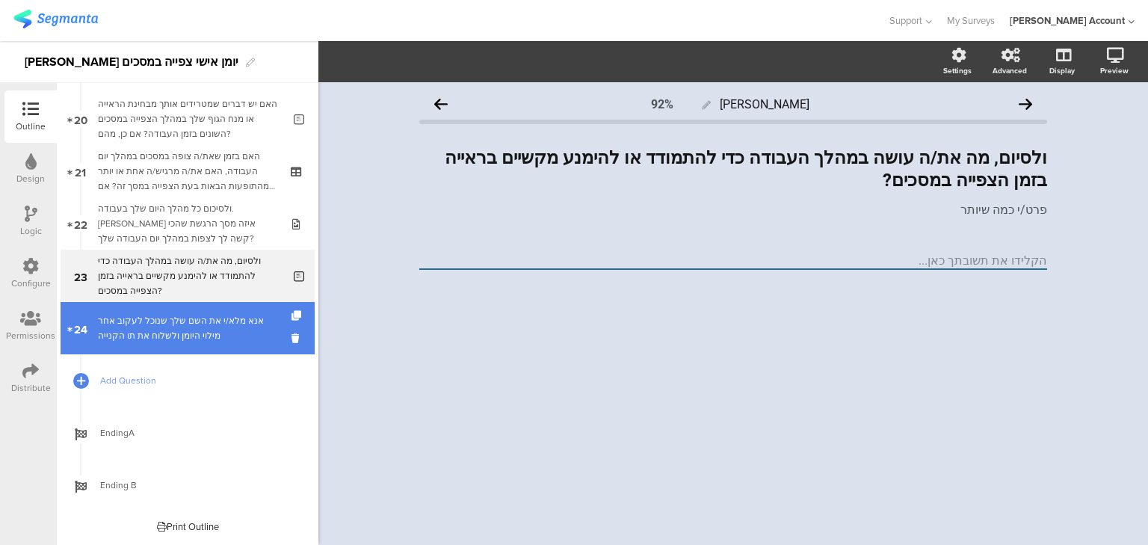
click at [182, 320] on div "אנא מלא/י את השם שלך שנוכל לעקוב אחר מילוי היומן ולשלוח את תו הקנייה" at bounding box center [187, 328] width 179 height 30
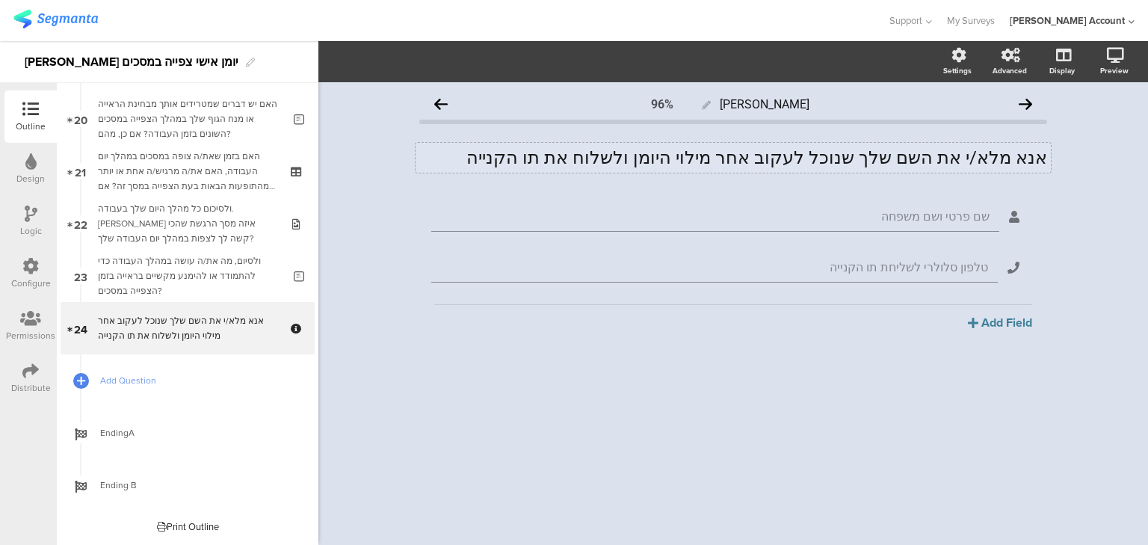
click at [707, 151] on div "אנא מלא/י את השם שלך שנוכל לעקוב אחר מילוי היומן ולשלוח את תו הקנייה אנא מלא/י …" at bounding box center [732, 158] width 635 height 30
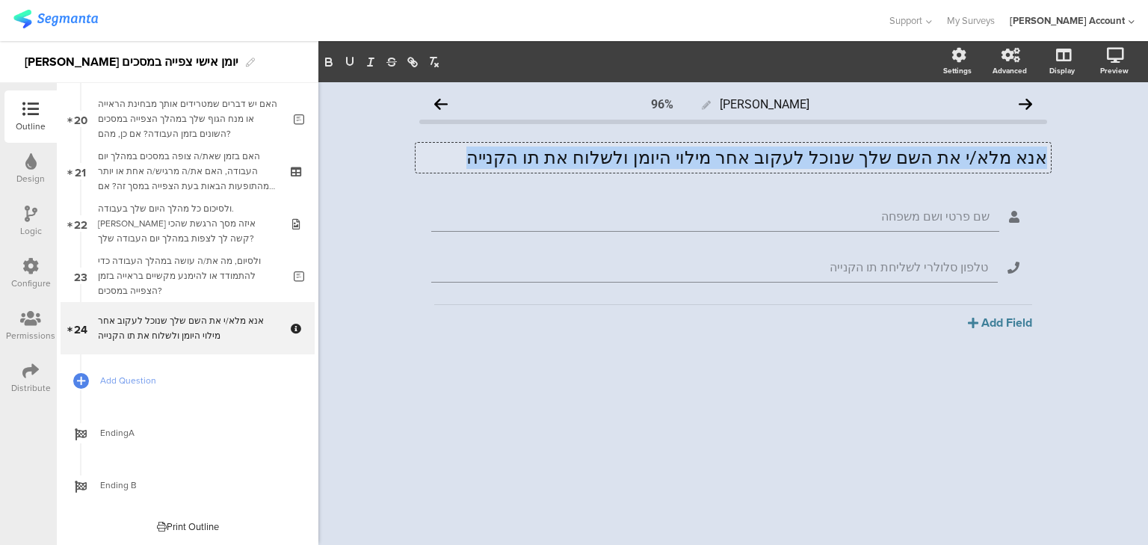
click at [707, 151] on p "אנא מלא/י את השם שלך שנוכל לעקוב אחר מילוי היומן ולשלוח את תו הקנייה" at bounding box center [733, 157] width 628 height 22
click at [885, 156] on p "אנא מלא/י את השם שלך שנוכל לעקוב אחר מילוי היומן ולשלוח את תו הקנייה" at bounding box center [733, 157] width 628 height 22
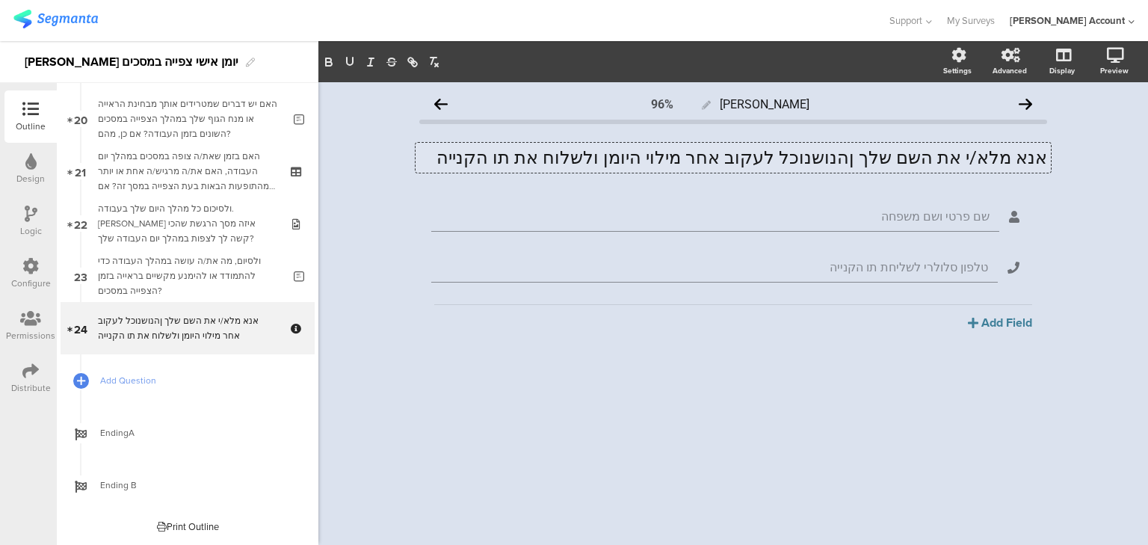
click at [867, 152] on p "אנא מלא/י את השם שלך ןהנושנוכל לעקוב אחר מילוי היומן ולשלוח את תו הקנייה" at bounding box center [733, 157] width 628 height 22
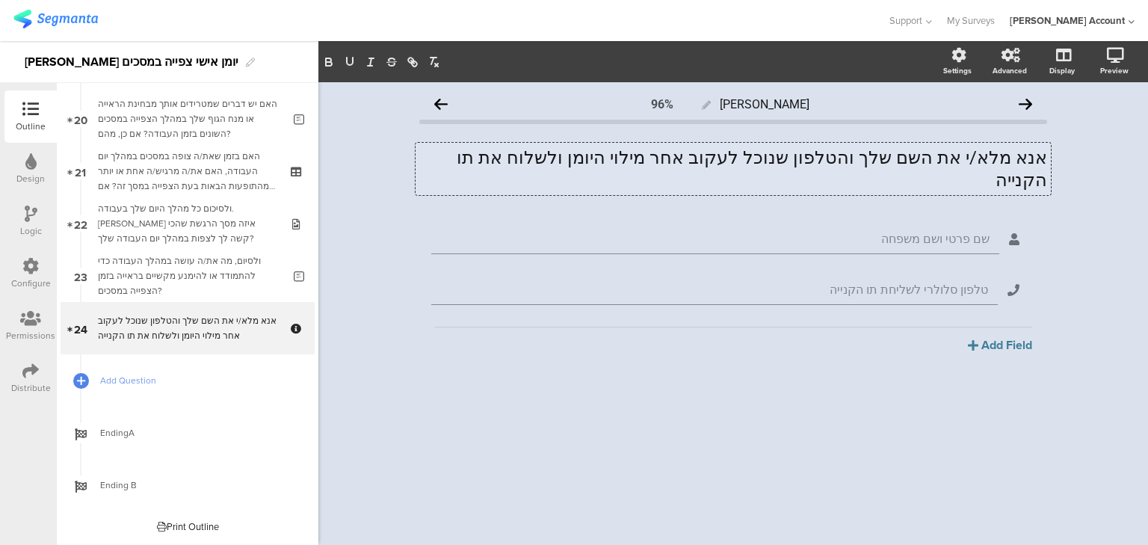
click at [519, 158] on p "אנא מלא/י את השם שלך והטלפון שנוכל לעקוב אחר מילוי היומן ולשלוח את תו הקנייה" at bounding box center [733, 168] width 628 height 45
click at [368, 426] on div "[PERSON_NAME] 96% אנא מלא/י את השם שלך והטלפון שנוכל לעקוב אחר מילוי היומן ולשל…" at bounding box center [732, 313] width 829 height 462
click at [651, 155] on div "אנא מלא/י את השם שלך והטלפון שנוכל לעקוב אחר מילוי היומן ולשלוח את תו הקנייה בס…" at bounding box center [732, 169] width 635 height 52
click at [520, 155] on p "אנא מלא/י את השם שלך והטלפון שנוכל לעקוב אחר מילוי היומן ולשלוח את תו הקנייה בס…" at bounding box center [733, 168] width 628 height 45
click at [522, 156] on p "אנא מלא/י את השם שלך והטלפון שנוכל לעקוב אחר מילוי היומן ולשלוח את תו הקנייה לט…" at bounding box center [733, 168] width 628 height 45
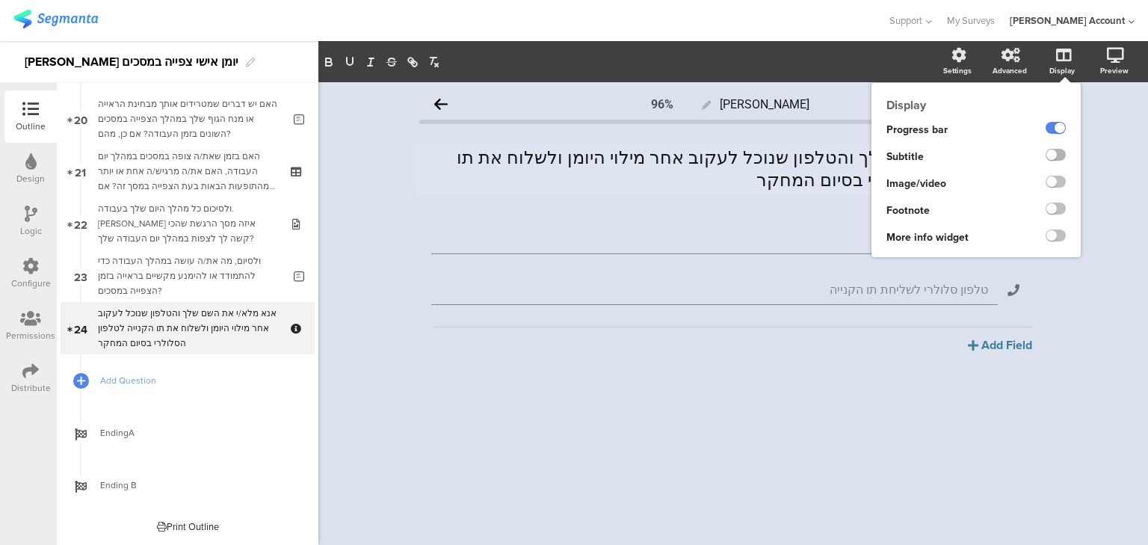
click at [1057, 155] on label at bounding box center [1055, 155] width 20 height 12
click at [0, 0] on input "checkbox" at bounding box center [0, 0] width 0 height 0
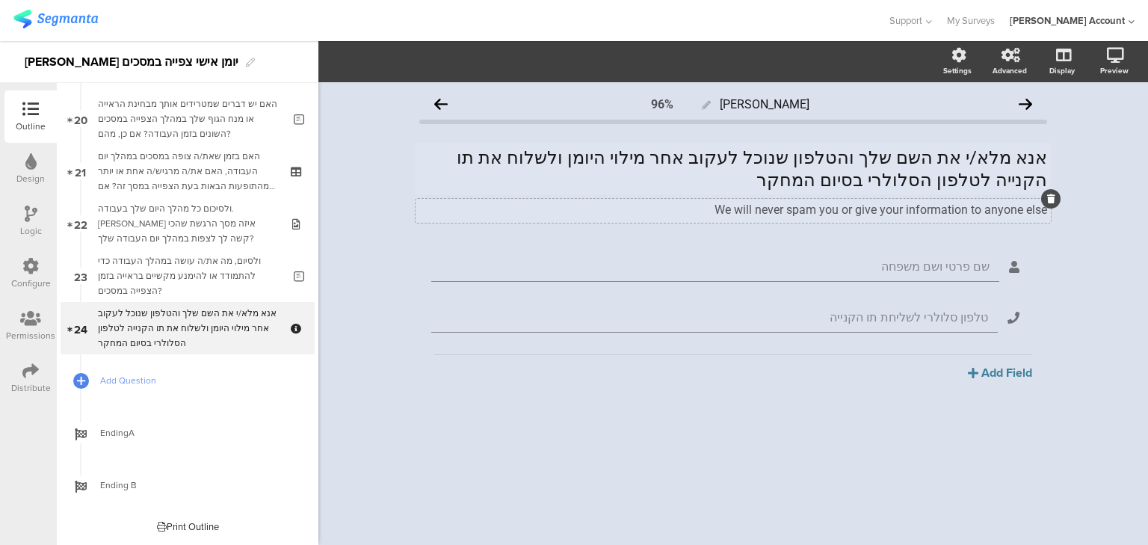
click at [802, 209] on div "We will never spam you or give your information to anyone else We will never sp…" at bounding box center [732, 211] width 635 height 24
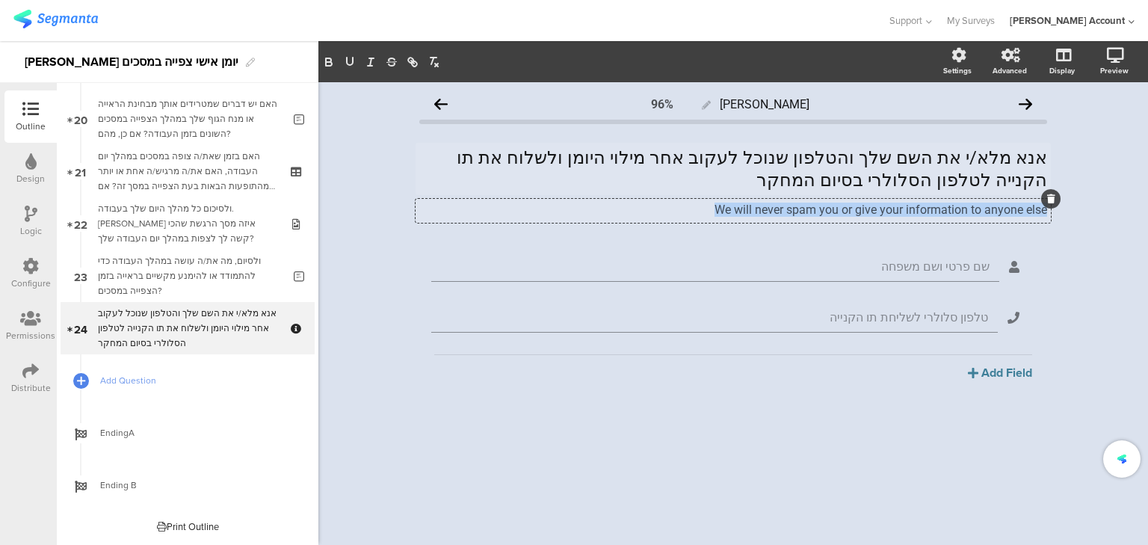
click at [802, 209] on p "We will never spam you or give your information to anyone else" at bounding box center [733, 209] width 628 height 14
drag, startPoint x: 906, startPoint y: 211, endPoint x: 956, endPoint y: 211, distance: 50.1
click at [956, 211] on p "הנתונים יישמרו במאגר [שם המכון] וישמשו למטרות המחקר בלבד." at bounding box center [733, 209] width 628 height 14
click at [716, 212] on p "הנתונים יישמרו במאגר מכון המחקר ifocus וישמשו למטרות המחקר בלבד." at bounding box center [733, 209] width 628 height 14
click at [820, 386] on div "שם פרטי ושם משפחה טלפון סלולרי לשליחת תו הקנייה [GEOGRAPHIC_DATA] Text Name URL…" at bounding box center [733, 350] width 628 height 203
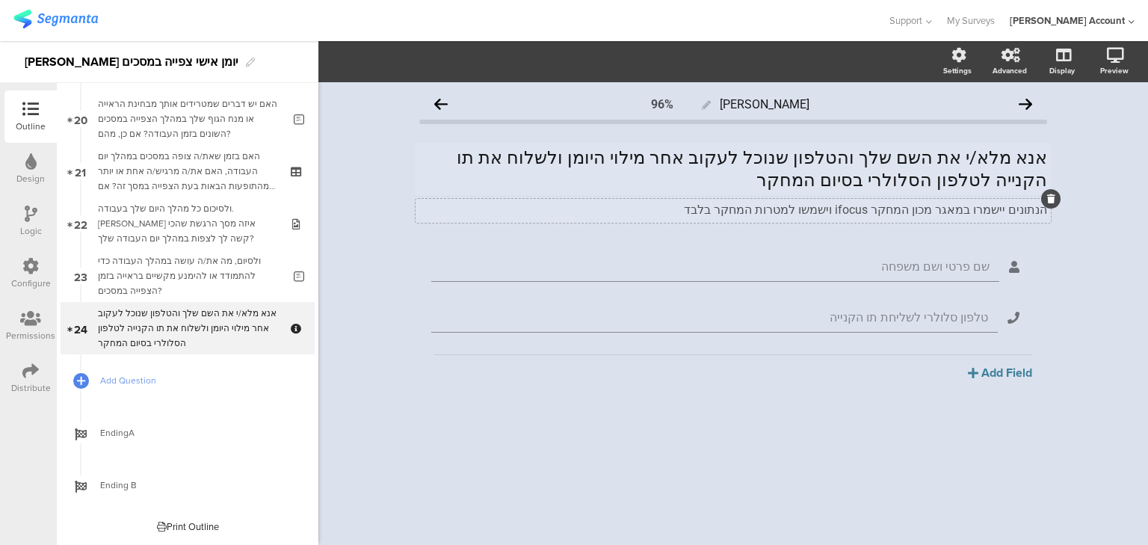
click at [1045, 211] on div "הנתונים יישמרו במאגר מכון המחקר ifocus וישמשו למטרות המחקר בלבד הנתונים יישמרו …" at bounding box center [732, 211] width 635 height 24
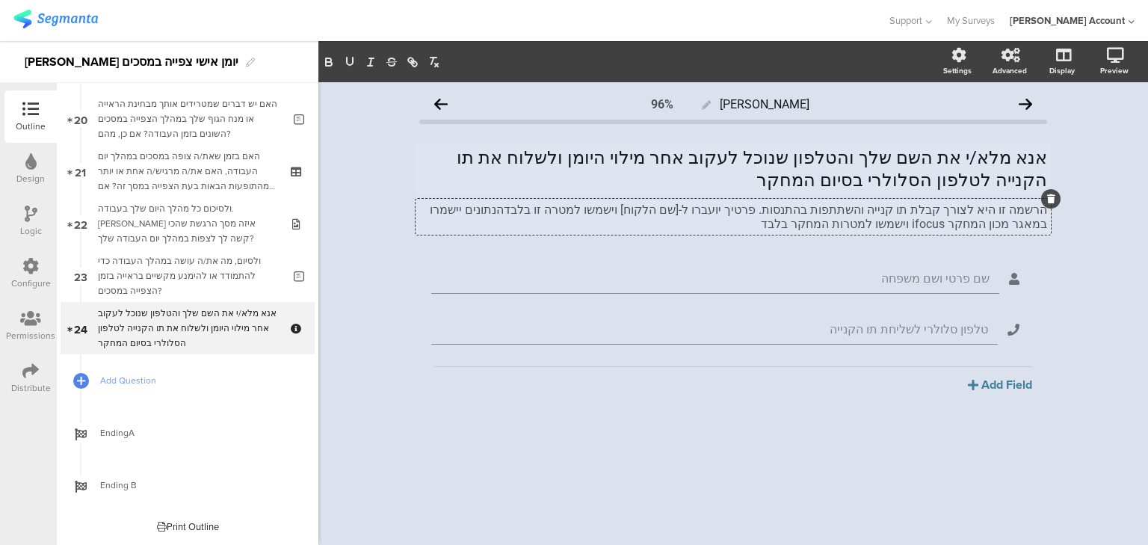
click at [810, 209] on p "הרשמה זו היא לצורך קבלת תו קנייה והשתתפות בהתנסות. פרטיך יועברו ל-[שם הלקוח] וי…" at bounding box center [733, 216] width 628 height 28
click at [1026, 210] on p "הרשמה זו היא לצורך קבלת תו קנייה והשתתפות בהתנסות. פרטיך יועברו ל-[שם הלקוח] וי…" at bounding box center [733, 216] width 628 height 28
click at [803, 212] on p "רישום הפרטים משמש לצורך קבלת תו קנייה והשתתפות בהתנסות. פרטיך יועברו ל-[שם הלקו…" at bounding box center [733, 216] width 628 height 28
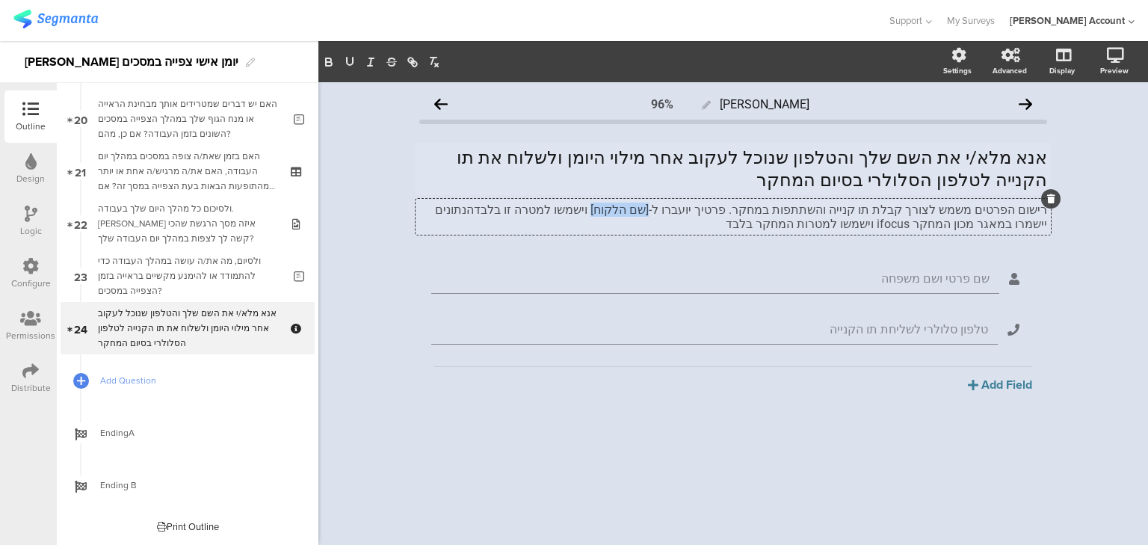
drag, startPoint x: 715, startPoint y: 209, endPoint x: 669, endPoint y: 208, distance: 45.6
click at [669, 208] on p "רישום הפרטים משמש לצורך קבלת תו קנייה והשתתפות במחקר. פרטיך יועברו ל-[שם הלקוח]…" at bounding box center [733, 216] width 628 height 28
click at [539, 209] on p "רישום הפרטים משמש לצורך קבלת תו קנייה והשתתפות במחקר. פרטיך יועברו למכון המחקר …" at bounding box center [733, 216] width 628 height 28
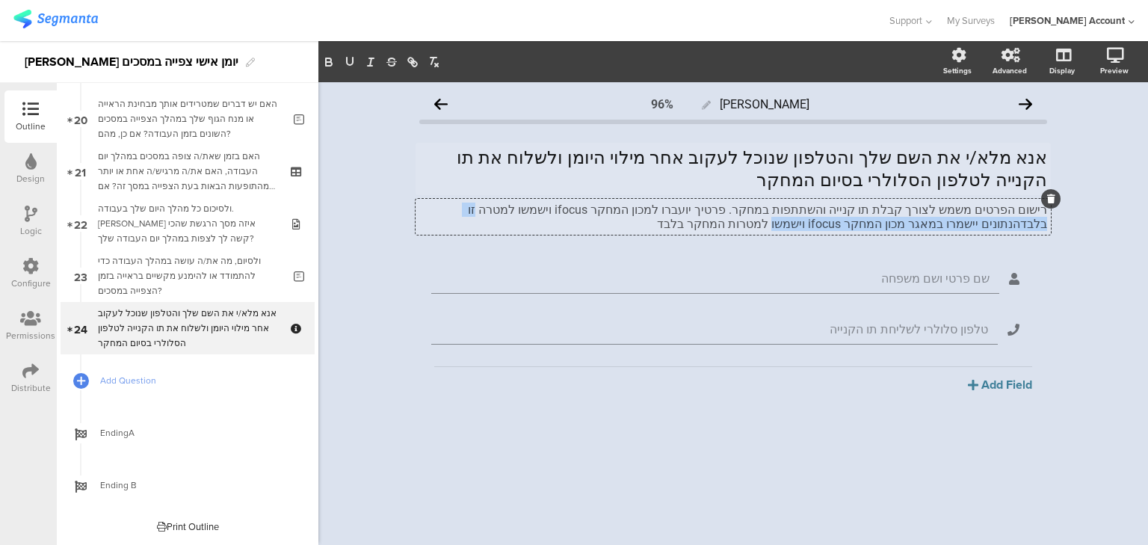
drag, startPoint x: 569, startPoint y: 210, endPoint x: 948, endPoint y: 230, distance: 380.1
click at [948, 230] on p "רישום הפרטים משמש לצורך קבלת תו קנייה והשתתפות במחקר. פרטיך יועברו למכון המחקר …" at bounding box center [733, 216] width 628 height 28
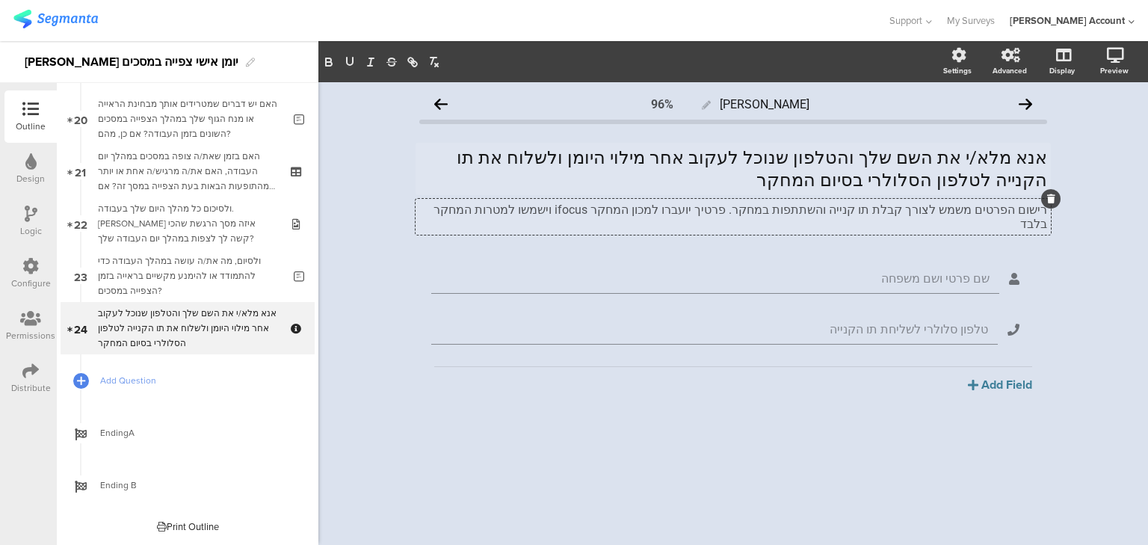
click at [497, 210] on p "רישום הפרטים משמש לצורך קבלת תו קנייה והשתתפות במחקר. פרטיך יועברו למכון המחקר …" at bounding box center [733, 216] width 628 height 28
click at [946, 209] on p "רישום הפרטים משמש לצורך קבלת תו קנייה והשתתפות במחקר. פרטיך יועברו למכון המחקר …" at bounding box center [733, 216] width 628 height 28
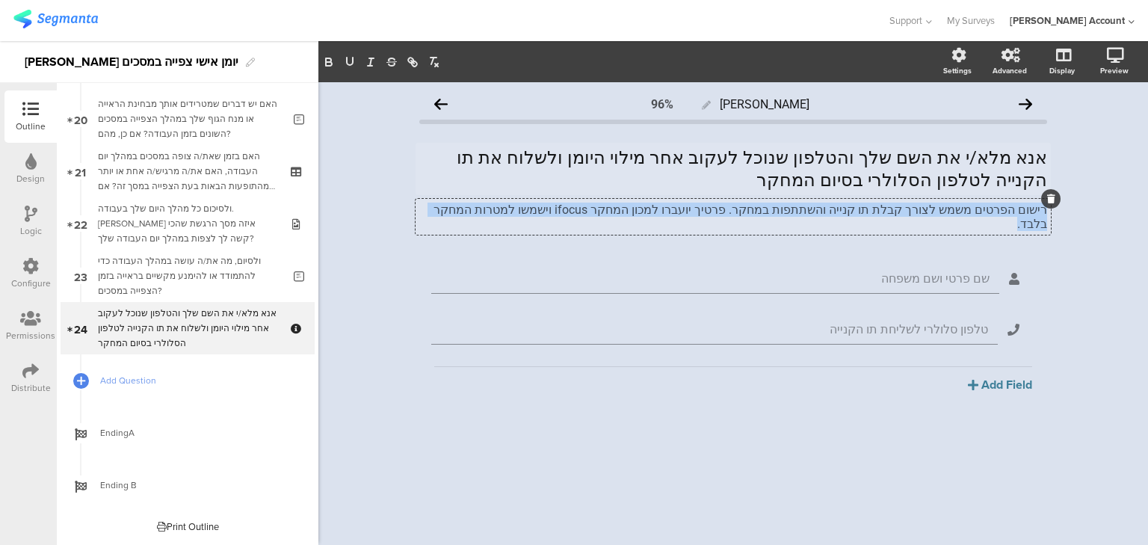
click at [946, 209] on p "רישום הפרטים משמש לצורך קבלת תו קנייה והשתתפות במחקר. פרטיך יועברו למכון המחקר …" at bounding box center [733, 216] width 628 height 28
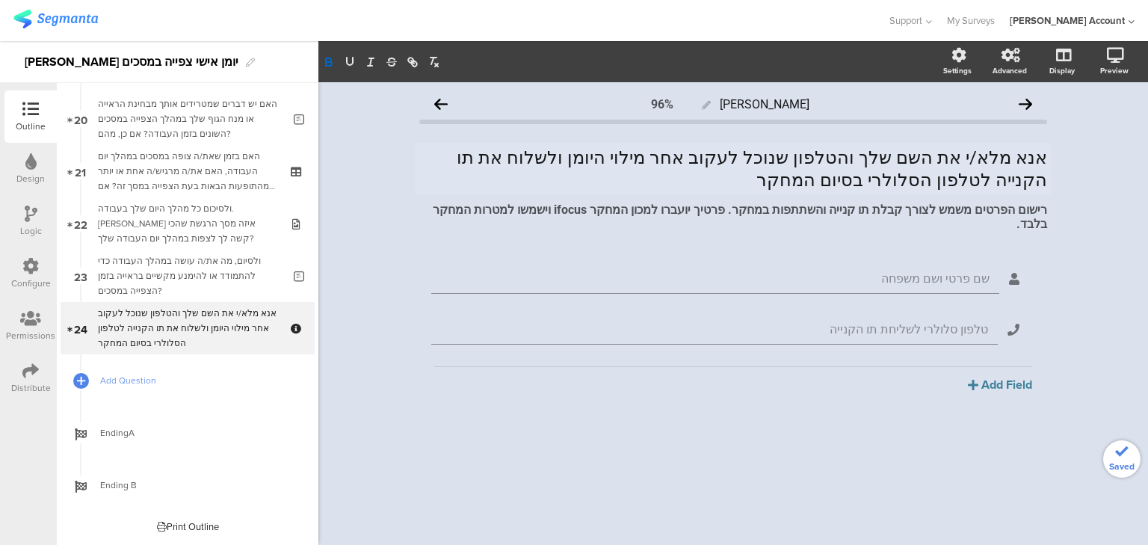
click at [748, 423] on div "שם פרטי ושם משפחה טלפון סלולרי לשליחת תו הקנייה [GEOGRAPHIC_DATA] Text Name URL…" at bounding box center [733, 362] width 628 height 203
click at [778, 210] on div "רישום הפרטים משמש לצורך קבלת תו קנייה והשתתפות במחקר. פרטיך יועברו למכון המחקר …" at bounding box center [732, 217] width 635 height 36
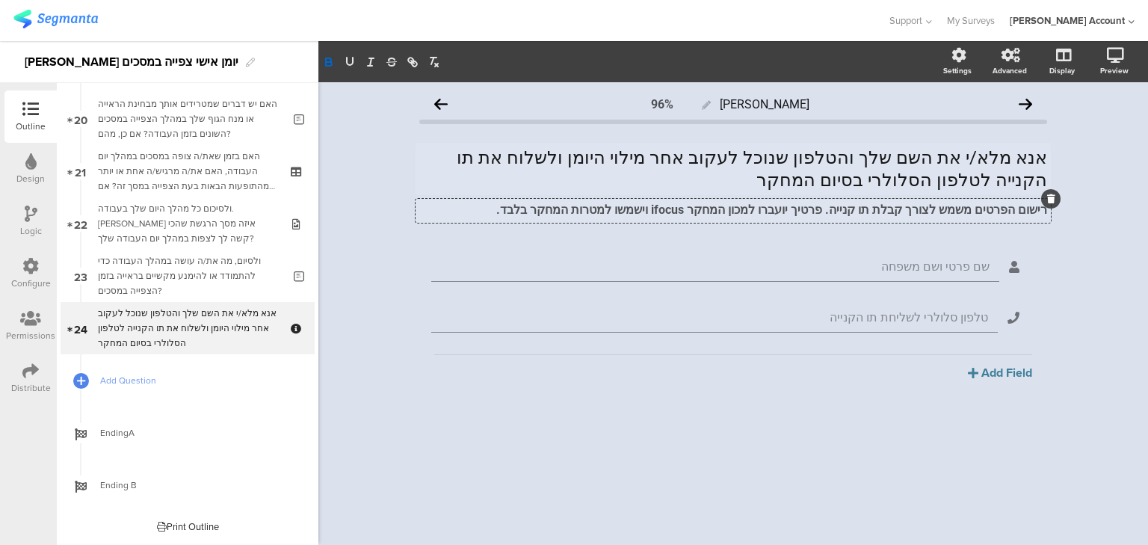
click at [809, 211] on strong "רישום הפרטים משמש לצורך קבלת תו קנייה. פרטיך יועברו למכון המחקר ifocus וישמשו ל…" at bounding box center [771, 209] width 551 height 14
click at [532, 211] on p "רישום הפרטים משמש לצורך קבלת תו קנייה. פרטיך יישמרו במכון המחקר ifocus וישמשו ל…" at bounding box center [733, 209] width 628 height 14
click at [857, 209] on strong "רישום הפרטים משמש לצורך קבלת תו קנייה. פרטיך יישמרו במכון המחקר ifocus וישמשו ל…" at bounding box center [770, 209] width 553 height 14
drag, startPoint x: 702, startPoint y: 210, endPoint x: 646, endPoint y: 209, distance: 56.8
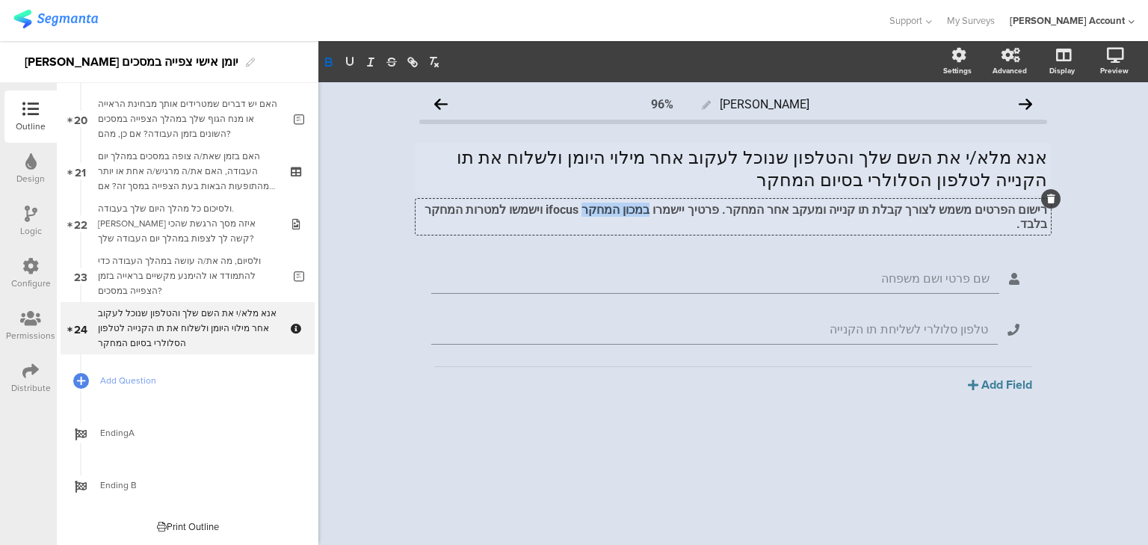
click at [646, 209] on strong "רישום הפרטים משמש לצורך קבלת תו קנייה ומעקב אחר המחקר. פרטיך יישמרו במכון המחקר…" at bounding box center [733, 216] width 625 height 28
click at [1094, 244] on div "[PERSON_NAME] 96% אנא מלא/י את השם שלך והטלפון שנוכל לעקוב אחר מילוי היומן ולשל…" at bounding box center [732, 313] width 829 height 462
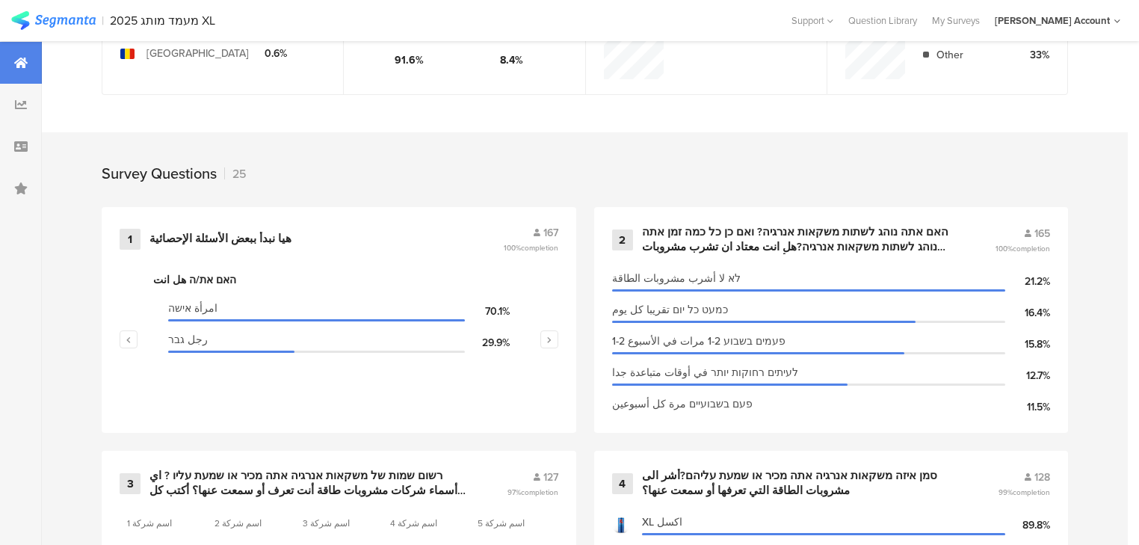
scroll to position [538, 0]
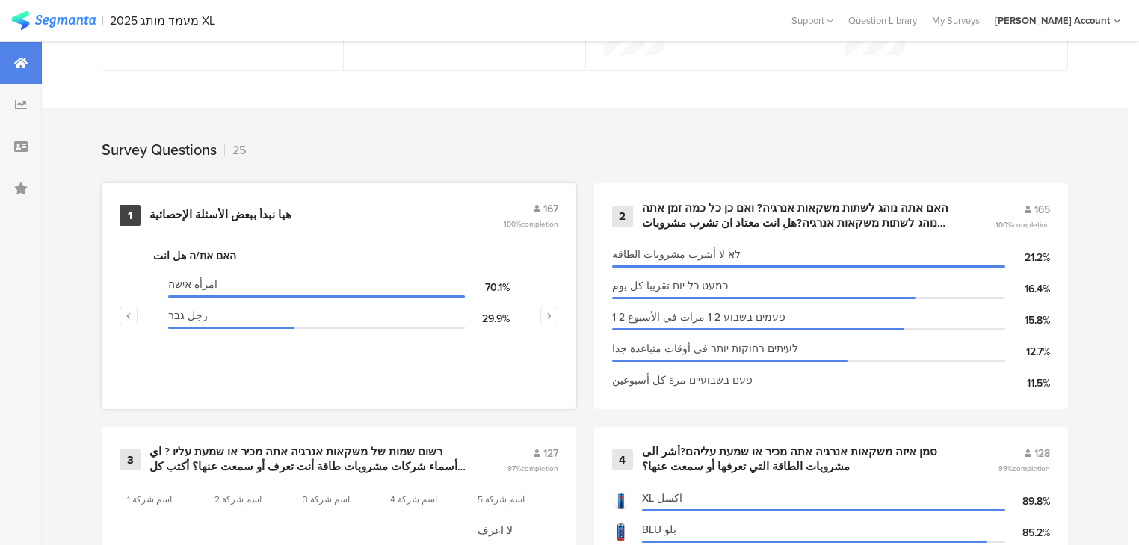
click at [170, 210] on div "هيا نبدأ ببعض الأسئلة الإحصائية" at bounding box center [220, 215] width 142 height 15
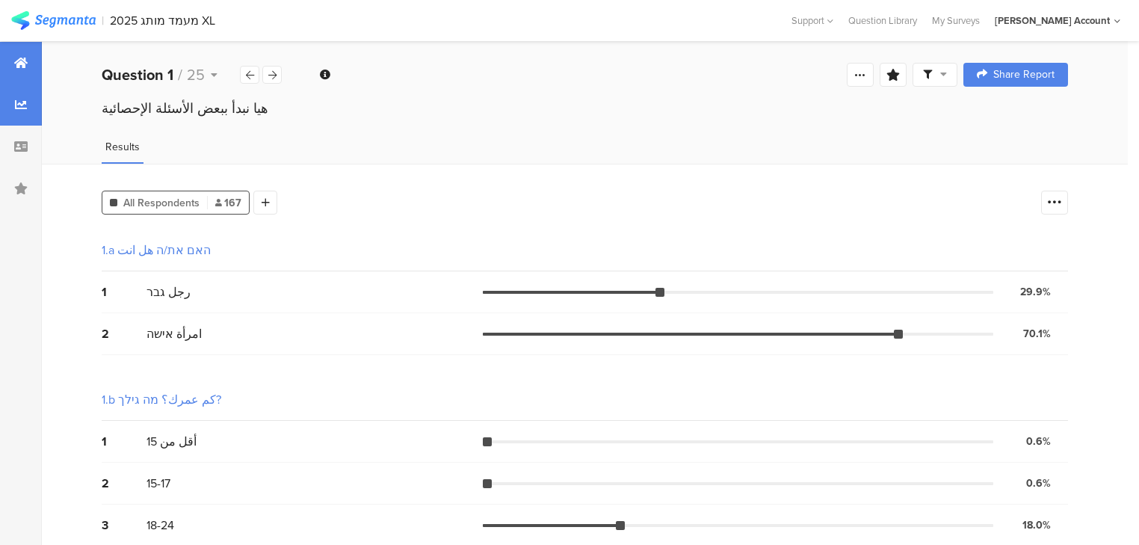
click at [21, 72] on div at bounding box center [21, 63] width 42 height 42
